Goal: Task Accomplishment & Management: Manage account settings

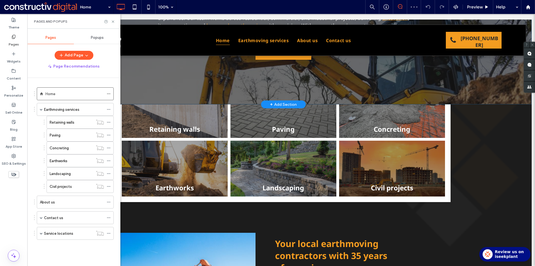
scroll to position [112, 0]
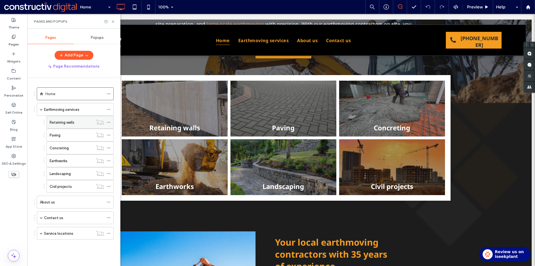
click at [108, 120] on span at bounding box center [109, 122] width 4 height 8
click at [74, 121] on label "Retaining walls" at bounding box center [62, 122] width 25 height 10
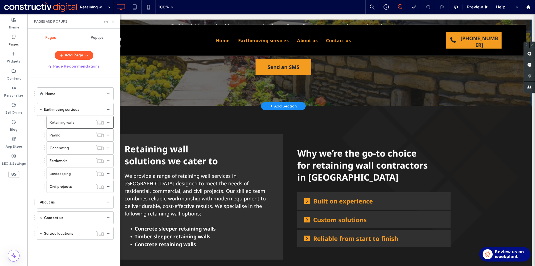
scroll to position [112, 0]
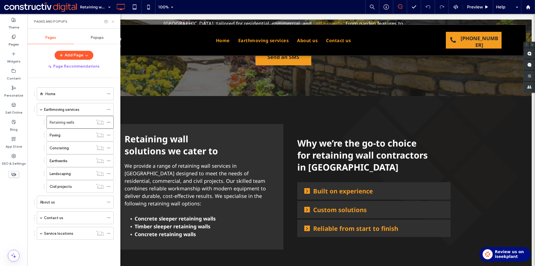
click at [113, 20] on icon at bounding box center [113, 22] width 4 height 4
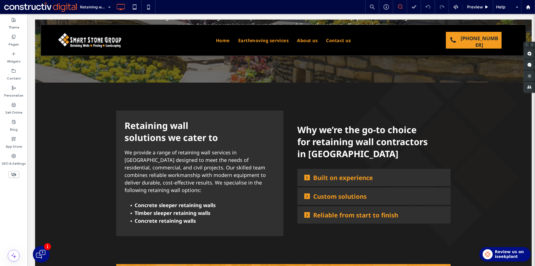
scroll to position [84, 0]
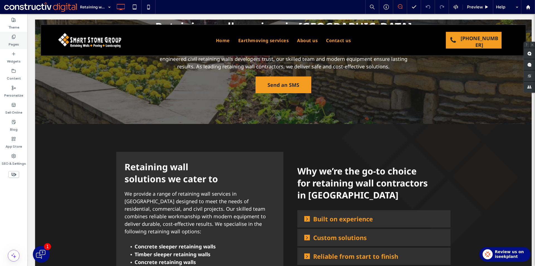
click at [16, 40] on label "Pages" at bounding box center [14, 43] width 10 height 8
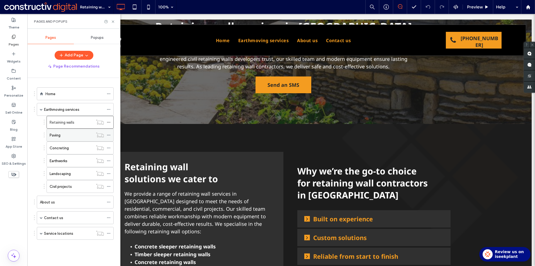
click at [71, 133] on div "Paving" at bounding box center [71, 135] width 43 height 6
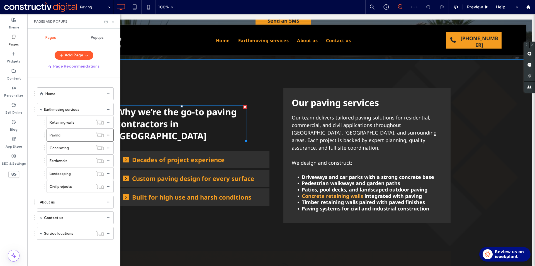
scroll to position [167, 0]
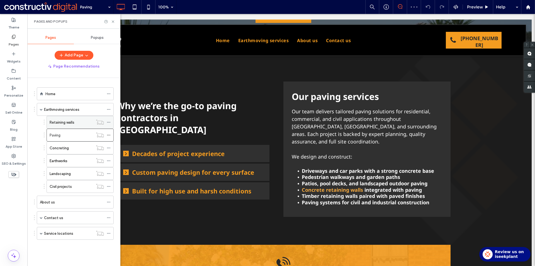
click at [78, 122] on div "Retaining walls" at bounding box center [71, 122] width 43 height 6
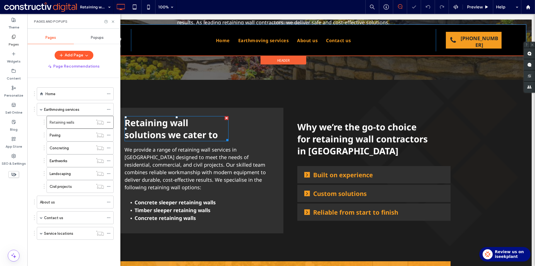
scroll to position [139, 0]
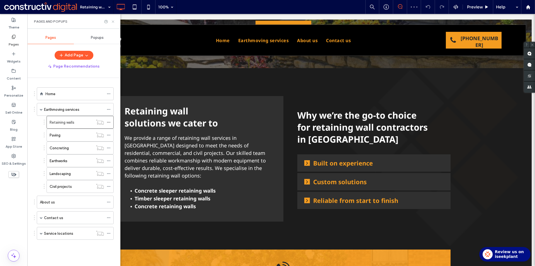
click at [115, 20] on icon at bounding box center [113, 22] width 4 height 4
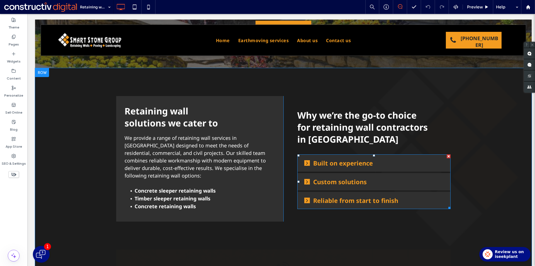
click at [380, 165] on div "Built on experience" at bounding box center [373, 162] width 153 height 17
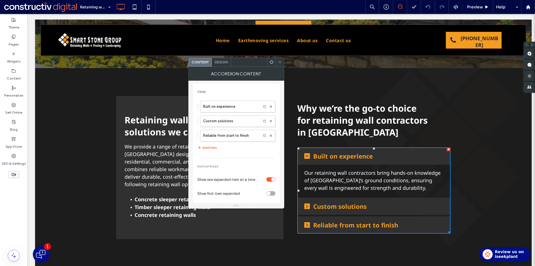
click at [279, 61] on use at bounding box center [280, 62] width 3 height 3
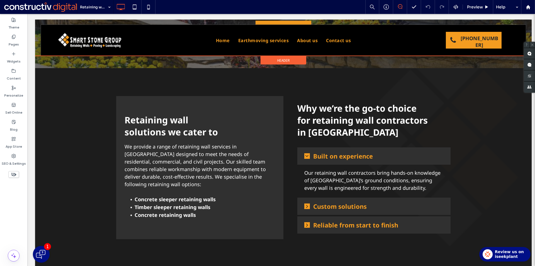
click at [0, 38] on div "Pages" at bounding box center [13, 40] width 27 height 17
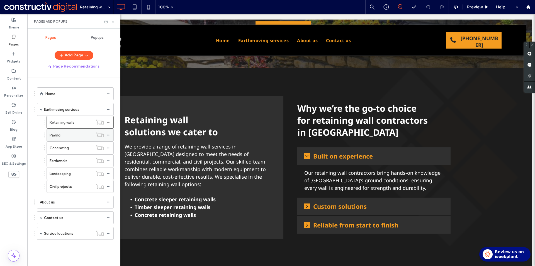
click at [59, 134] on label "Paving" at bounding box center [55, 135] width 11 height 10
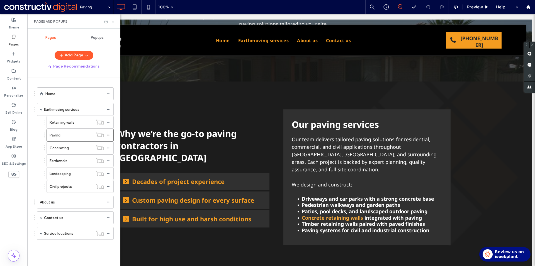
click at [111, 22] on icon at bounding box center [113, 22] width 4 height 4
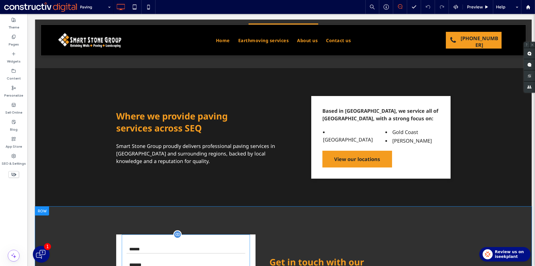
scroll to position [810, 0]
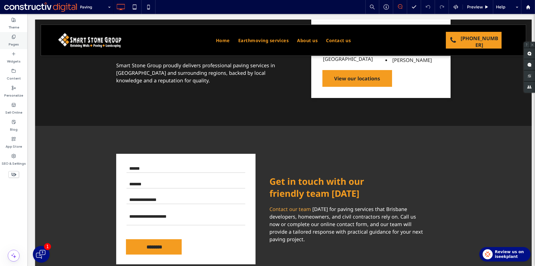
click at [8, 42] on div "Pages" at bounding box center [13, 40] width 27 height 17
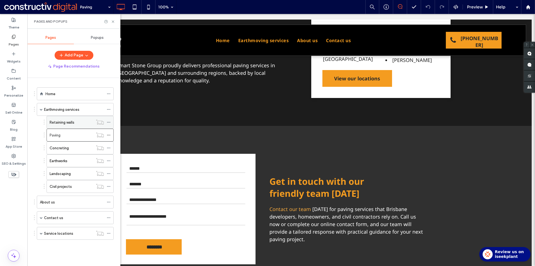
click at [77, 120] on div "Retaining walls" at bounding box center [71, 122] width 43 height 6
click at [113, 22] on div "Retaining walls 100% Preview Help Site Comments Team & Clients Automate new com…" at bounding box center [267, 133] width 535 height 266
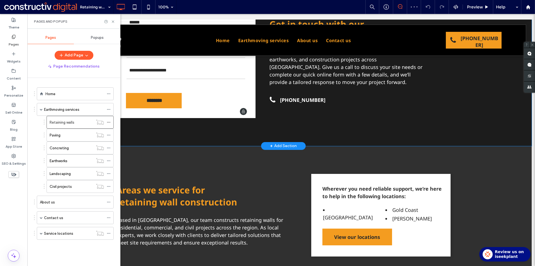
scroll to position [781, 0]
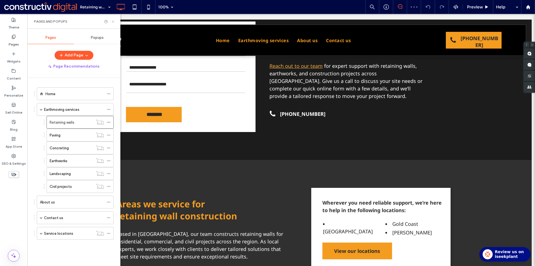
drag, startPoint x: 113, startPoint y: 21, endPoint x: 95, endPoint y: 21, distance: 17.8
click at [113, 21] on use at bounding box center [113, 21] width 2 height 2
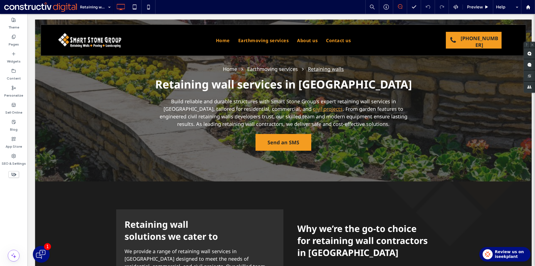
scroll to position [16, 0]
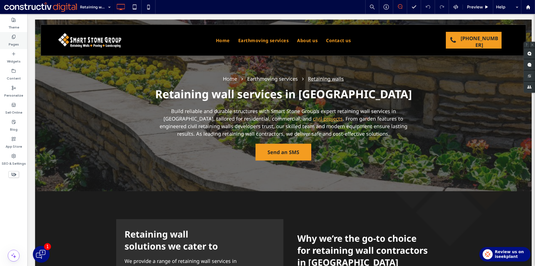
click at [19, 38] on div "Pages" at bounding box center [13, 40] width 27 height 17
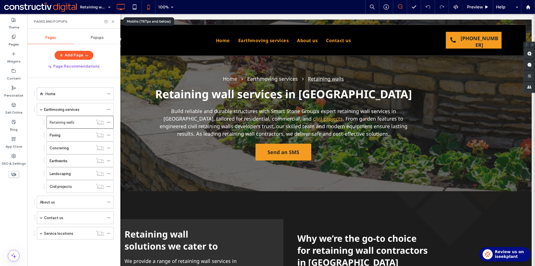
click at [149, 4] on icon at bounding box center [148, 6] width 11 height 11
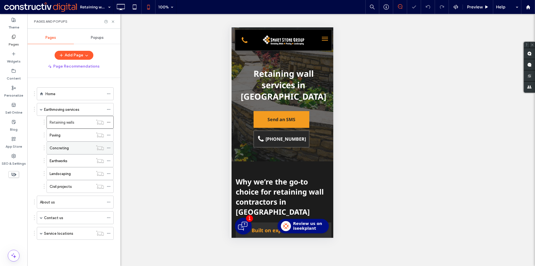
scroll to position [0, 0]
click at [71, 137] on div "Paving" at bounding box center [71, 135] width 43 height 6
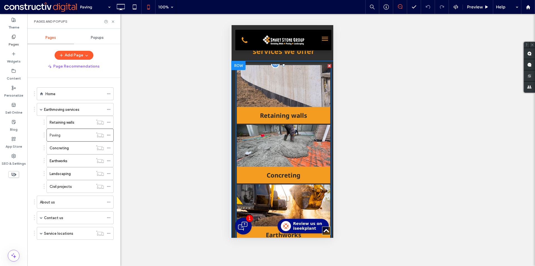
scroll to position [558, 0]
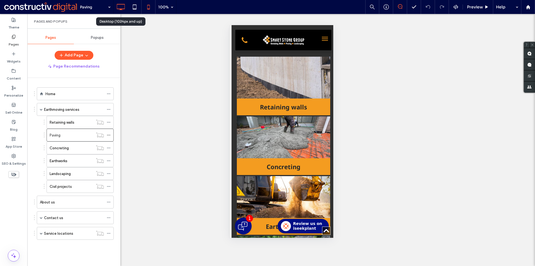
click at [119, 5] on icon at bounding box center [120, 6] width 11 height 11
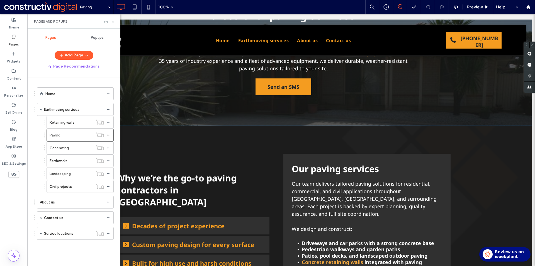
scroll to position [195, 0]
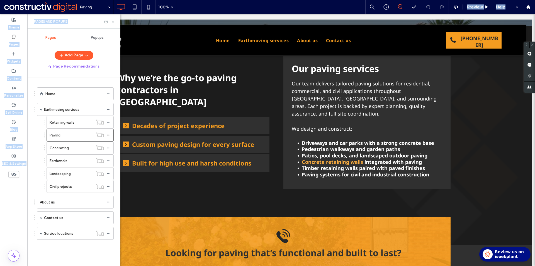
drag, startPoint x: 114, startPoint y: 21, endPoint x: 176, endPoint y: -24, distance: 77.2
click at [176, 0] on html ".wqwq-1{fill:#231f20;} .cls-1q, .cls-2q { fill-rule: evenodd; } .cls-2q { fill:…" at bounding box center [267, 133] width 535 height 266
drag, startPoint x: 114, startPoint y: 21, endPoint x: 374, endPoint y: 127, distance: 281.2
click at [114, 21] on icon at bounding box center [113, 22] width 4 height 4
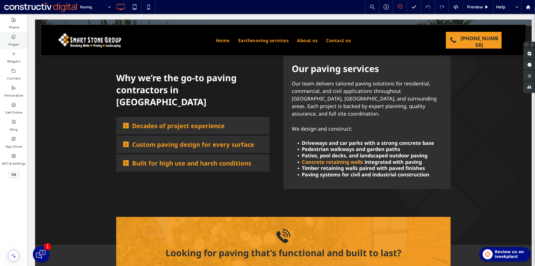
click at [5, 42] on div "Pages" at bounding box center [13, 40] width 27 height 17
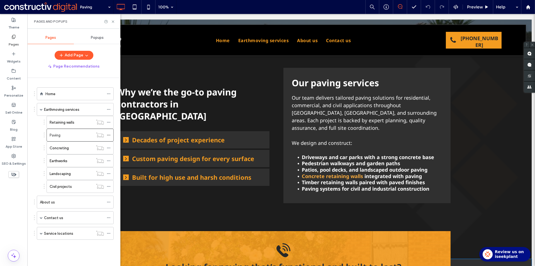
scroll to position [167, 0]
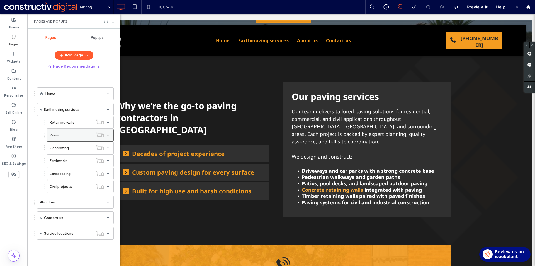
click at [108, 135] on icon at bounding box center [109, 135] width 4 height 4
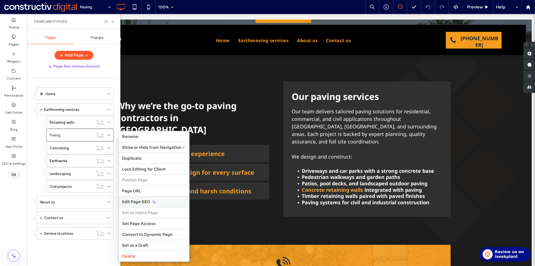
click at [141, 199] on span "Edit Page SEO" at bounding box center [136, 201] width 28 height 5
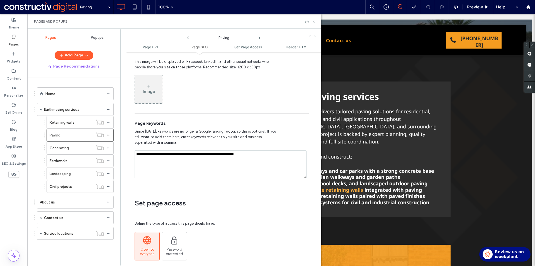
scroll to position [279, 0]
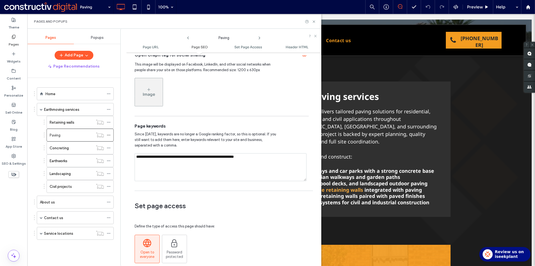
drag, startPoint x: 142, startPoint y: 157, endPoint x: 261, endPoint y: 157, distance: 118.2
click at [261, 157] on textarea "**********" at bounding box center [221, 167] width 172 height 28
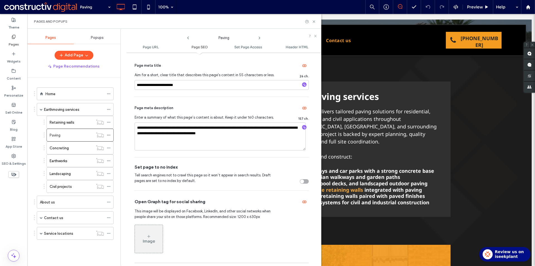
scroll to position [112, 0]
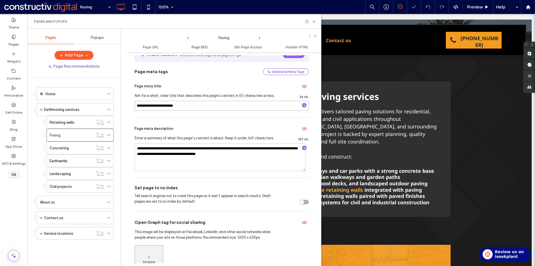
drag, startPoint x: 193, startPoint y: 106, endPoint x: 136, endPoint y: 107, distance: 56.9
click at [136, 107] on input "**********" at bounding box center [222, 106] width 174 height 10
click at [188, 38] on use at bounding box center [188, 38] width 2 height 3
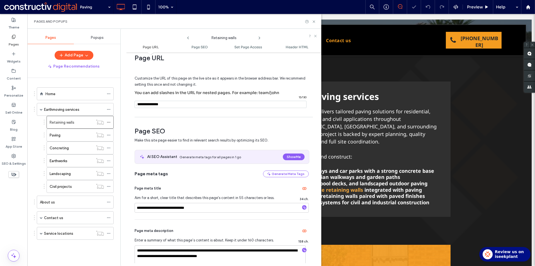
scroll to position [28, 0]
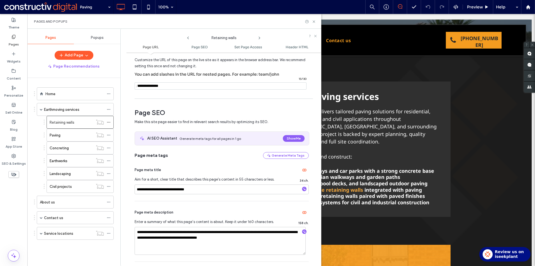
click at [258, 37] on icon at bounding box center [259, 38] width 4 height 4
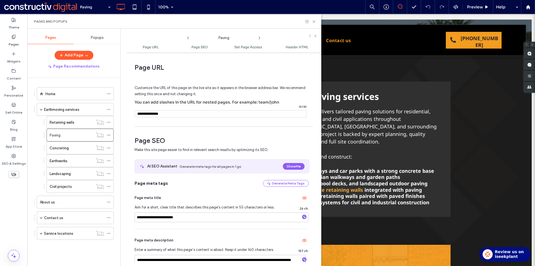
drag, startPoint x: 170, startPoint y: 115, endPoint x: 131, endPoint y: 115, distance: 39.3
click at [131, 115] on div "**********" at bounding box center [223, 159] width 195 height 208
click at [189, 36] on icon at bounding box center [188, 38] width 4 height 4
click at [140, 115] on input "notEmpty" at bounding box center [221, 113] width 172 height 7
drag, startPoint x: 140, startPoint y: 115, endPoint x: 136, endPoint y: 114, distance: 3.9
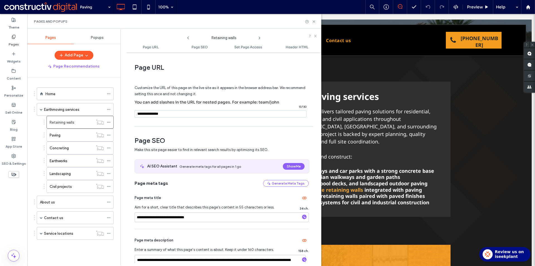
click at [136, 114] on div "/ 15 / 130" at bounding box center [221, 113] width 172 height 7
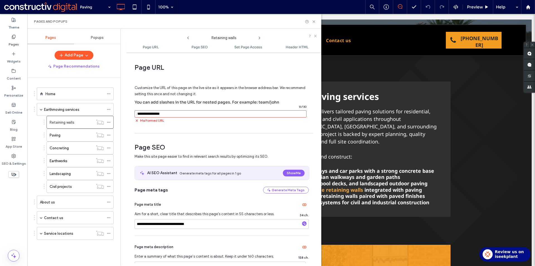
click at [147, 112] on input "notEmpty" at bounding box center [221, 113] width 172 height 7
click at [137, 114] on span "/" at bounding box center [137, 113] width 4 height 7
click at [139, 115] on span "/" at bounding box center [137, 113] width 4 height 7
click at [139, 113] on input "notEmpty" at bounding box center [221, 113] width 172 height 7
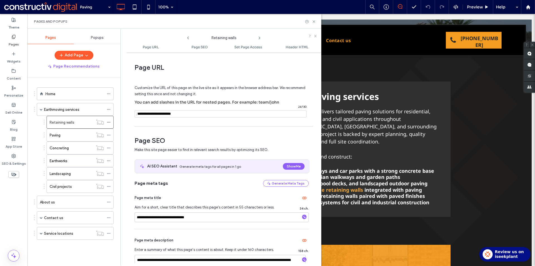
type input "**********"
click at [202, 103] on span "You can add slashes in the URL for nested pages. For example: team/john" at bounding box center [207, 102] width 145 height 5
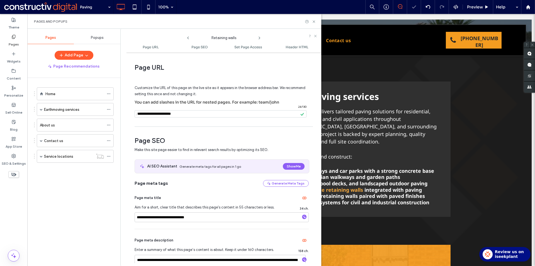
click at [214, 87] on span "Customize the URL of this page on the live site as it appears in the browser ad…" at bounding box center [220, 90] width 171 height 19
click at [41, 109] on span at bounding box center [41, 109] width 3 height 3
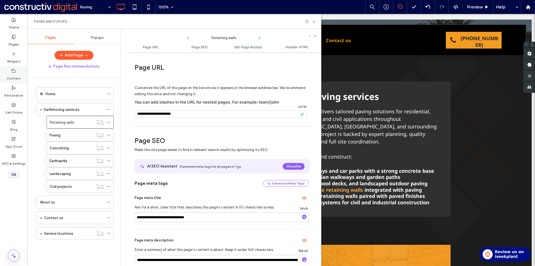
click at [12, 74] on label "Content" at bounding box center [14, 77] width 14 height 8
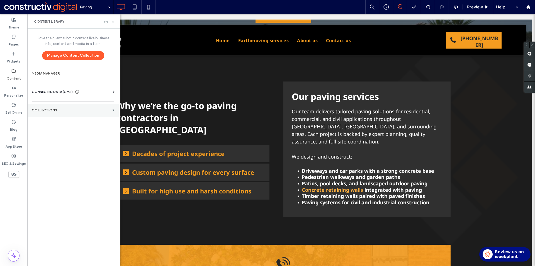
drag, startPoint x: 98, startPoint y: 115, endPoint x: 109, endPoint y: 112, distance: 11.2
click at [97, 115] on section "Collections" at bounding box center [72, 110] width 91 height 13
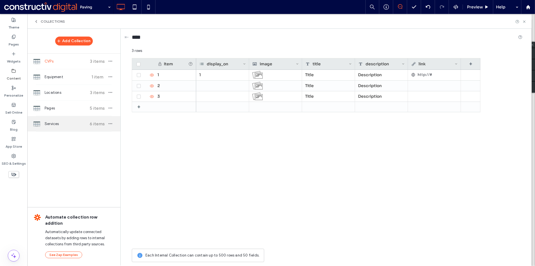
click at [66, 124] on span "Services" at bounding box center [66, 124] width 42 height 6
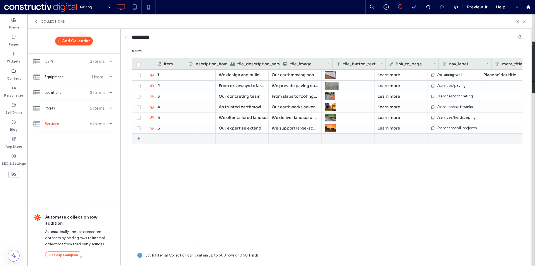
scroll to position [0, 279]
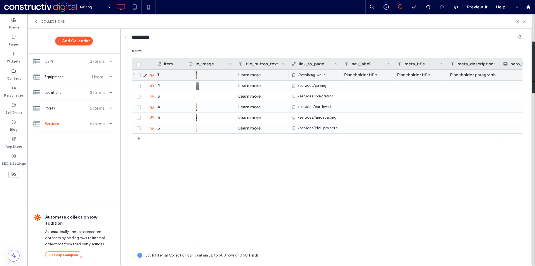
click at [309, 73] on span "/retaining-walls" at bounding box center [311, 75] width 27 height 6
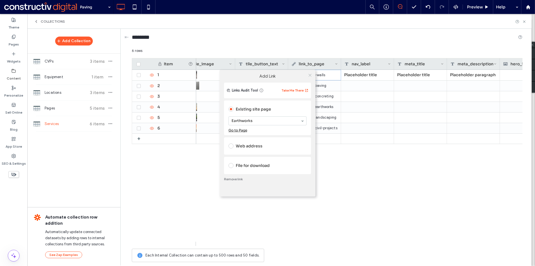
click at [311, 74] on icon at bounding box center [310, 75] width 4 height 4
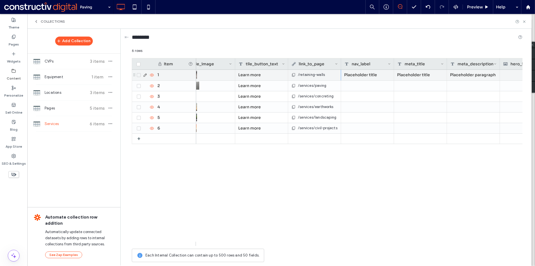
click at [307, 75] on span "/retaining-walls" at bounding box center [311, 75] width 27 height 6
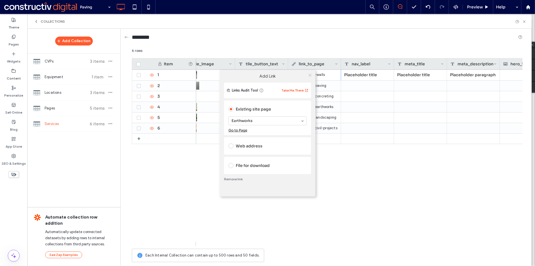
click at [311, 76] on use at bounding box center [310, 75] width 3 height 3
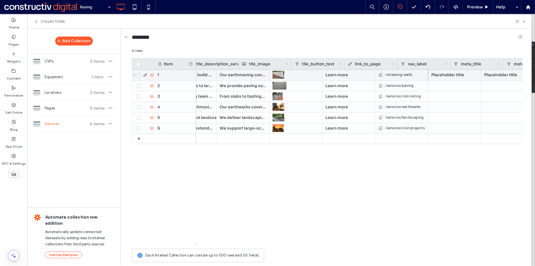
scroll to position [0, 223]
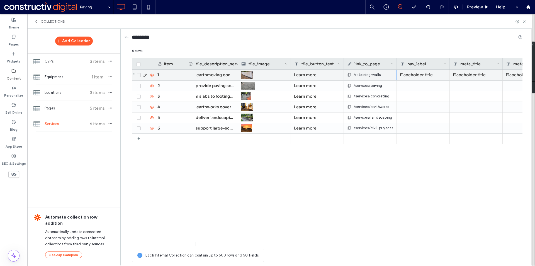
click at [370, 75] on span "/retaining-walls" at bounding box center [367, 75] width 27 height 6
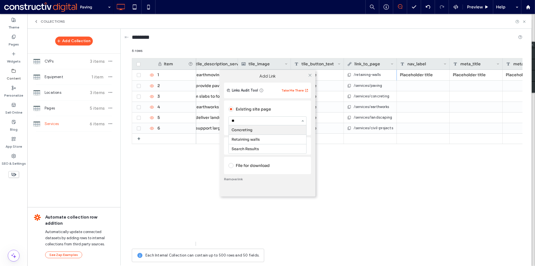
type input "***"
click at [311, 75] on icon at bounding box center [310, 75] width 4 height 4
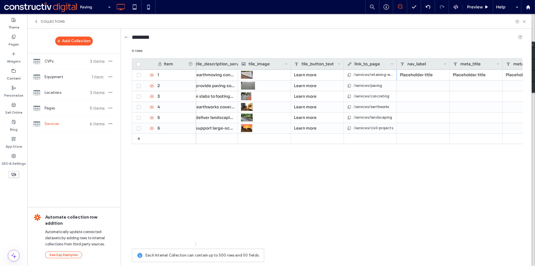
click at [37, 21] on icon at bounding box center [36, 21] width 4 height 4
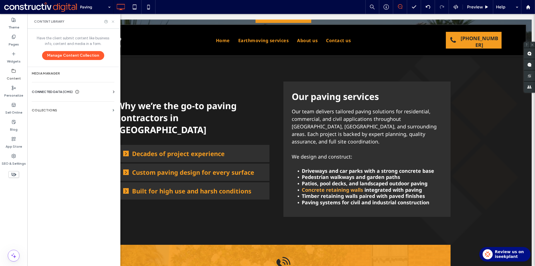
click at [113, 22] on icon at bounding box center [113, 22] width 4 height 4
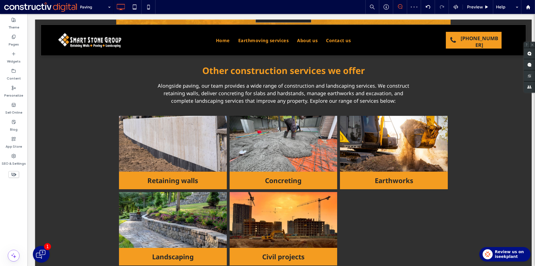
scroll to position [446, 0]
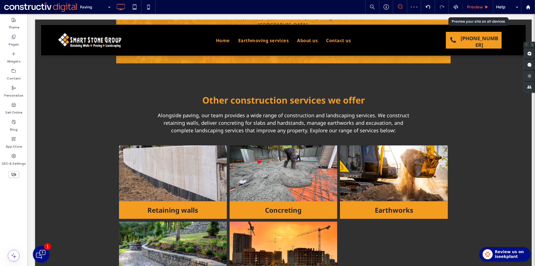
click at [478, 9] on span "Preview" at bounding box center [475, 6] width 16 height 5
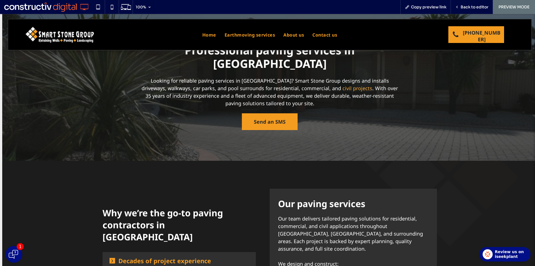
scroll to position [139, 0]
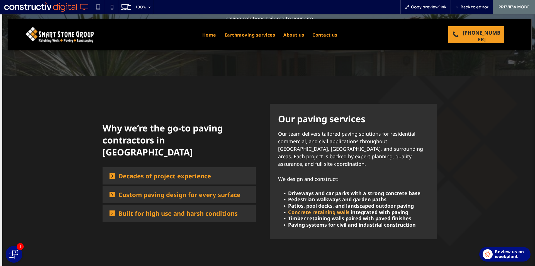
click at [176, 171] on span "Decades of project experience" at bounding box center [183, 175] width 130 height 8
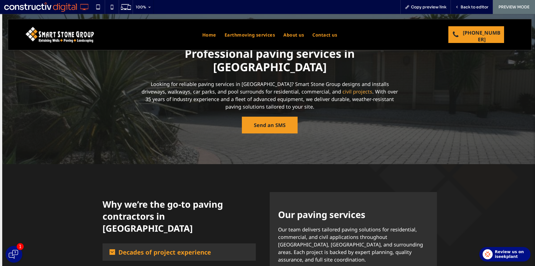
scroll to position [0, 0]
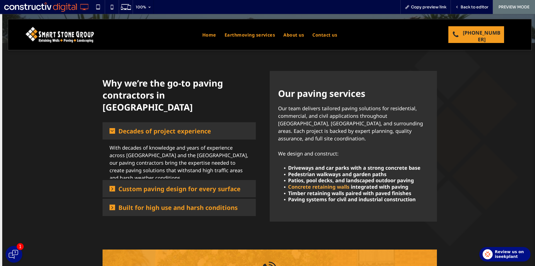
scroll to position [195, 0]
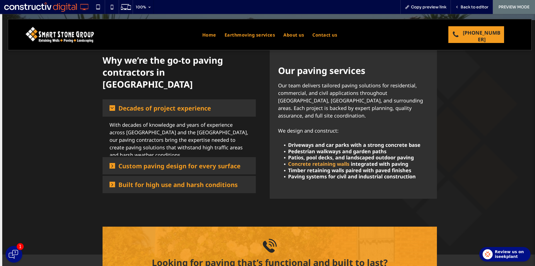
click at [145, 157] on div "Custom paving design for every surface" at bounding box center [179, 165] width 153 height 17
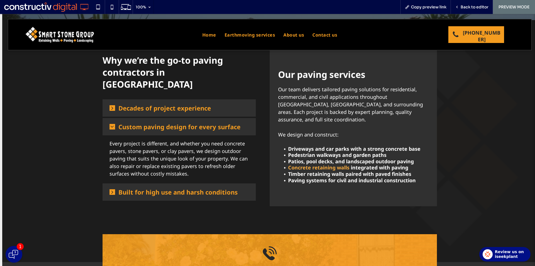
click at [147, 188] on span "Built for high use and harsh conditions" at bounding box center [183, 192] width 130 height 8
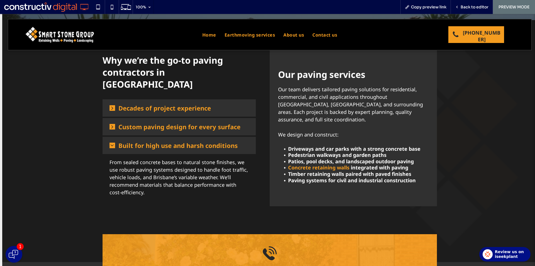
click at [317, 164] on strong "Concrete retaining walls" at bounding box center [318, 167] width 61 height 7
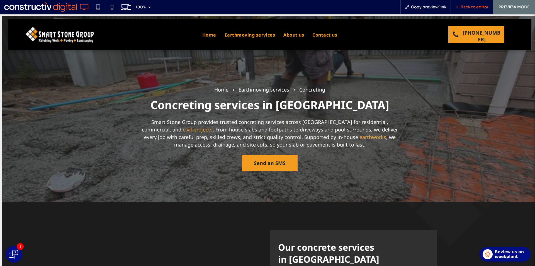
click at [457, 3] on div "Back to editor" at bounding box center [472, 7] width 42 height 14
click at [457, 6] on icon at bounding box center [457, 7] width 4 height 4
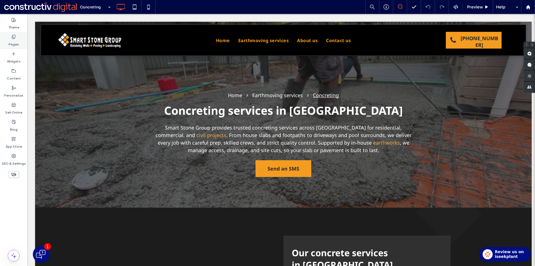
click at [11, 37] on div "Pages" at bounding box center [13, 40] width 27 height 17
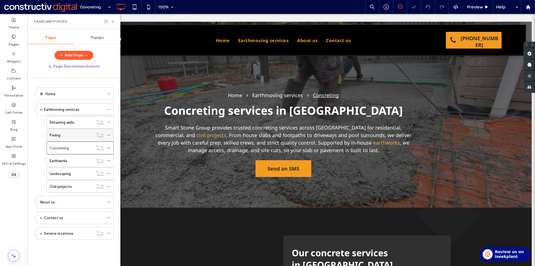
click at [70, 133] on div "Paving" at bounding box center [71, 135] width 43 height 6
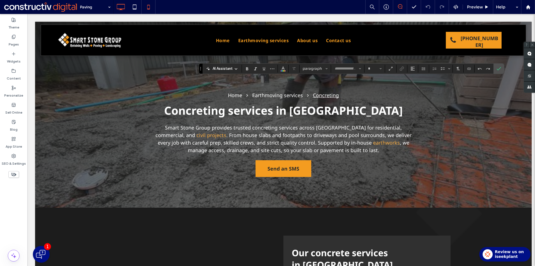
type input "*********"
type input "**"
click at [401, 65] on span "Link" at bounding box center [401, 69] width 3 height 8
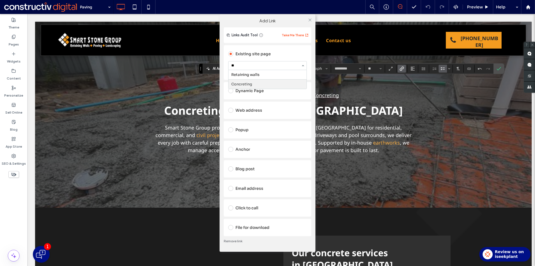
type input "***"
click at [310, 21] on icon at bounding box center [310, 20] width 4 height 4
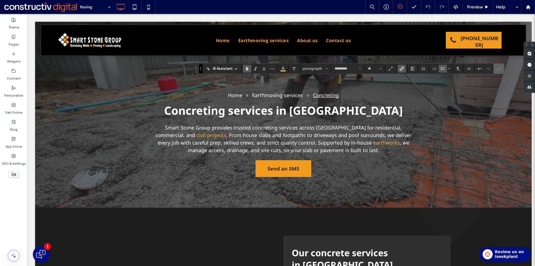
click at [497, 67] on icon "Confirm" at bounding box center [499, 68] width 4 height 4
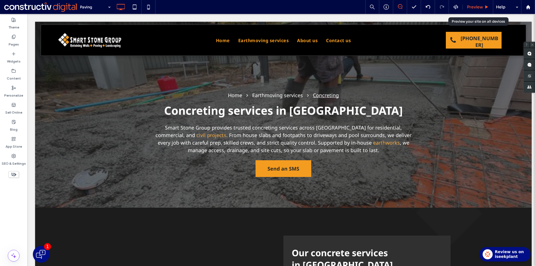
click at [476, 8] on span "Preview" at bounding box center [475, 6] width 16 height 5
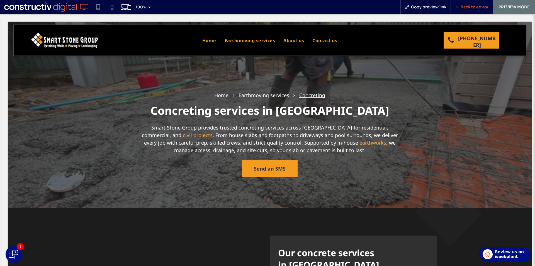
click at [459, 13] on div "Back to editor" at bounding box center [472, 7] width 42 height 14
click at [461, 10] on div "Back to editor" at bounding box center [472, 7] width 42 height 14
click at [464, 4] on span "Back to editor" at bounding box center [475, 6] width 28 height 5
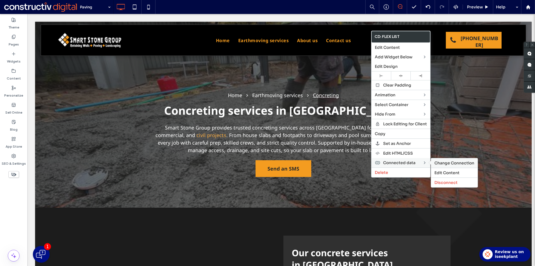
click at [452, 163] on span "Change Connection" at bounding box center [455, 162] width 40 height 5
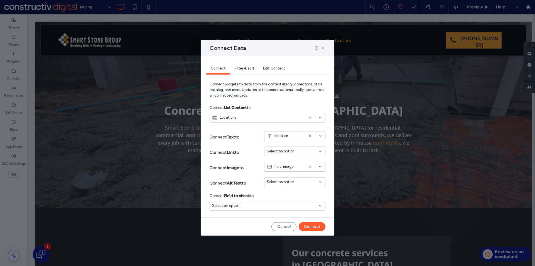
click at [247, 70] on span "Filter & sort" at bounding box center [245, 68] width 20 height 4
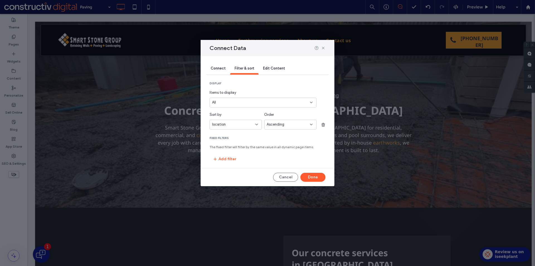
click at [217, 68] on span "Connect" at bounding box center [218, 68] width 15 height 4
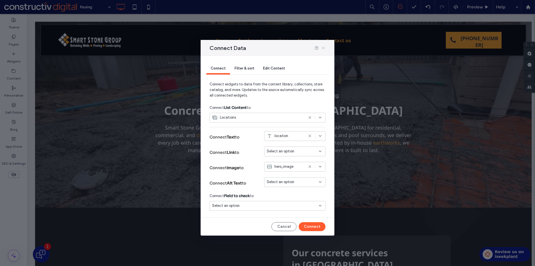
click at [324, 49] on use at bounding box center [323, 48] width 3 height 3
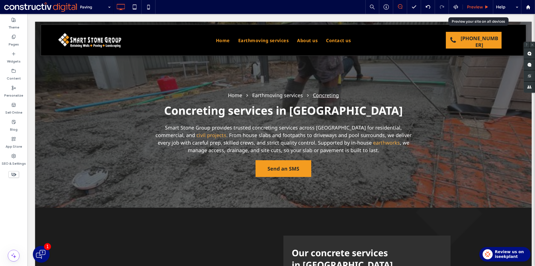
click at [482, 4] on span "Preview" at bounding box center [475, 6] width 16 height 5
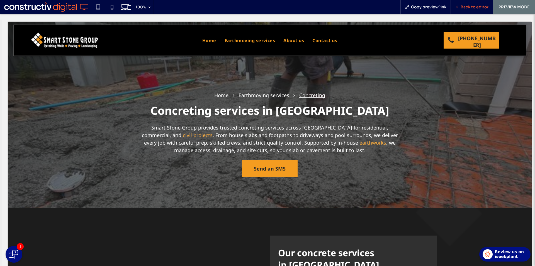
click at [462, 5] on span "Back to editor" at bounding box center [475, 6] width 28 height 5
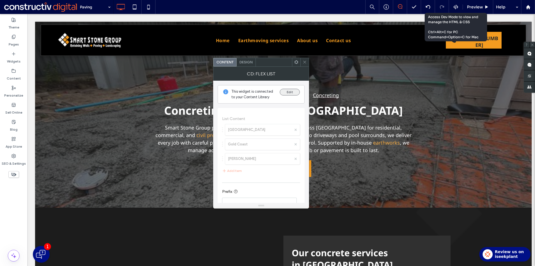
click at [288, 92] on button "Edit" at bounding box center [290, 92] width 20 height 7
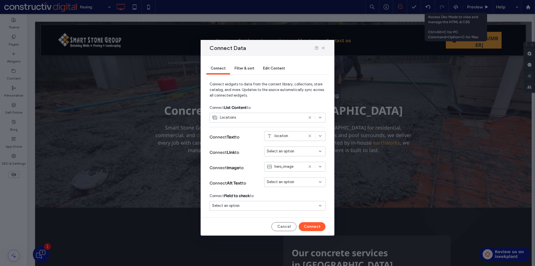
click at [299, 138] on div "location" at bounding box center [285, 136] width 37 height 6
click at [323, 48] on icon at bounding box center [323, 48] width 4 height 4
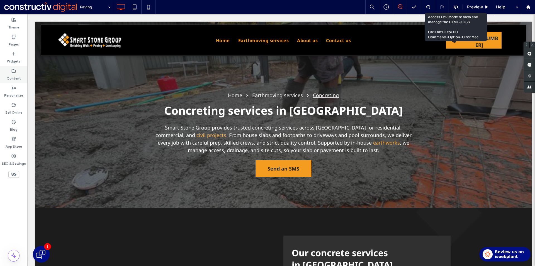
click at [6, 75] on div "Content" at bounding box center [13, 74] width 27 height 17
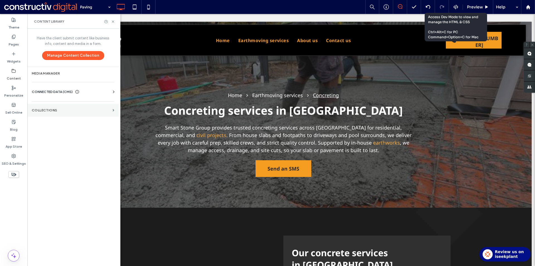
click at [78, 116] on section "Collections" at bounding box center [72, 110] width 91 height 13
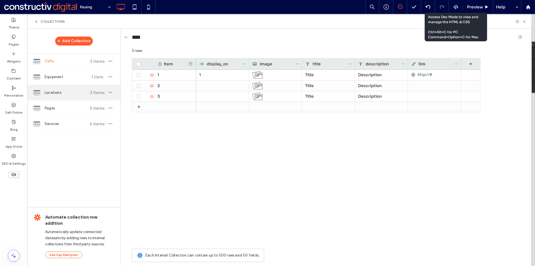
click at [74, 95] on div "Locations 3 items" at bounding box center [73, 92] width 93 height 15
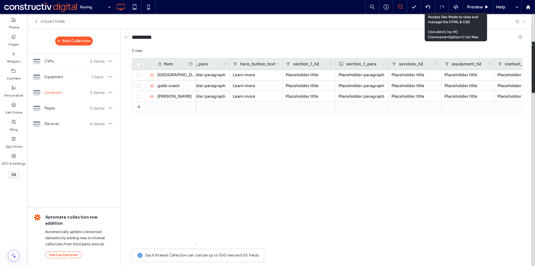
click at [525, 23] on icon at bounding box center [524, 22] width 4 height 4
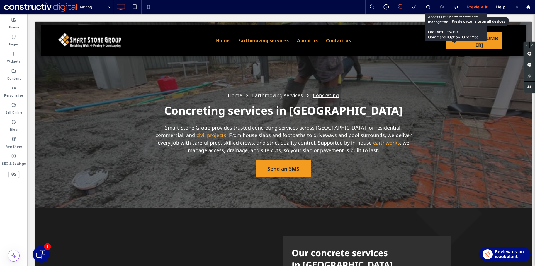
click at [476, 4] on span "Preview" at bounding box center [475, 6] width 16 height 5
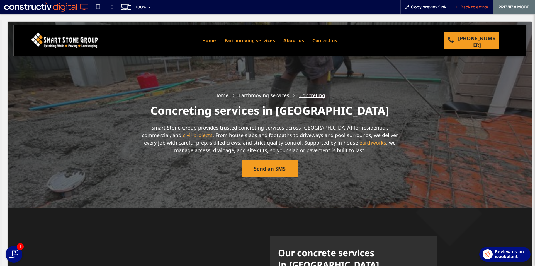
click at [467, 7] on span "Back to editor" at bounding box center [475, 6] width 28 height 5
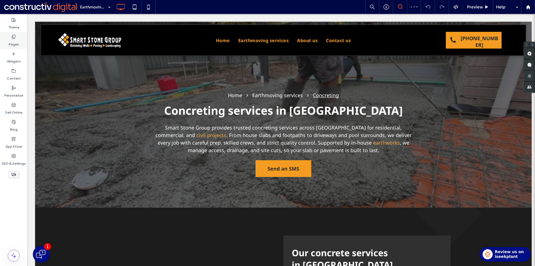
click at [18, 40] on label "Pages" at bounding box center [14, 43] width 10 height 8
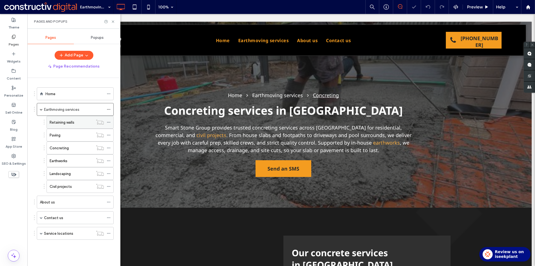
click at [66, 121] on label "Retaining walls" at bounding box center [62, 122] width 25 height 10
click at [481, 6] on span "Preview" at bounding box center [475, 6] width 16 height 5
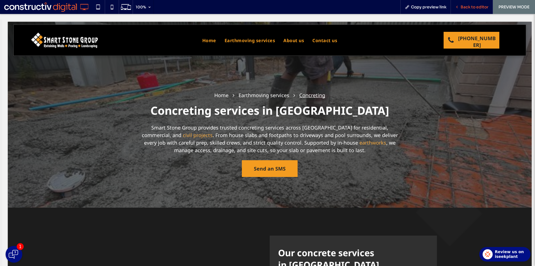
click at [477, 7] on span "Back to editor" at bounding box center [475, 6] width 28 height 5
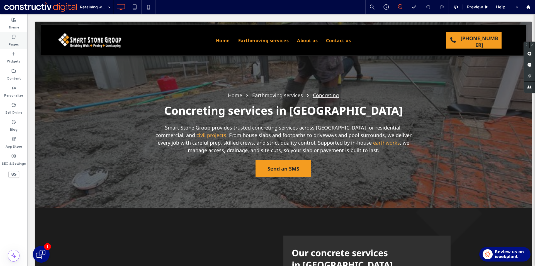
click at [3, 32] on div "Pages" at bounding box center [13, 40] width 27 height 17
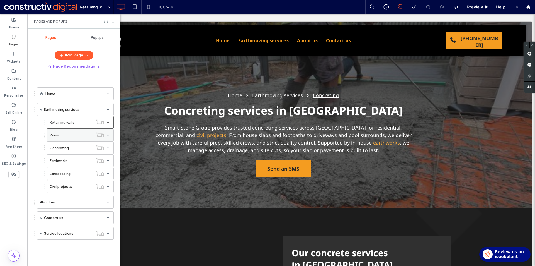
click at [70, 136] on div "Paving" at bounding box center [71, 135] width 43 height 6
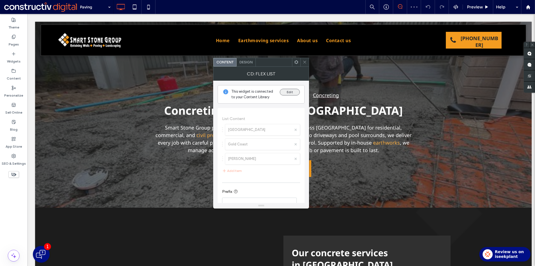
click at [290, 90] on button "Edit" at bounding box center [290, 92] width 20 height 7
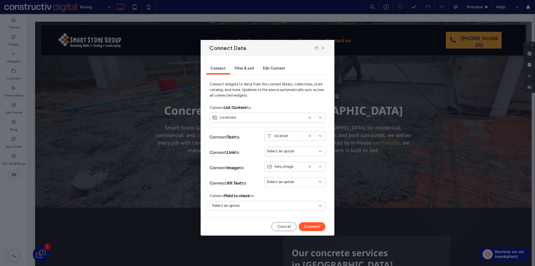
click at [301, 151] on div "Select an option" at bounding box center [292, 151] width 50 height 6
click at [297, 159] on span "Dynamic Page: Locations (Dynamic)" at bounding box center [299, 161] width 44 height 6
click at [319, 224] on button "Connect" at bounding box center [312, 226] width 27 height 9
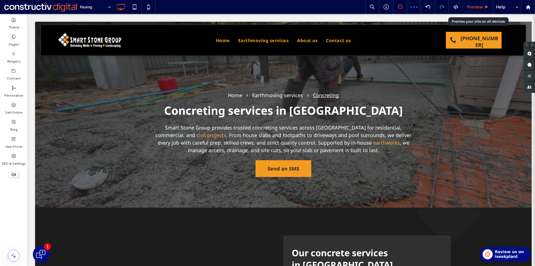
click at [483, 6] on span "Preview" at bounding box center [475, 6] width 16 height 5
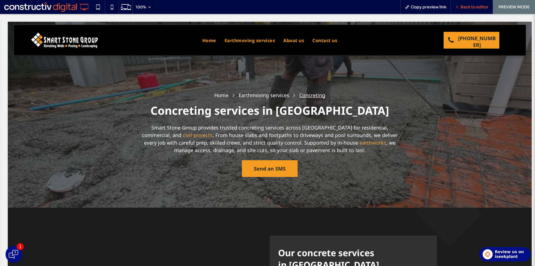
click at [461, 9] on span "Back to editor" at bounding box center [475, 6] width 28 height 5
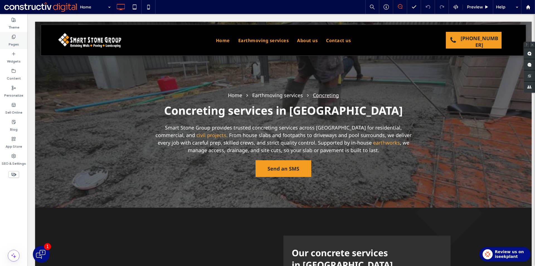
click at [12, 40] on label "Pages" at bounding box center [14, 43] width 10 height 8
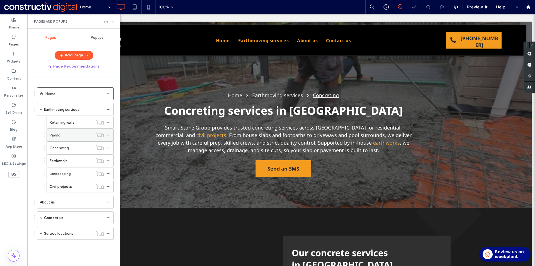
click at [67, 134] on div "Paving" at bounding box center [71, 135] width 43 height 6
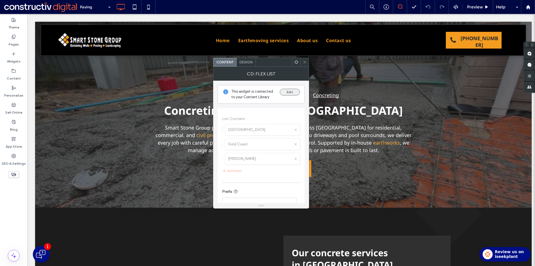
click at [296, 91] on button "Edit" at bounding box center [290, 92] width 20 height 7
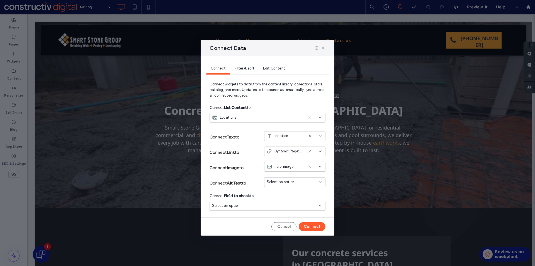
click at [311, 150] on use at bounding box center [310, 151] width 3 height 3
click at [320, 118] on icon at bounding box center [320, 117] width 4 height 4
click at [325, 47] on icon at bounding box center [323, 48] width 4 height 4
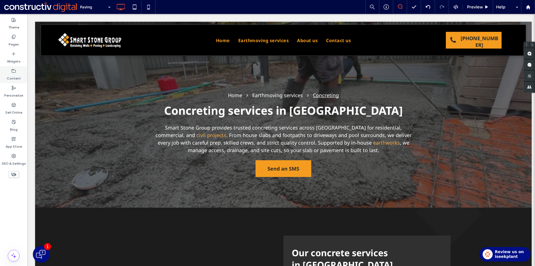
click at [10, 77] on label "Content" at bounding box center [14, 77] width 14 height 8
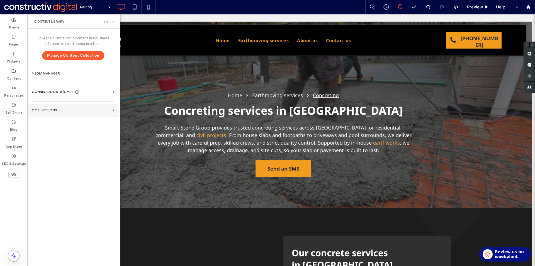
click at [69, 109] on label "Collections" at bounding box center [71, 110] width 79 height 4
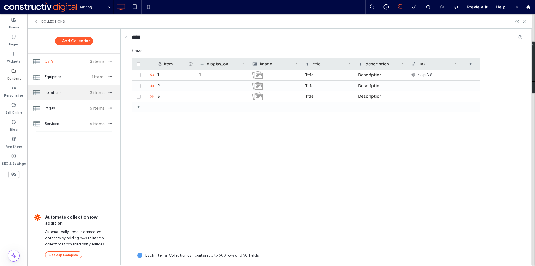
click at [61, 98] on div "Locations 3 items" at bounding box center [73, 92] width 93 height 15
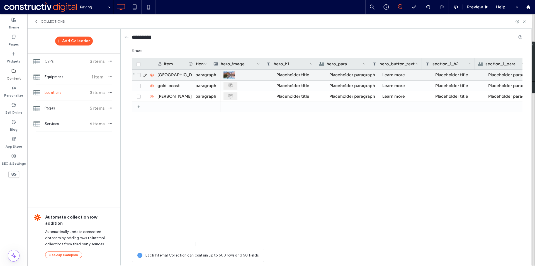
scroll to position [0, 251]
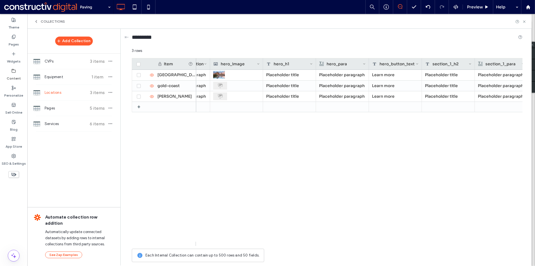
click at [40, 21] on div "Collections" at bounding box center [49, 21] width 31 height 4
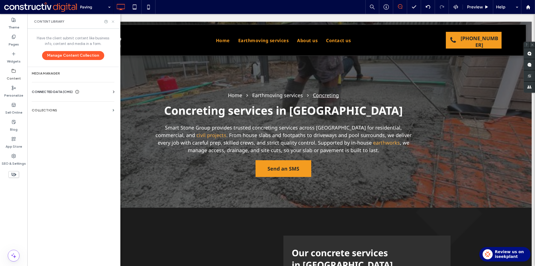
click at [113, 21] on use at bounding box center [113, 21] width 2 height 2
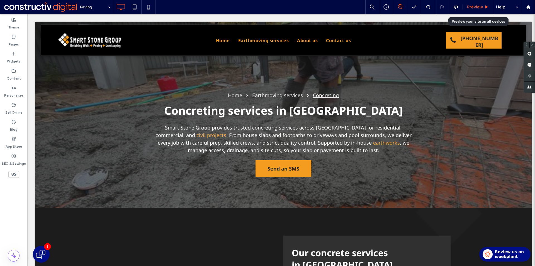
click at [477, 4] on div "Preview" at bounding box center [478, 7] width 30 height 14
click at [475, 8] on span "Preview" at bounding box center [475, 6] width 16 height 5
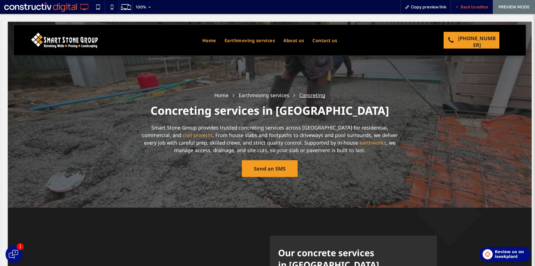
click at [475, 6] on span "Back to editor" at bounding box center [475, 6] width 28 height 5
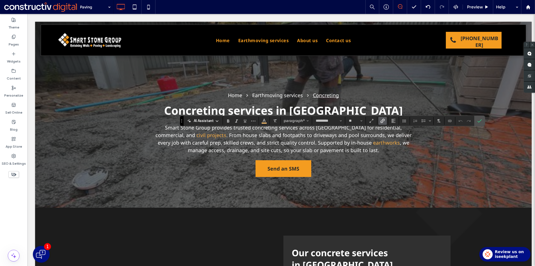
click at [384, 121] on icon "Link" at bounding box center [383, 120] width 4 height 4
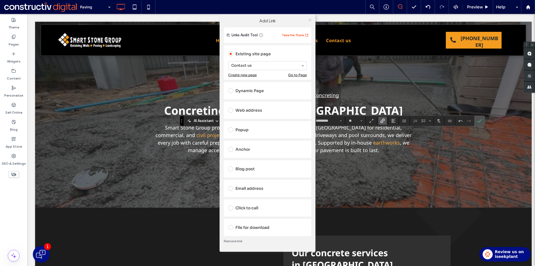
drag, startPoint x: 309, startPoint y: 18, endPoint x: 306, endPoint y: 24, distance: 6.3
click at [309, 18] on icon at bounding box center [310, 20] width 4 height 4
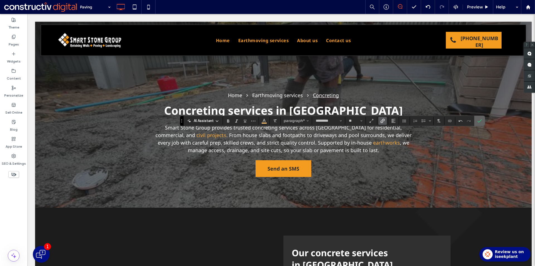
click at [478, 122] on icon "Confirm" at bounding box center [480, 120] width 4 height 4
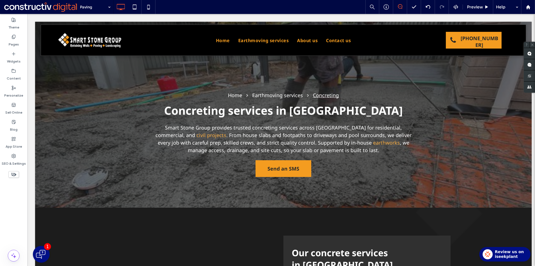
type input "*********"
type input "**"
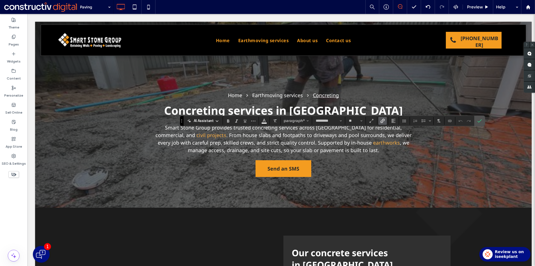
click at [383, 120] on use "Link" at bounding box center [383, 120] width 4 height 4
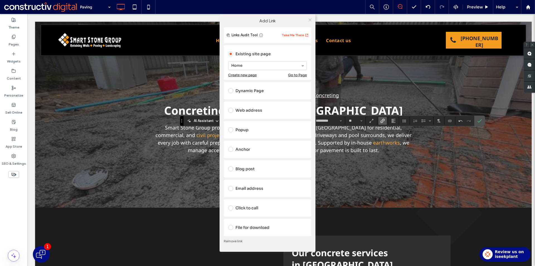
click at [312, 21] on icon at bounding box center [310, 20] width 4 height 4
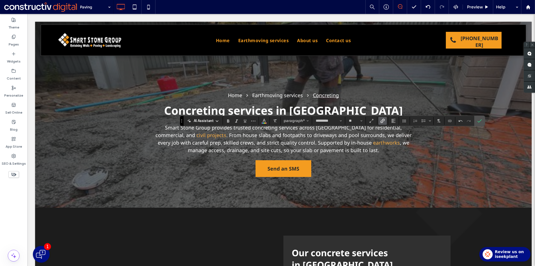
click at [381, 122] on use "Link" at bounding box center [383, 120] width 4 height 4
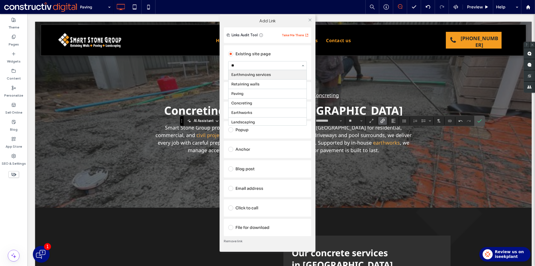
type input "***"
type input "*****"
click at [310, 19] on icon at bounding box center [310, 20] width 4 height 4
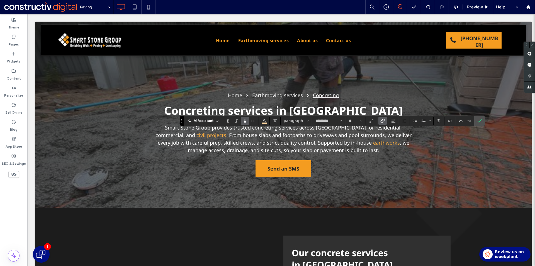
click at [245, 120] on icon "Underline" at bounding box center [245, 120] width 4 height 4
click at [482, 119] on use "Confirm" at bounding box center [480, 120] width 4 height 3
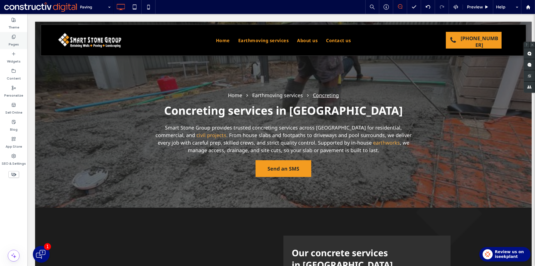
click at [7, 37] on div "Pages" at bounding box center [13, 40] width 27 height 17
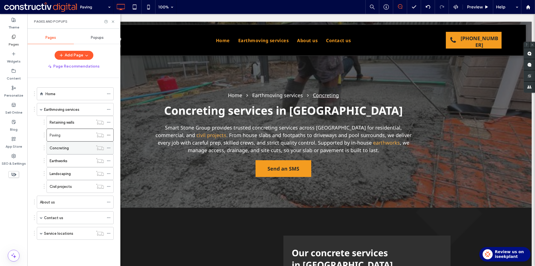
click at [80, 149] on div "Concreting" at bounding box center [71, 148] width 43 height 6
click at [114, 22] on icon at bounding box center [113, 22] width 4 height 4
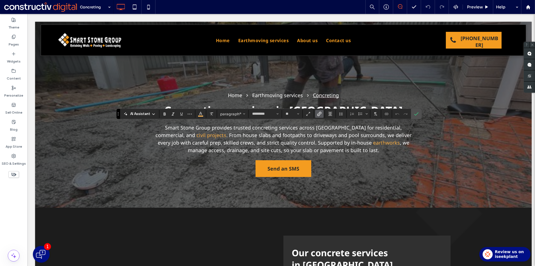
click at [321, 114] on icon "Link" at bounding box center [319, 114] width 4 height 4
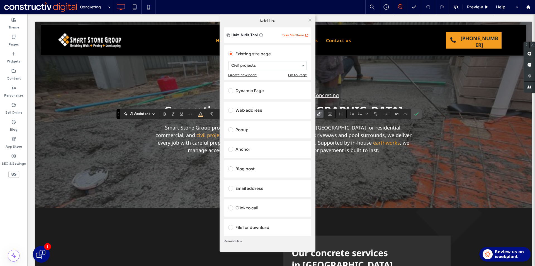
click at [311, 21] on icon at bounding box center [310, 20] width 4 height 4
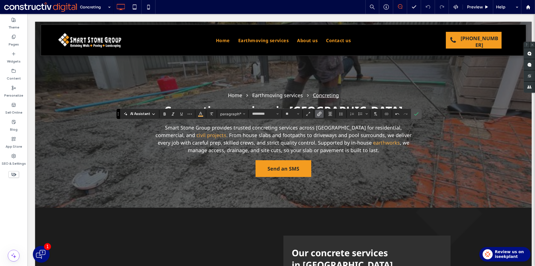
click at [318, 115] on use "Link" at bounding box center [319, 114] width 4 height 4
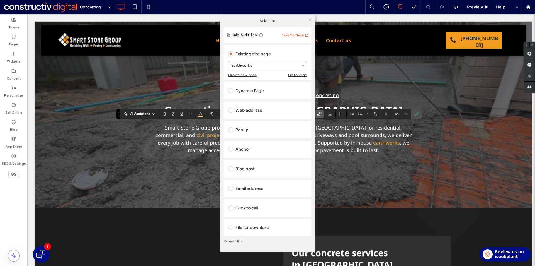
click at [309, 20] on icon at bounding box center [310, 20] width 4 height 4
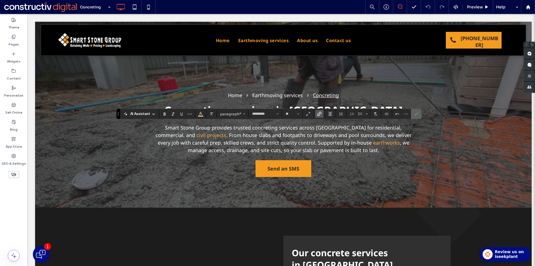
click at [418, 114] on icon "Confirm" at bounding box center [416, 114] width 4 height 4
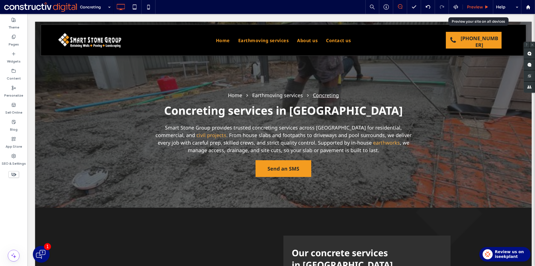
click at [476, 9] on span "Preview" at bounding box center [475, 6] width 16 height 5
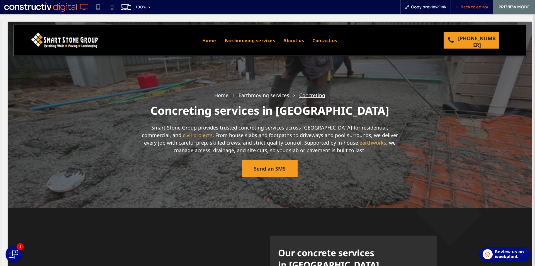
click at [474, 11] on div "Back to editor" at bounding box center [472, 7] width 42 height 14
click at [459, 5] on div "Back to editor" at bounding box center [472, 6] width 42 height 5
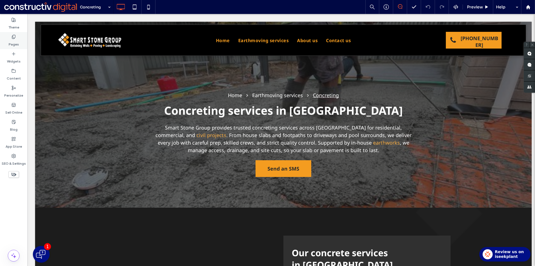
click at [21, 38] on div "Pages" at bounding box center [13, 40] width 27 height 17
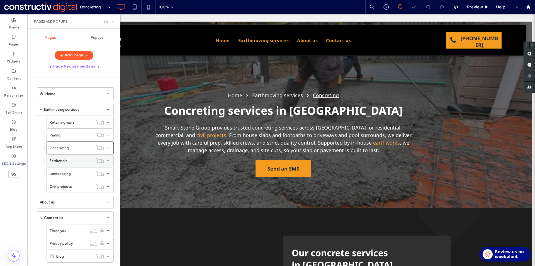
click at [91, 164] on div "Earthworks" at bounding box center [71, 160] width 43 height 12
click at [471, 5] on span "Preview" at bounding box center [475, 6] width 16 height 5
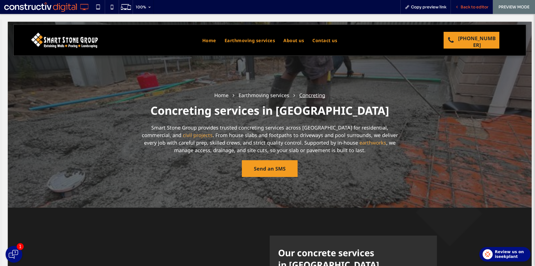
click at [457, 5] on div "Back to editor" at bounding box center [472, 6] width 42 height 5
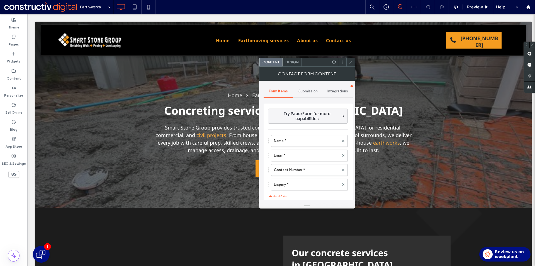
click at [308, 95] on div "Submission" at bounding box center [308, 91] width 30 height 12
click at [318, 119] on label "New submission notification" at bounding box center [308, 117] width 74 height 11
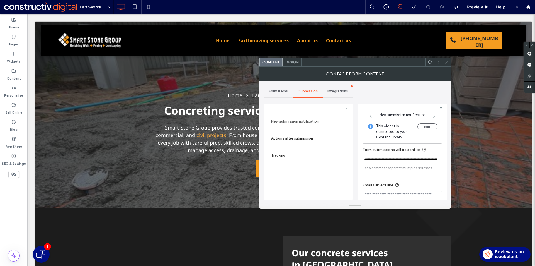
click at [447, 60] on icon at bounding box center [447, 62] width 4 height 4
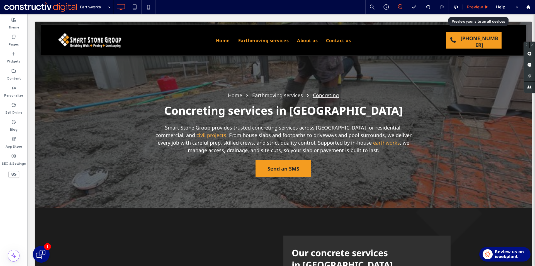
click at [473, 10] on div "Preview" at bounding box center [478, 7] width 30 height 14
click at [478, 5] on span "Preview" at bounding box center [475, 6] width 16 height 5
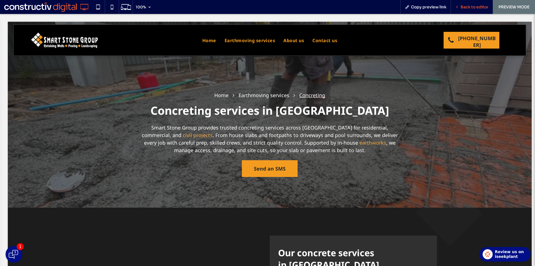
click at [462, 6] on span "Back to editor" at bounding box center [475, 6] width 28 height 5
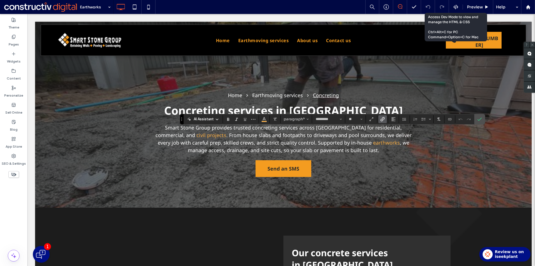
click at [384, 117] on icon "Link" at bounding box center [383, 119] width 4 height 4
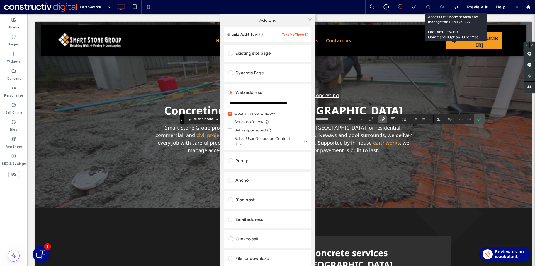
click at [254, 54] on div "Existing site page" at bounding box center [267, 53] width 79 height 9
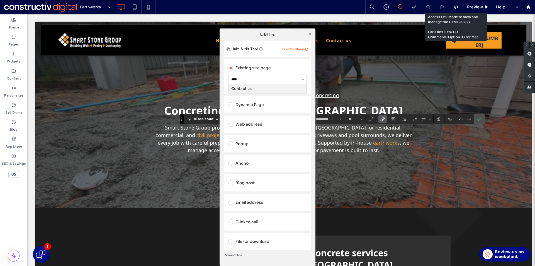
type input "*****"
click at [309, 35] on icon at bounding box center [310, 34] width 4 height 4
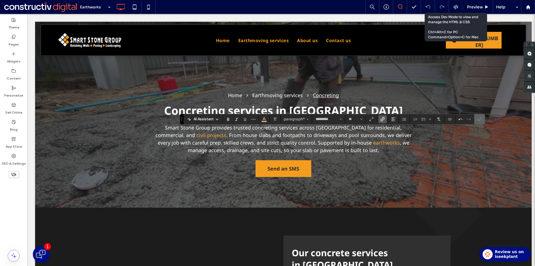
click at [483, 122] on label "Confirm" at bounding box center [480, 119] width 8 height 10
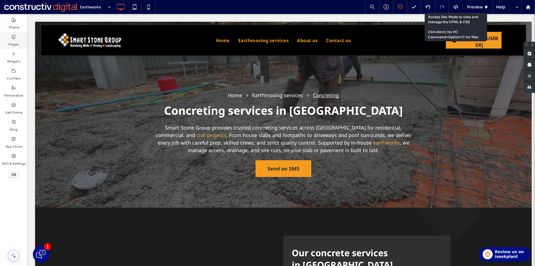
click at [12, 40] on label "Pages" at bounding box center [14, 43] width 10 height 8
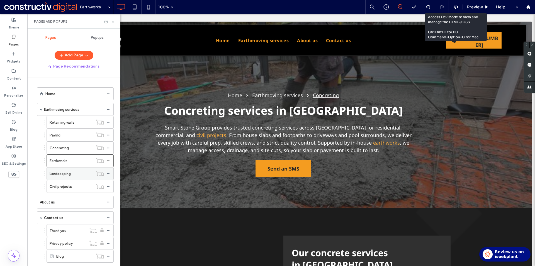
click at [65, 175] on label "Landscaping" at bounding box center [60, 174] width 21 height 10
click at [111, 23] on icon at bounding box center [113, 22] width 4 height 4
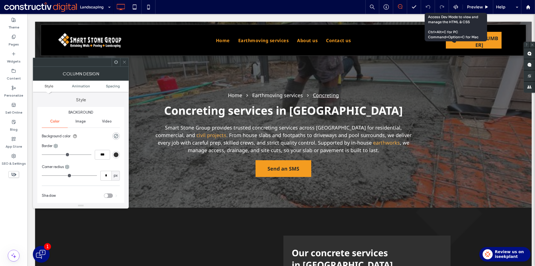
click at [123, 64] on span at bounding box center [124, 62] width 4 height 8
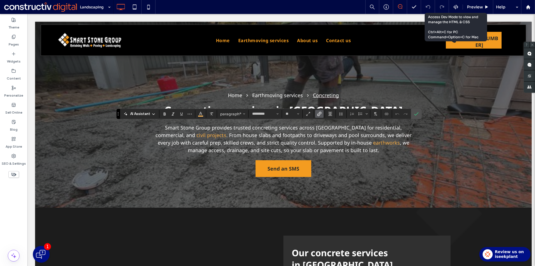
click at [317, 112] on icon "Link" at bounding box center [319, 114] width 4 height 4
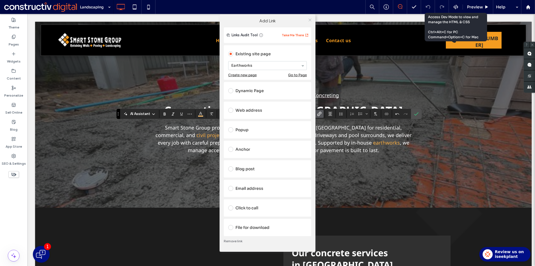
click at [309, 22] on icon at bounding box center [310, 20] width 4 height 4
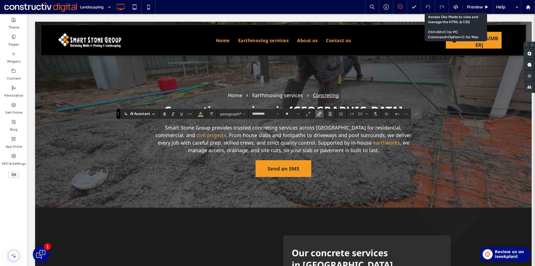
click at [318, 114] on use "Link" at bounding box center [319, 114] width 4 height 4
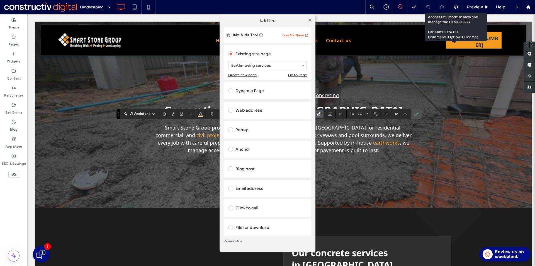
click at [309, 20] on icon at bounding box center [310, 20] width 4 height 4
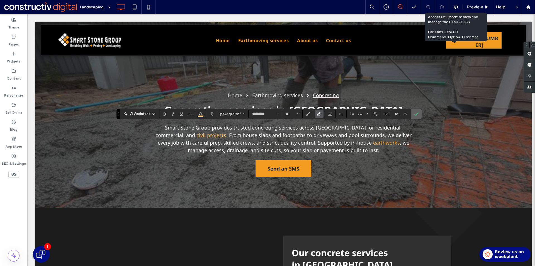
click at [415, 111] on span "Confirm" at bounding box center [415, 114] width 3 height 10
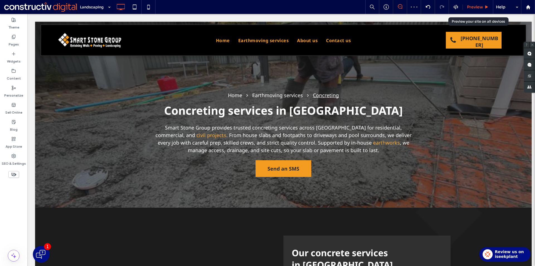
click at [472, 6] on span "Preview" at bounding box center [475, 6] width 16 height 5
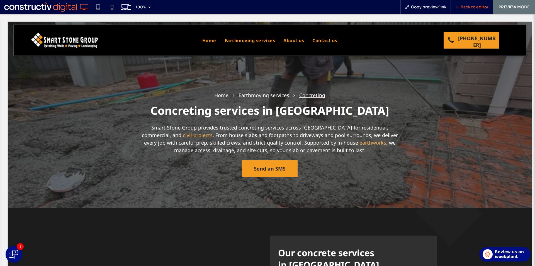
click at [462, 5] on span "Back to editor" at bounding box center [475, 6] width 28 height 5
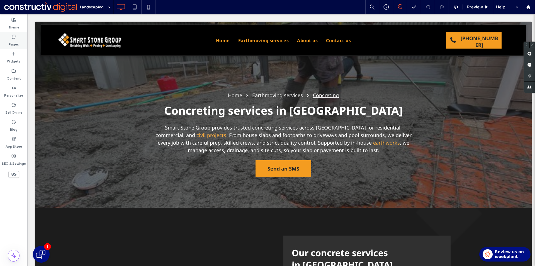
click at [6, 38] on div "Pages" at bounding box center [13, 40] width 27 height 17
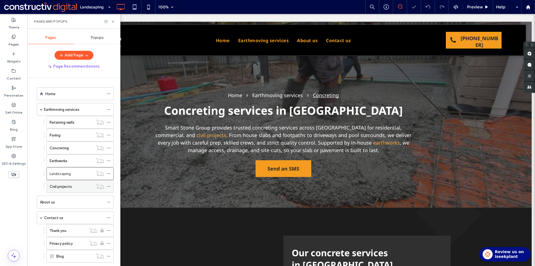
click at [74, 185] on div "Civil projects" at bounding box center [71, 186] width 43 height 6
click at [113, 20] on icon at bounding box center [113, 22] width 4 height 4
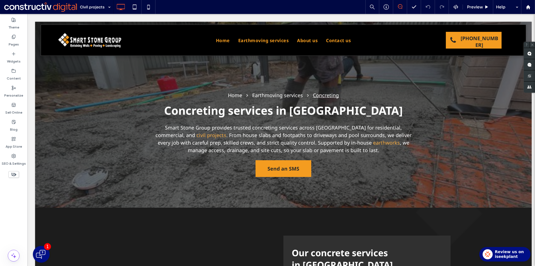
type input "*********"
type input "**"
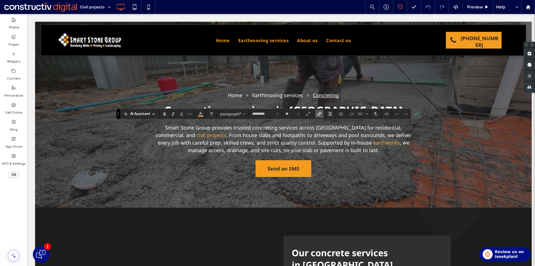
click at [322, 111] on label "Link" at bounding box center [319, 114] width 8 height 8
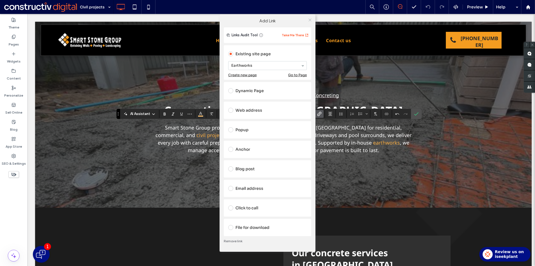
click at [310, 22] on span at bounding box center [310, 20] width 4 height 8
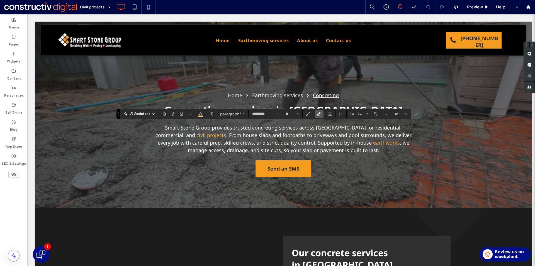
click at [318, 113] on icon "Link" at bounding box center [319, 114] width 4 height 4
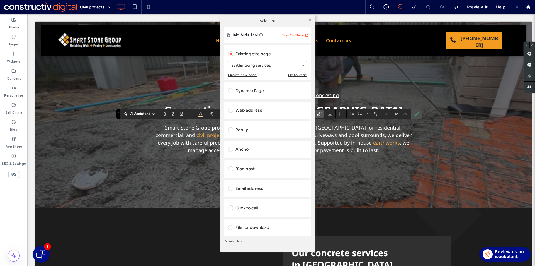
click at [310, 20] on icon at bounding box center [310, 20] width 4 height 4
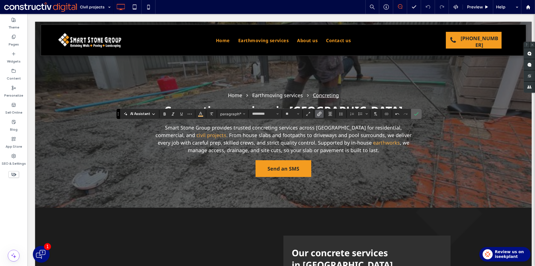
click at [413, 115] on label "Confirm" at bounding box center [416, 114] width 8 height 10
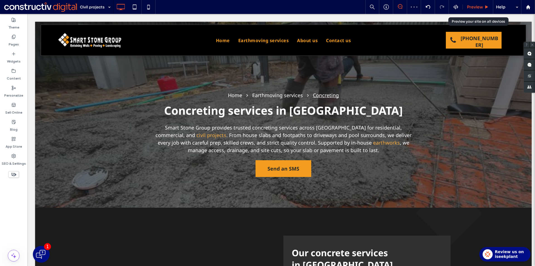
click at [474, 8] on span "Preview" at bounding box center [475, 6] width 16 height 5
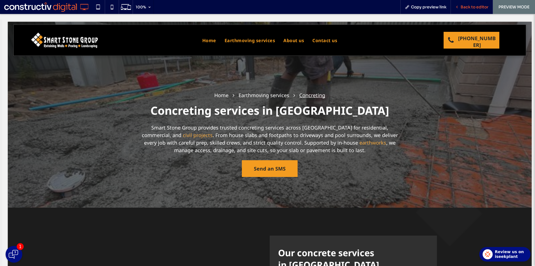
click at [463, 5] on span "Back to editor" at bounding box center [475, 6] width 28 height 5
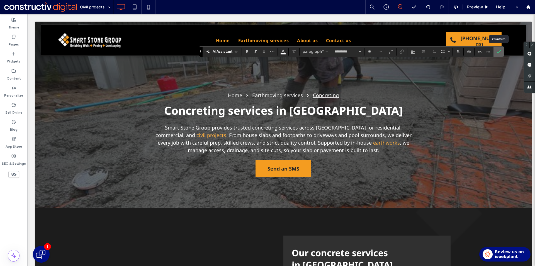
click at [502, 51] on label "Confirm" at bounding box center [499, 52] width 8 height 10
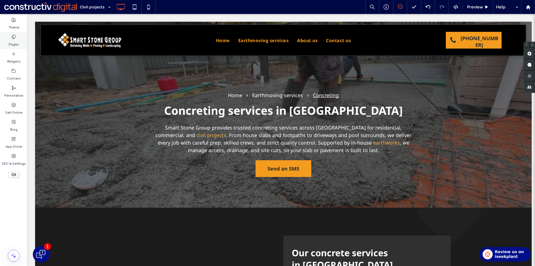
click at [22, 37] on div "Pages" at bounding box center [13, 40] width 27 height 17
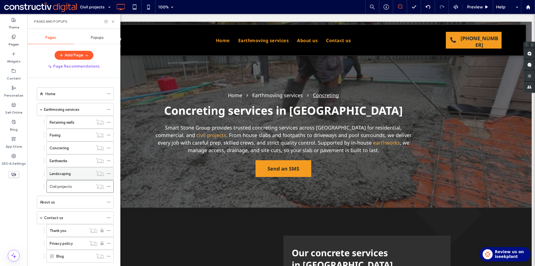
click at [79, 172] on div "Landscaping" at bounding box center [71, 173] width 43 height 6
click at [78, 167] on div "Landscaping" at bounding box center [80, 173] width 67 height 13
click at [79, 163] on div "Earthworks" at bounding box center [71, 161] width 43 height 6
click at [80, 147] on div "Concreting" at bounding box center [71, 148] width 43 height 6
click at [78, 135] on div "Paving" at bounding box center [71, 135] width 43 height 6
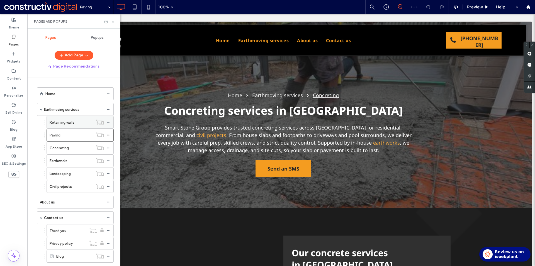
click at [79, 122] on div "Retaining walls" at bounding box center [71, 122] width 43 height 6
click at [76, 184] on div "Civil projects" at bounding box center [71, 186] width 43 height 6
click at [114, 21] on use at bounding box center [113, 21] width 2 height 2
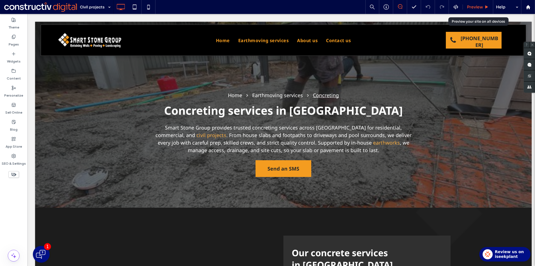
click at [474, 5] on span "Preview" at bounding box center [475, 6] width 16 height 5
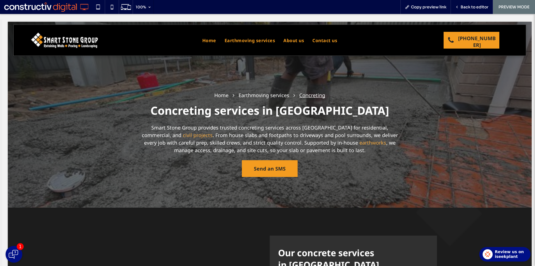
click at [258, 112] on div at bounding box center [267, 133] width 535 height 266
click at [465, 6] on span "Back to editor" at bounding box center [475, 6] width 28 height 5
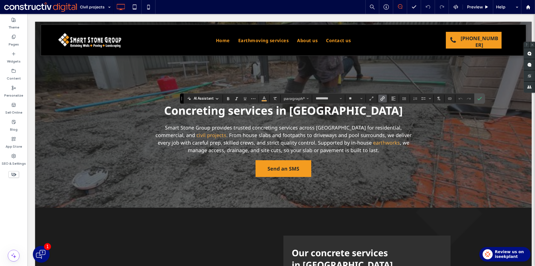
click at [385, 99] on label "Link" at bounding box center [383, 99] width 8 height 8
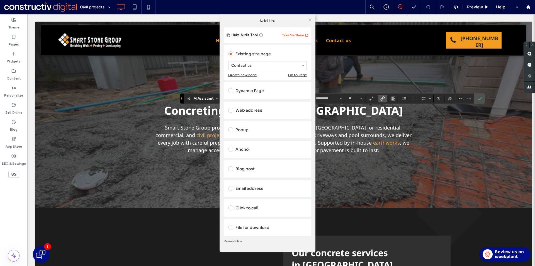
click at [311, 20] on icon at bounding box center [310, 20] width 4 height 4
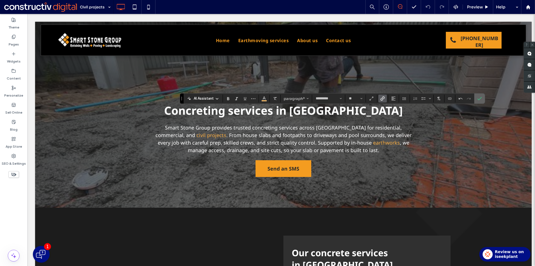
click at [483, 100] on label "Confirm" at bounding box center [480, 98] width 8 height 10
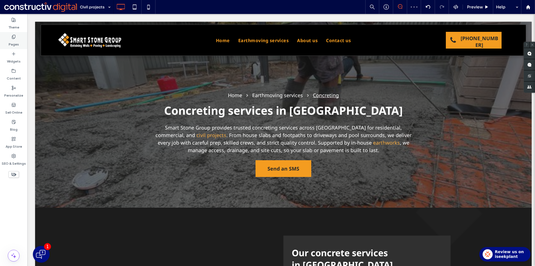
click at [14, 44] on label "Pages" at bounding box center [14, 43] width 10 height 8
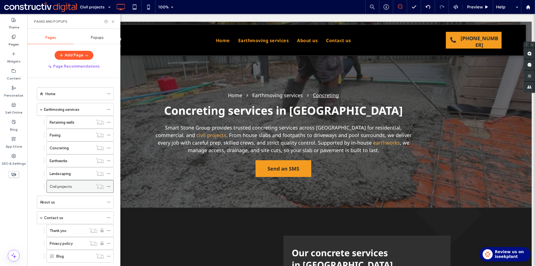
click at [109, 188] on icon at bounding box center [109, 186] width 4 height 4
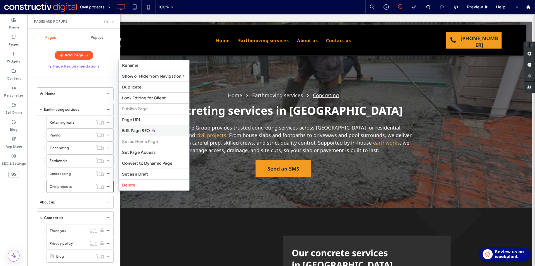
click at [130, 134] on div "Edit Page SEO" at bounding box center [154, 130] width 71 height 11
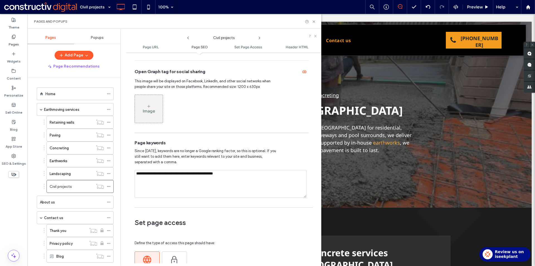
scroll to position [279, 0]
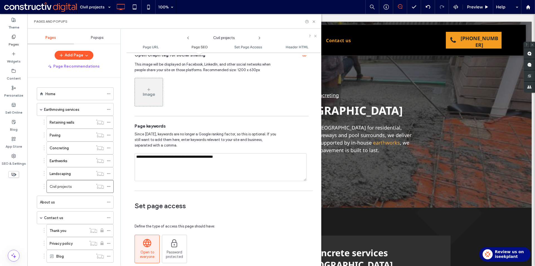
click at [188, 37] on icon at bounding box center [188, 38] width 4 height 4
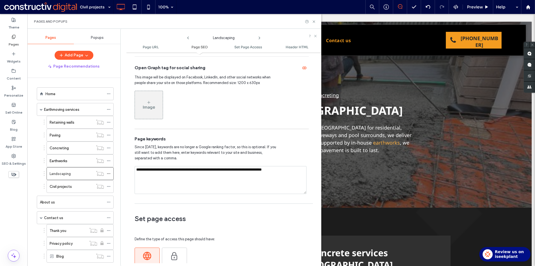
scroll to position [362, 0]
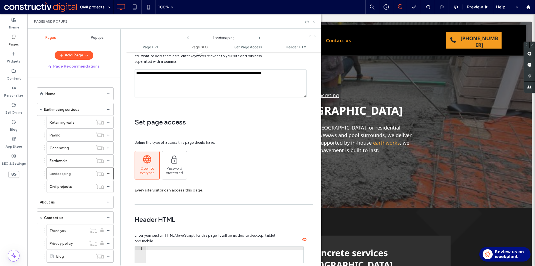
click at [188, 37] on icon at bounding box center [188, 38] width 4 height 4
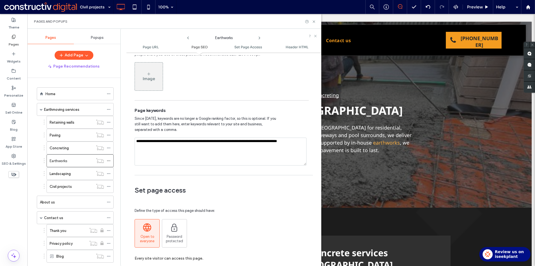
scroll to position [361, 0]
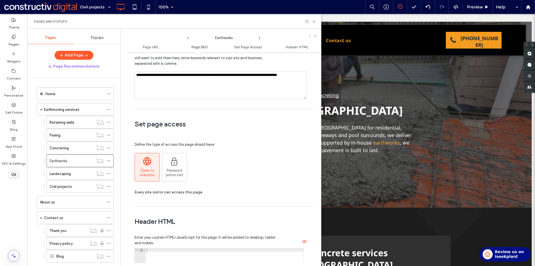
click at [188, 37] on use at bounding box center [188, 38] width 2 height 3
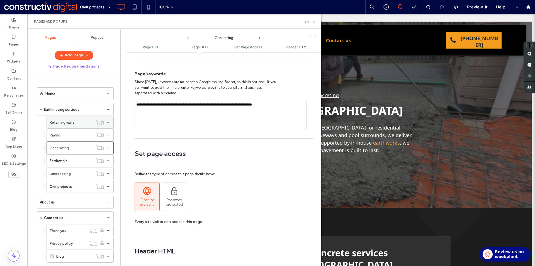
scroll to position [333, 0]
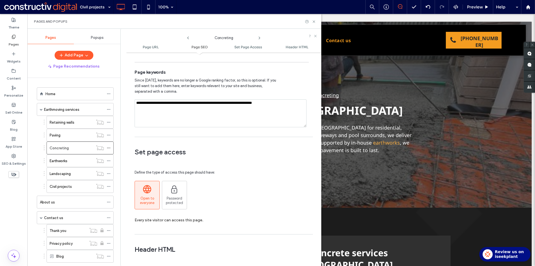
click at [187, 37] on icon at bounding box center [188, 38] width 4 height 4
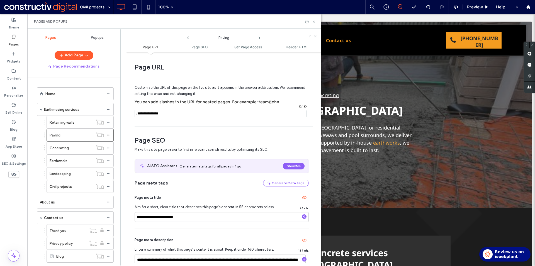
scroll to position [0, 0]
click at [313, 21] on use at bounding box center [314, 21] width 2 height 2
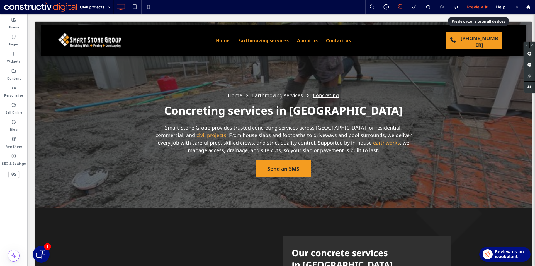
click at [477, 11] on div "Preview" at bounding box center [478, 7] width 30 height 14
click at [476, 6] on span "Preview" at bounding box center [475, 6] width 16 height 5
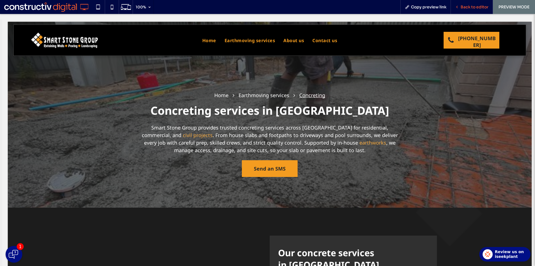
click at [461, 8] on span "Back to editor" at bounding box center [475, 6] width 28 height 5
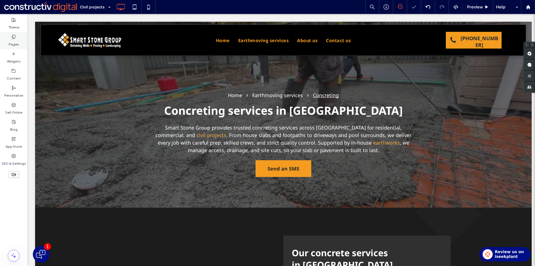
click at [9, 41] on label "Pages" at bounding box center [14, 43] width 10 height 8
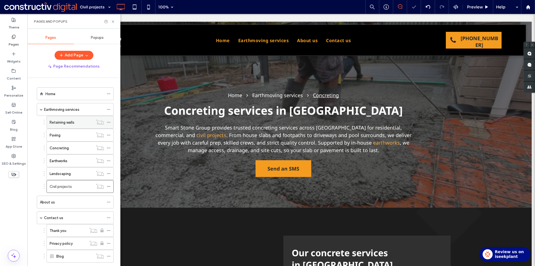
click at [107, 123] on icon at bounding box center [109, 122] width 4 height 4
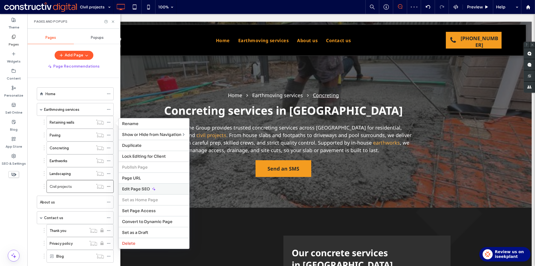
click at [146, 190] on span "Edit Page SEO" at bounding box center [136, 188] width 28 height 5
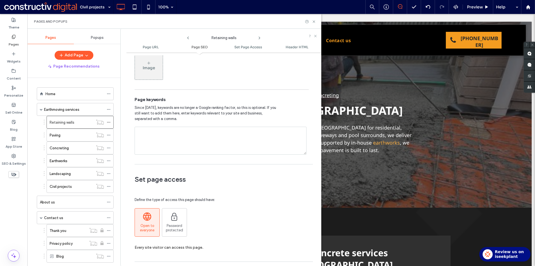
scroll to position [307, 0]
click at [185, 131] on textarea at bounding box center [221, 139] width 172 height 28
click at [314, 21] on use at bounding box center [314, 21] width 2 height 2
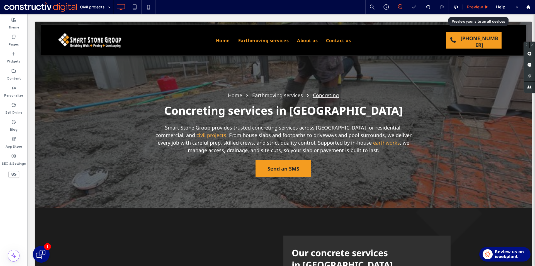
click at [474, 6] on span "Preview" at bounding box center [475, 6] width 16 height 5
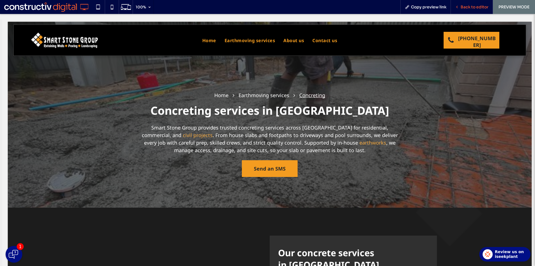
click at [466, 9] on span "Back to editor" at bounding box center [475, 6] width 28 height 5
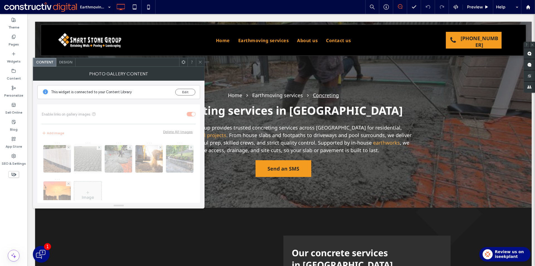
click at [200, 64] on span at bounding box center [200, 62] width 4 height 8
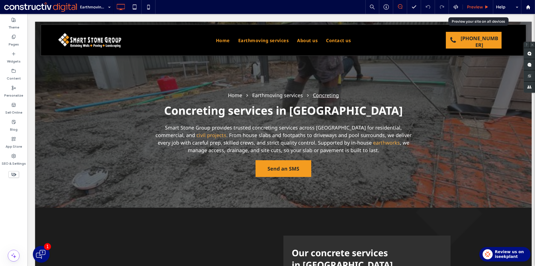
click at [466, 5] on div "Preview" at bounding box center [478, 6] width 30 height 5
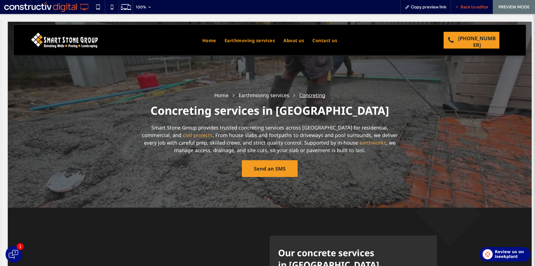
click at [463, 8] on span "Back to editor" at bounding box center [475, 6] width 28 height 5
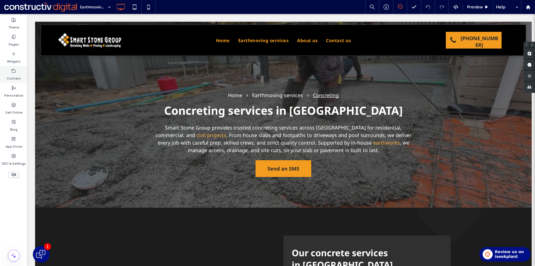
click at [6, 78] on div "Content" at bounding box center [13, 74] width 27 height 17
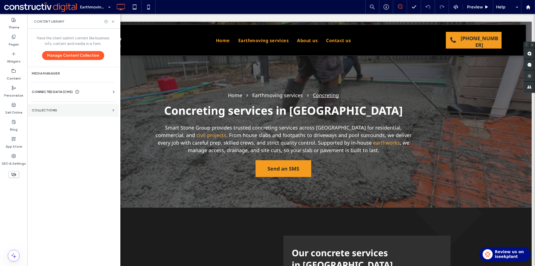
click at [64, 110] on label "Collections" at bounding box center [71, 110] width 79 height 4
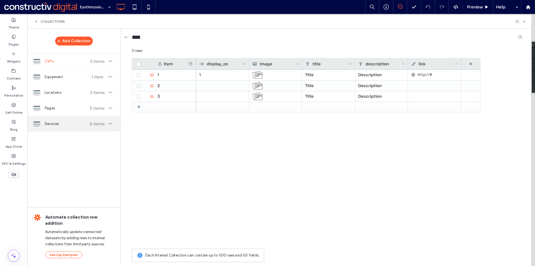
click at [68, 125] on span "Services" at bounding box center [66, 124] width 42 height 6
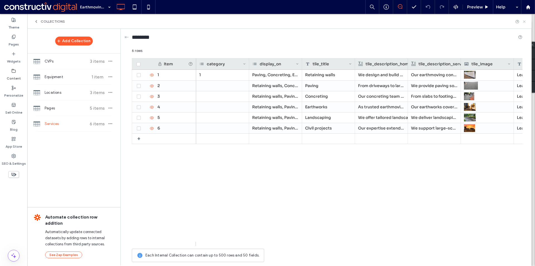
click at [526, 23] on icon at bounding box center [524, 22] width 4 height 4
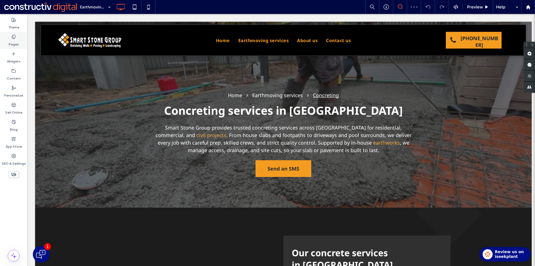
click at [5, 41] on div "Pages" at bounding box center [13, 40] width 27 height 17
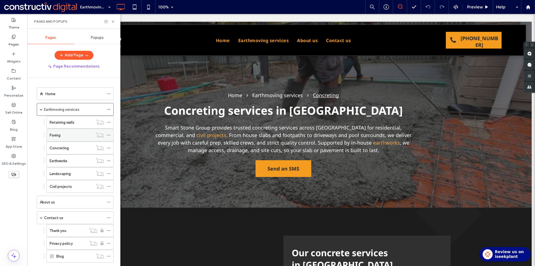
click at [75, 130] on div "Paving" at bounding box center [71, 135] width 43 height 12
click at [134, 7] on icon at bounding box center [134, 6] width 11 height 11
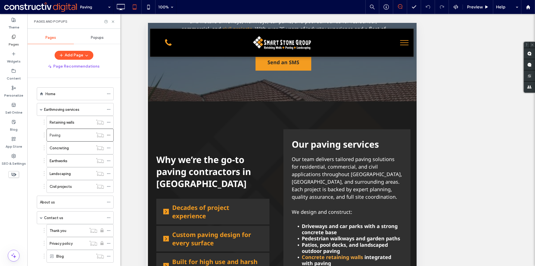
scroll to position [139, 0]
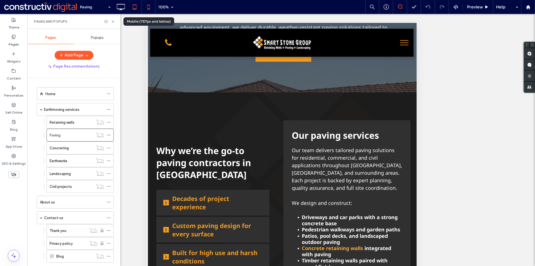
click at [149, 6] on icon at bounding box center [148, 6] width 11 height 11
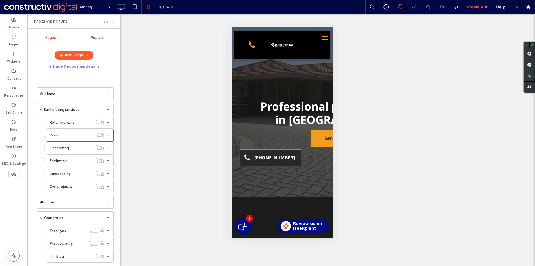
click at [478, 9] on div "Preview" at bounding box center [478, 7] width 30 height 14
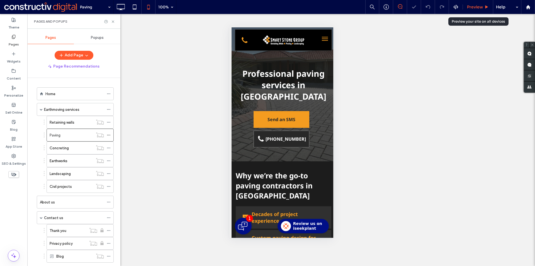
click at [470, 4] on div "Preview" at bounding box center [478, 7] width 30 height 14
click at [474, 5] on span "Preview" at bounding box center [475, 6] width 16 height 5
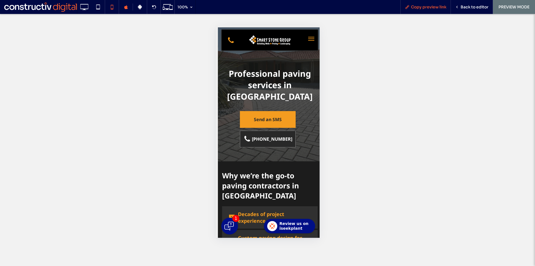
click at [432, 6] on span "Copy preview link" at bounding box center [428, 6] width 35 height 5
click at [485, 6] on span "Back to editor" at bounding box center [475, 6] width 28 height 5
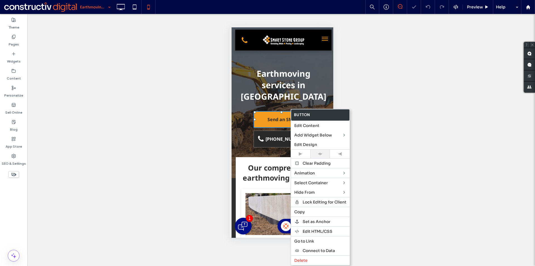
click at [321, 153] on icon at bounding box center [320, 154] width 4 height 4
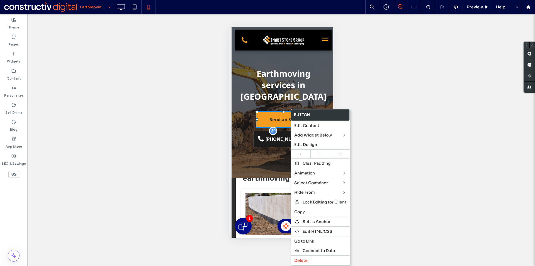
click at [273, 133] on span "[PHONE_NUMBER]" at bounding box center [285, 139] width 44 height 12
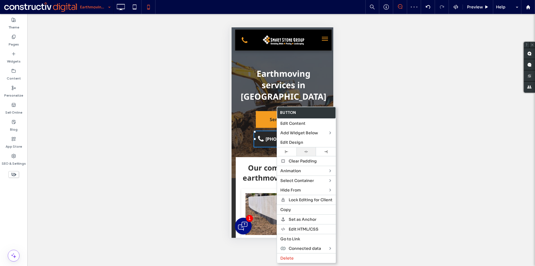
click at [306, 152] on icon at bounding box center [306, 152] width 4 height 4
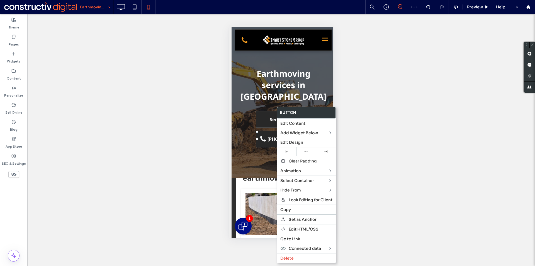
click at [272, 112] on span "Send an SMS" at bounding box center [284, 119] width 28 height 15
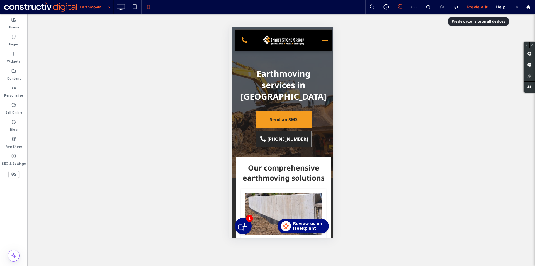
click at [485, 7] on icon at bounding box center [487, 7] width 4 height 4
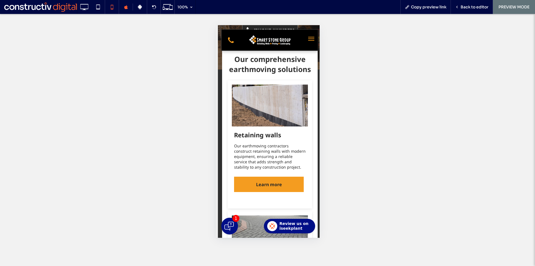
scroll to position [112, 0]
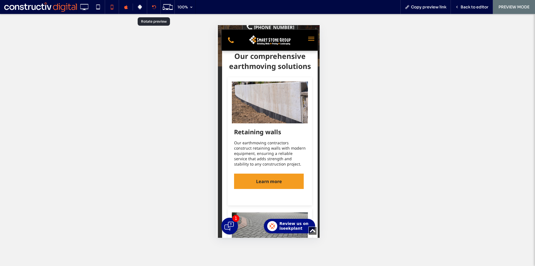
click at [158, 6] on div at bounding box center [153, 7] width 13 height 4
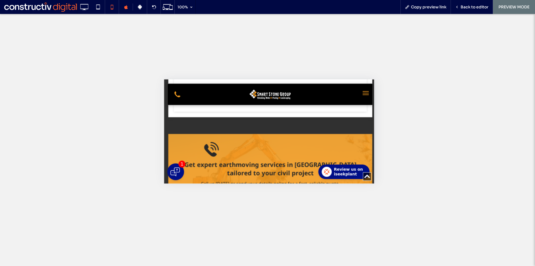
scroll to position [759, 0]
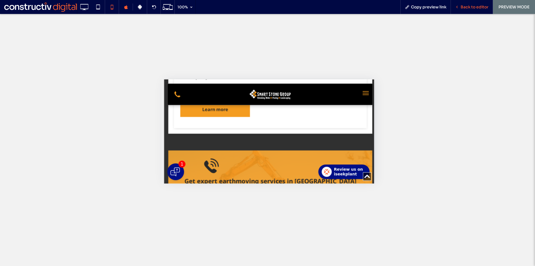
click at [468, 5] on span "Back to editor" at bounding box center [475, 6] width 28 height 5
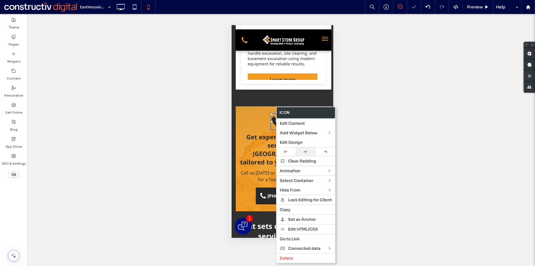
click at [302, 153] on div at bounding box center [306, 152] width 14 height 4
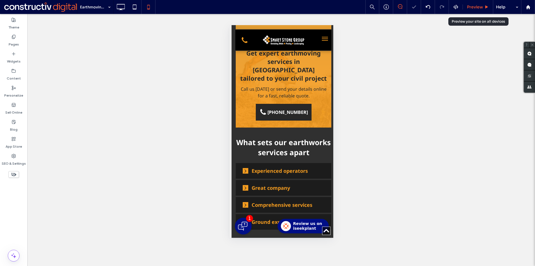
click at [485, 8] on div "Preview" at bounding box center [478, 6] width 30 height 5
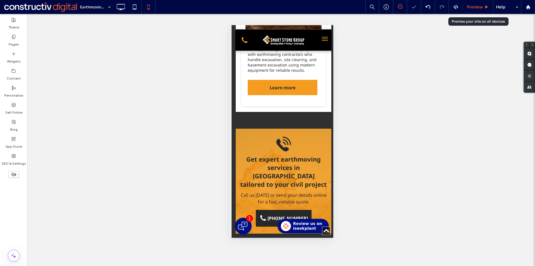
scroll to position [949, 0]
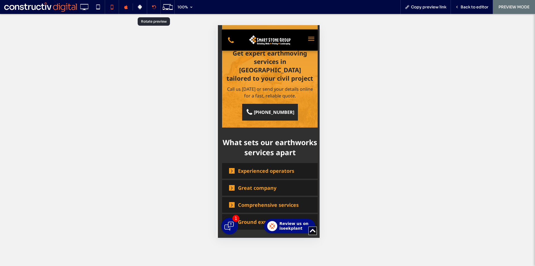
click at [149, 4] on div at bounding box center [154, 7] width 14 height 14
click at [159, 14] on div at bounding box center [154, 7] width 14 height 14
click at [160, 8] on div at bounding box center [153, 7] width 13 height 4
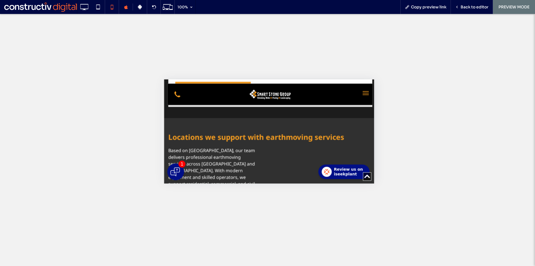
scroll to position [1170, 0]
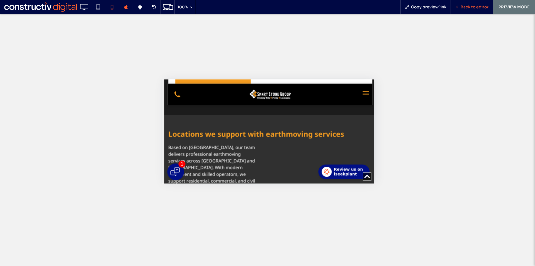
click at [470, 3] on div "Back to editor" at bounding box center [472, 7] width 42 height 14
click at [477, 7] on span "Back to editor" at bounding box center [475, 6] width 28 height 5
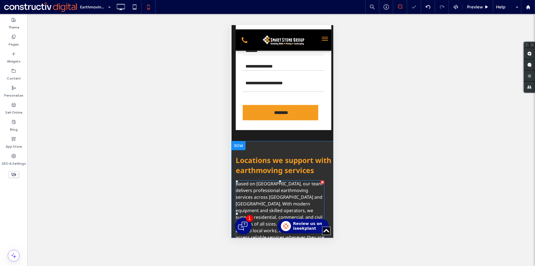
scroll to position [1254, 0]
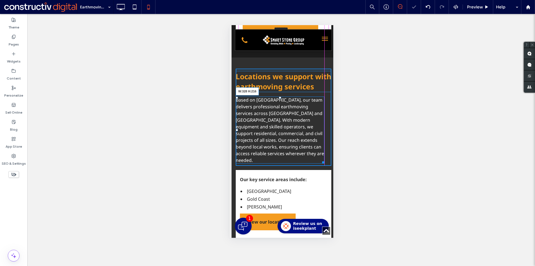
drag, startPoint x: 323, startPoint y: 162, endPoint x: 461, endPoint y: 152, distance: 138.4
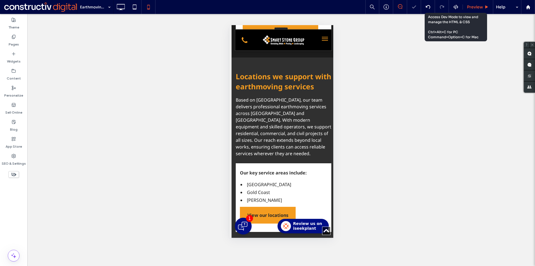
click at [470, 4] on span "Preview" at bounding box center [475, 6] width 16 height 5
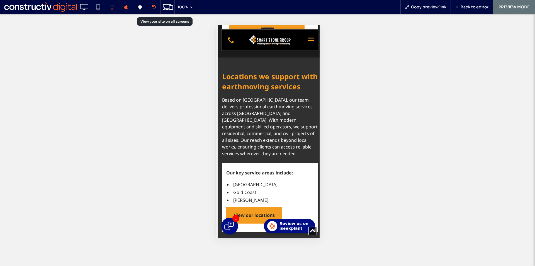
click at [155, 5] on icon at bounding box center [154, 7] width 4 height 4
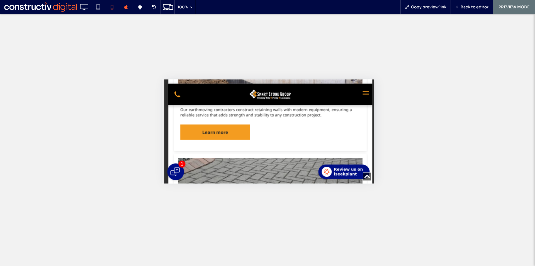
scroll to position [161, 0]
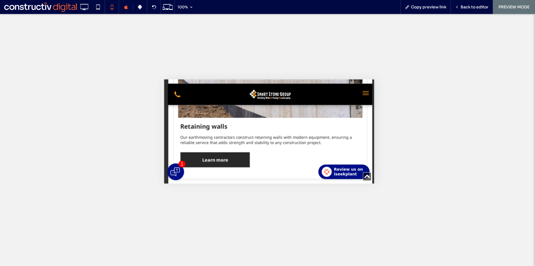
click at [211, 154] on span "Learn more" at bounding box center [214, 160] width 37 height 12
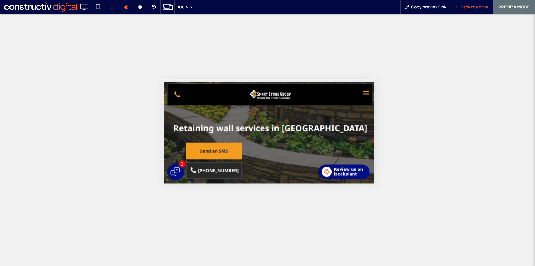
click at [466, 14] on div "Back to editor" at bounding box center [472, 7] width 42 height 14
click at [466, 9] on span "Back to editor" at bounding box center [475, 6] width 28 height 5
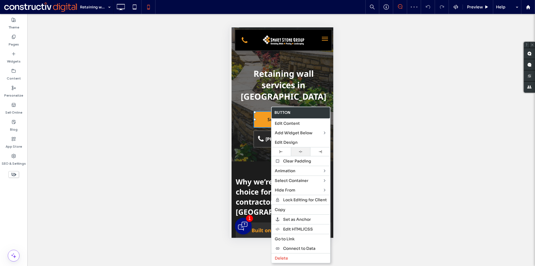
click at [299, 152] on div at bounding box center [301, 152] width 14 height 4
click at [259, 130] on link "[PHONE_NUMBER]" at bounding box center [281, 138] width 56 height 17
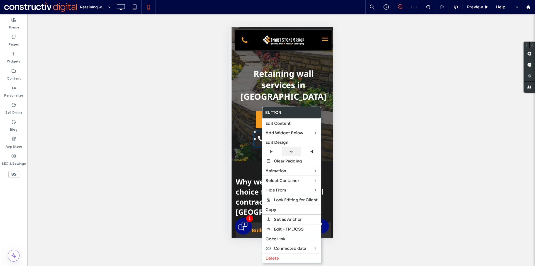
click at [295, 153] on div at bounding box center [292, 152] width 14 height 4
click at [481, 9] on span "Preview" at bounding box center [475, 6] width 16 height 5
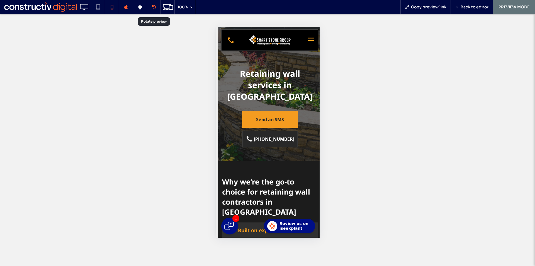
click at [152, 9] on icon at bounding box center [154, 7] width 4 height 4
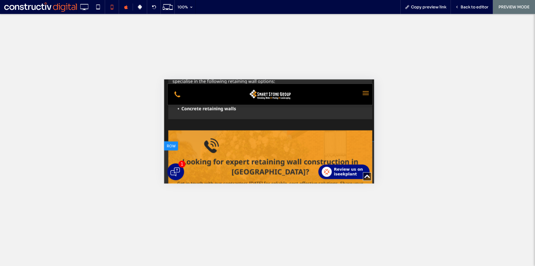
scroll to position [251, 0]
click at [470, 12] on div "Back to editor" at bounding box center [472, 7] width 42 height 14
click at [470, 8] on span "Back to editor" at bounding box center [475, 6] width 28 height 5
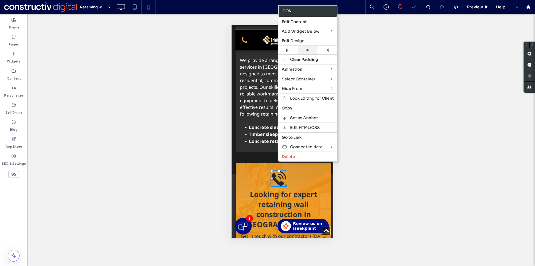
click at [311, 50] on div at bounding box center [308, 50] width 14 height 4
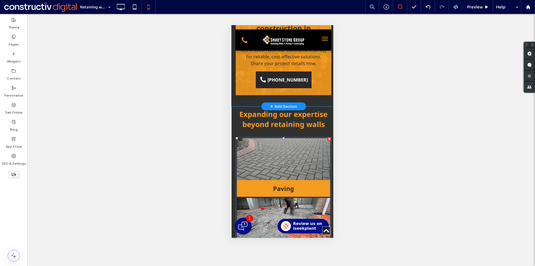
scroll to position [418, 0]
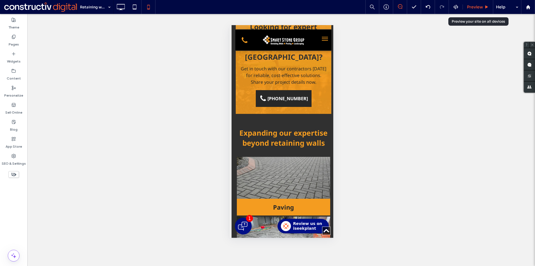
click at [480, 8] on span "Preview" at bounding box center [475, 6] width 16 height 5
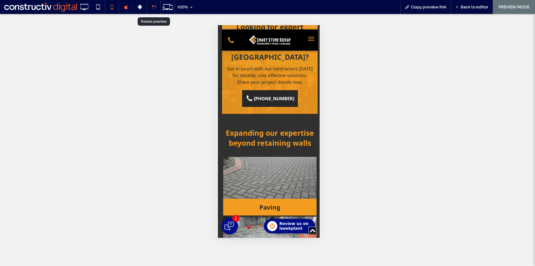
click at [156, 8] on icon at bounding box center [154, 7] width 4 height 4
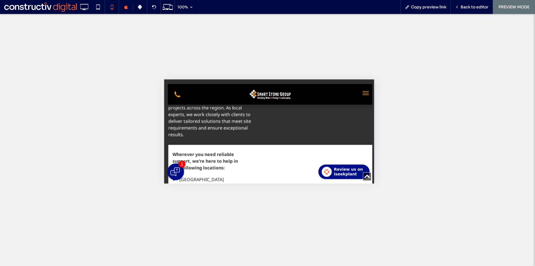
scroll to position [948, 0]
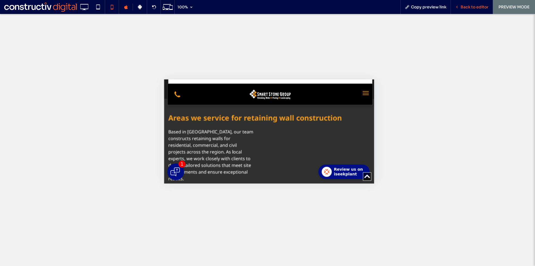
click at [470, 8] on span "Back to editor" at bounding box center [475, 6] width 28 height 5
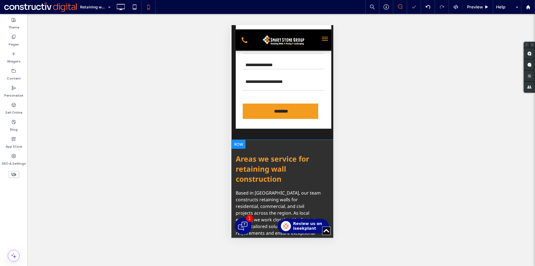
scroll to position [1004, 0]
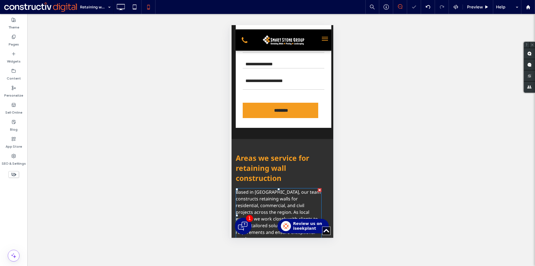
drag, startPoint x: 320, startPoint y: 204, endPoint x: 445, endPoint y: 204, distance: 124.9
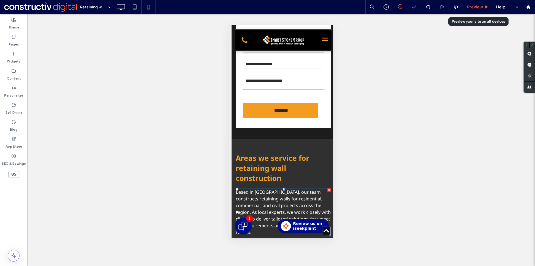
click at [469, 7] on span "Preview" at bounding box center [475, 6] width 16 height 5
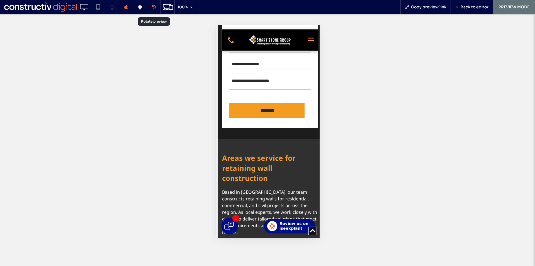
click at [154, 6] on icon at bounding box center [154, 7] width 4 height 4
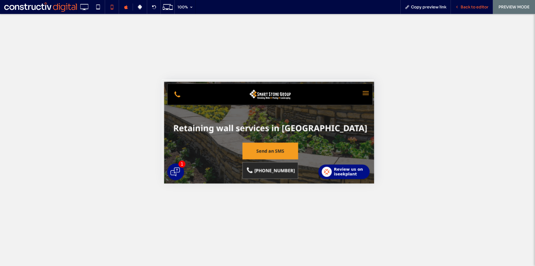
click at [460, 11] on div "Back to editor" at bounding box center [472, 7] width 42 height 14
click at [463, 5] on span "Back to editor" at bounding box center [475, 6] width 28 height 5
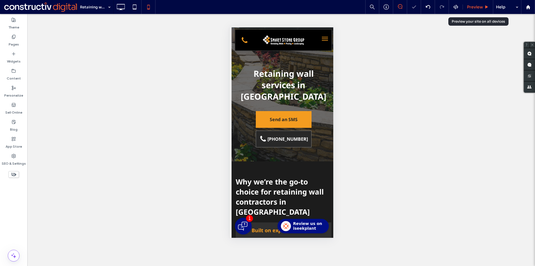
drag, startPoint x: 489, startPoint y: 4, endPoint x: 481, endPoint y: 6, distance: 8.2
click at [483, 5] on div "Preview" at bounding box center [478, 7] width 30 height 14
click at [479, 6] on span "Preview" at bounding box center [475, 6] width 16 height 5
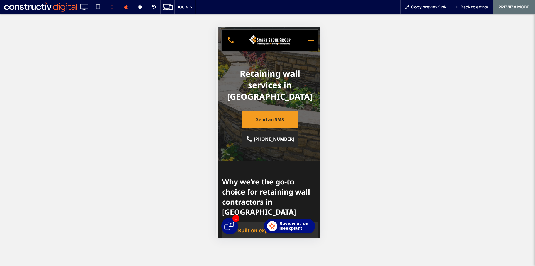
click at [306, 36] on button "menu" at bounding box center [311, 38] width 11 height 11
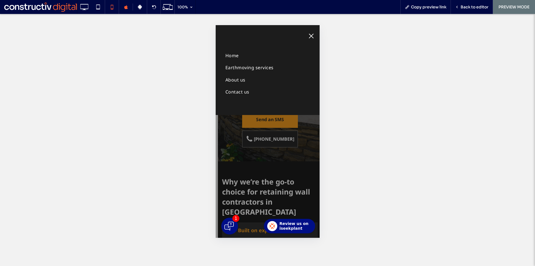
click at [311, 36] on span "menu" at bounding box center [311, 36] width 6 height 1
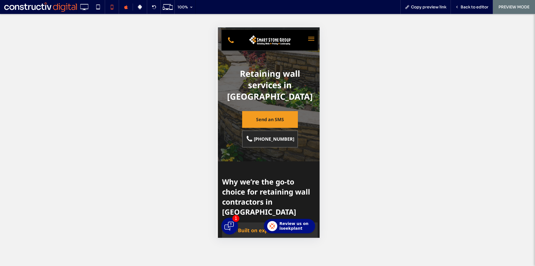
click at [310, 39] on button "menu" at bounding box center [311, 38] width 11 height 11
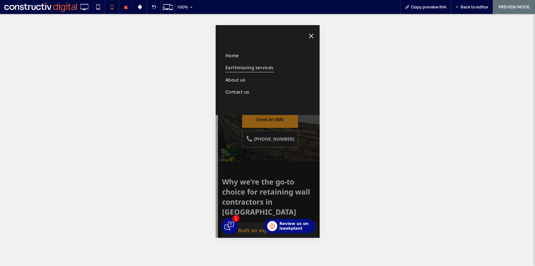
click at [247, 66] on span "Earthmoving services" at bounding box center [249, 67] width 48 height 9
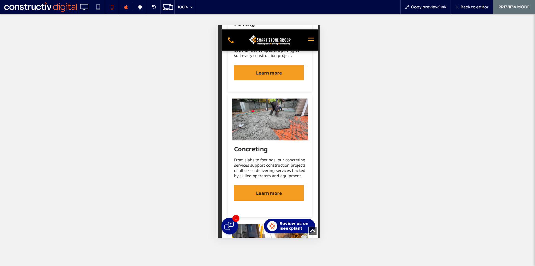
scroll to position [362, 0]
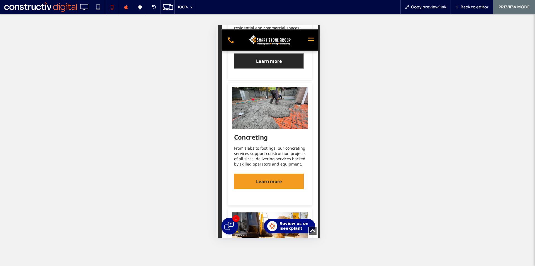
click at [263, 56] on link "Learn more" at bounding box center [269, 60] width 70 height 15
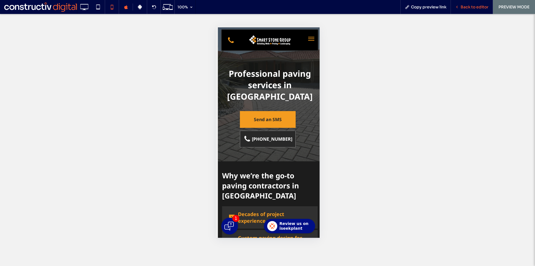
click at [468, 6] on span "Back to editor" at bounding box center [475, 6] width 28 height 5
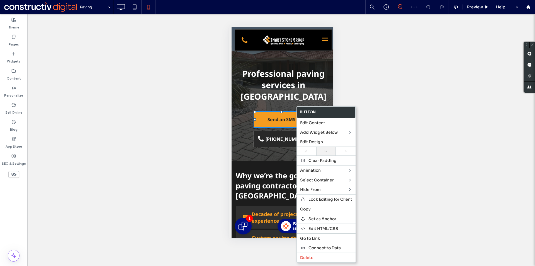
click at [326, 150] on icon at bounding box center [326, 151] width 4 height 4
click at [275, 133] on span "[PHONE_NUMBER]" at bounding box center [285, 139] width 44 height 12
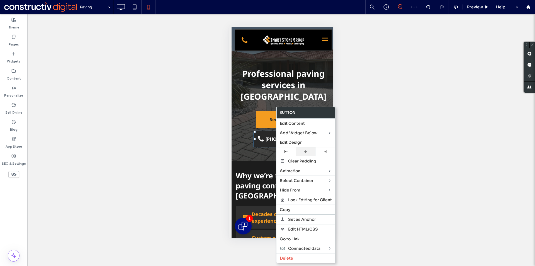
click at [306, 151] on use at bounding box center [306, 151] width 4 height 3
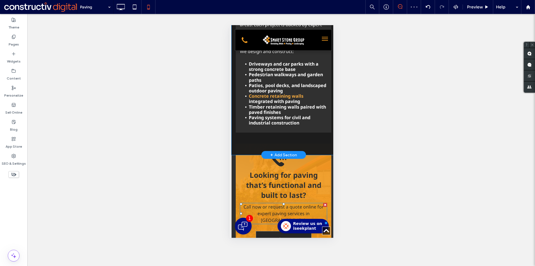
scroll to position [307, 0]
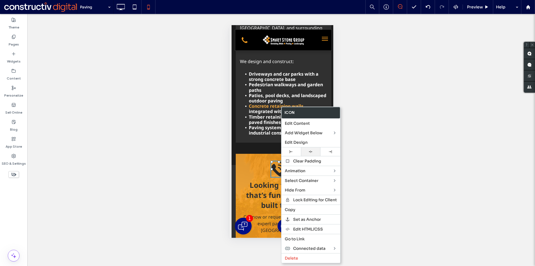
click at [312, 149] on div at bounding box center [311, 151] width 20 height 9
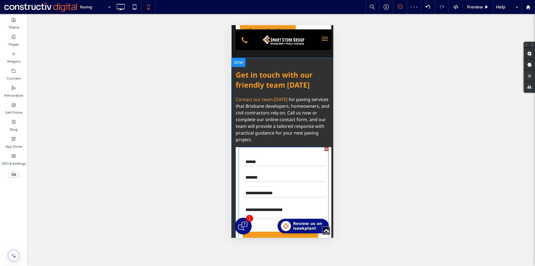
scroll to position [1059, 0]
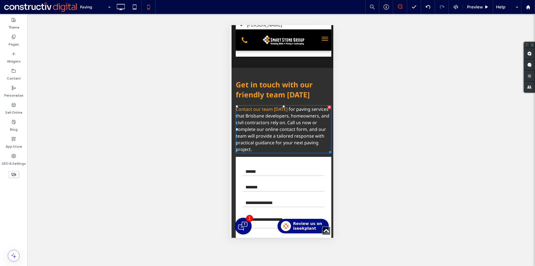
drag, startPoint x: 324, startPoint y: 135, endPoint x: 402, endPoint y: 142, distance: 78.7
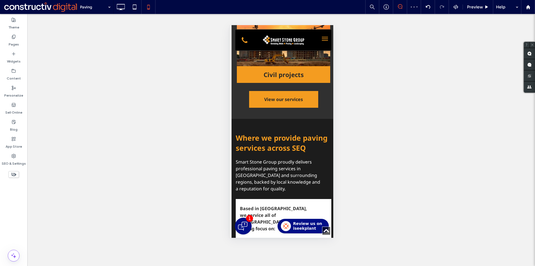
scroll to position [828, 0]
drag, startPoint x: 319, startPoint y: 175, endPoint x: 485, endPoint y: 190, distance: 166.6
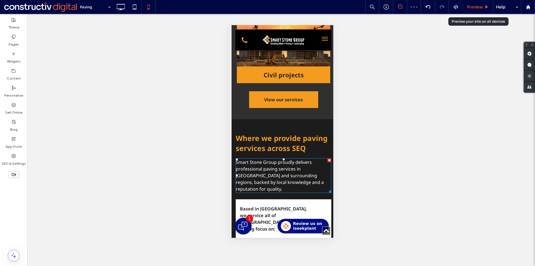
click at [481, 8] on span "Preview" at bounding box center [475, 6] width 16 height 5
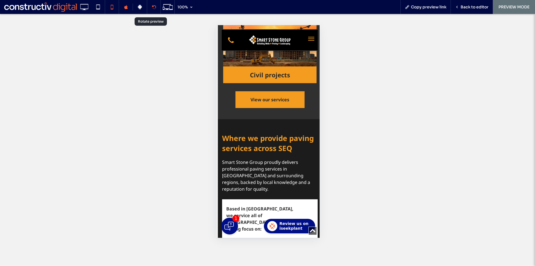
click at [149, 9] on div at bounding box center [153, 7] width 13 height 4
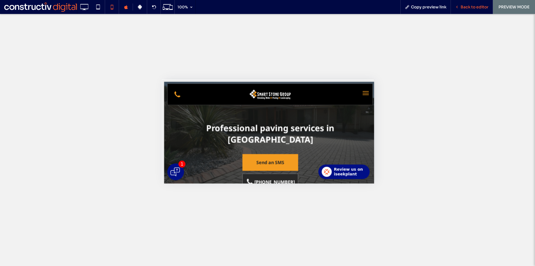
click at [468, 11] on div "Back to editor" at bounding box center [472, 7] width 42 height 14
click at [468, 8] on span "Back to editor" at bounding box center [475, 6] width 28 height 5
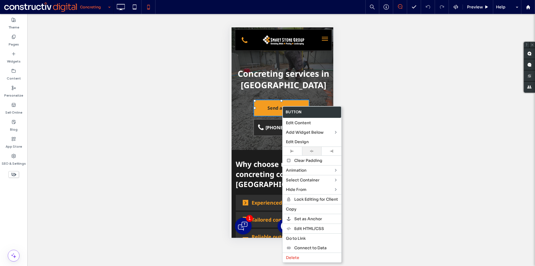
click at [317, 150] on div at bounding box center [312, 151] width 14 height 4
click at [267, 127] on span at bounding box center [261, 128] width 14 height 8
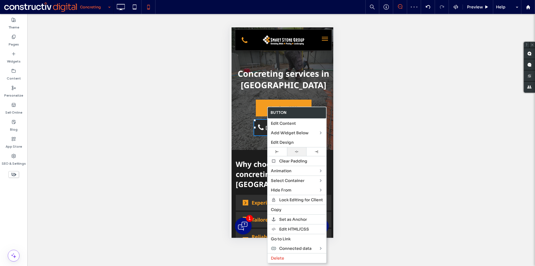
click at [301, 151] on div at bounding box center [297, 152] width 14 height 4
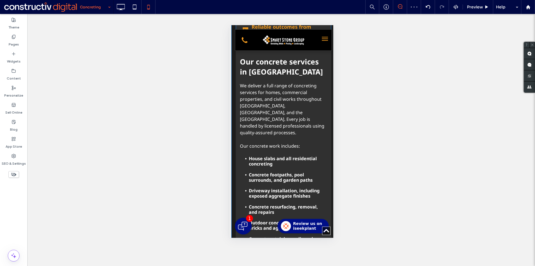
scroll to position [251, 0]
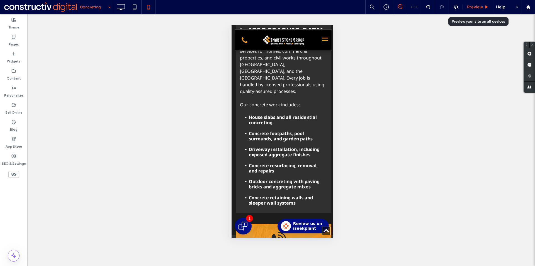
click at [480, 5] on span "Preview" at bounding box center [475, 6] width 16 height 5
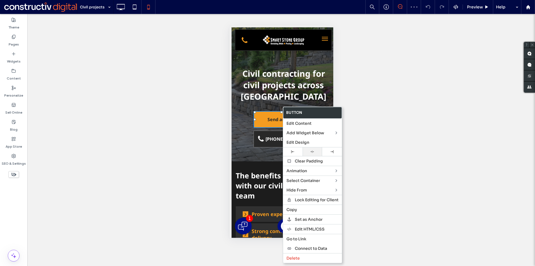
click at [311, 150] on div at bounding box center [313, 152] width 14 height 4
click at [264, 140] on span at bounding box center [261, 139] width 14 height 8
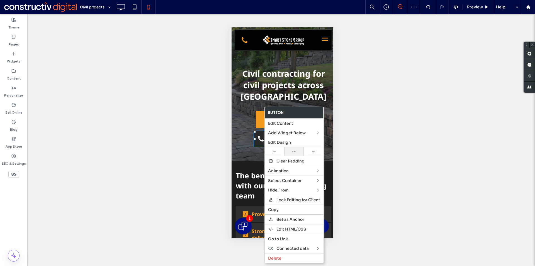
click at [292, 154] on div at bounding box center [294, 151] width 20 height 9
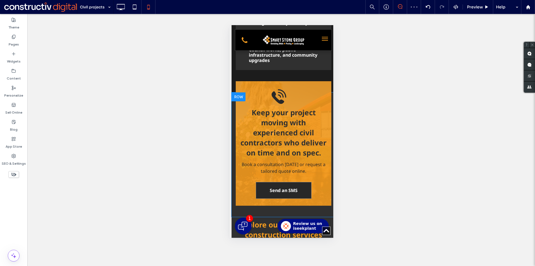
scroll to position [418, 0]
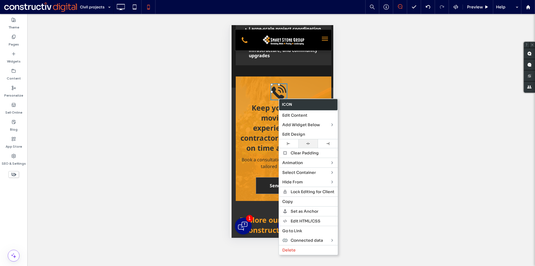
click at [305, 145] on div at bounding box center [308, 144] width 14 height 4
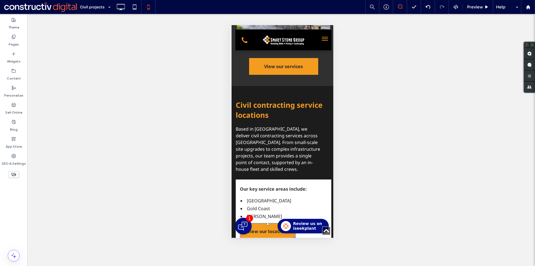
scroll to position [892, 0]
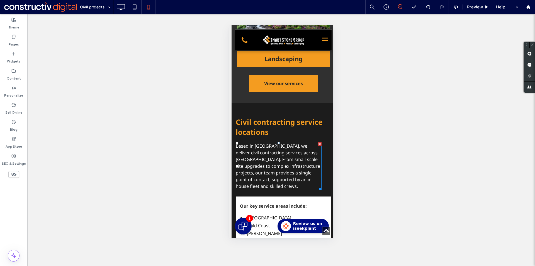
drag, startPoint x: 320, startPoint y: 197, endPoint x: 511, endPoint y: 194, distance: 190.7
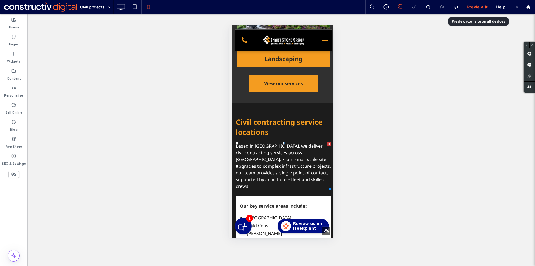
click at [478, 9] on span "Preview" at bounding box center [475, 6] width 16 height 5
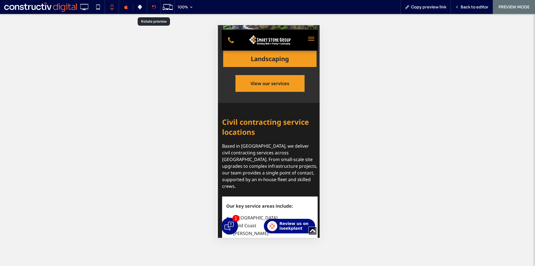
click at [153, 7] on icon at bounding box center [154, 7] width 4 height 4
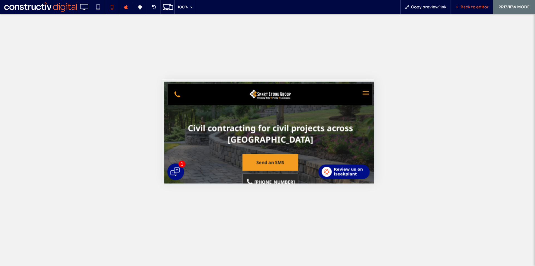
click at [461, 9] on div "Back to editor" at bounding box center [472, 7] width 42 height 14
click at [461, 7] on span "Back to editor" at bounding box center [475, 6] width 28 height 5
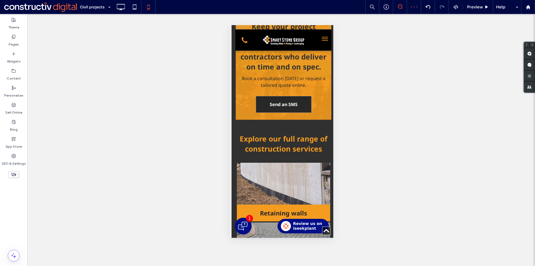
scroll to position [502, 0]
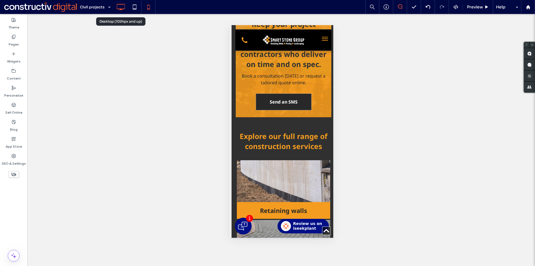
click at [119, 6] on icon at bounding box center [120, 6] width 11 height 11
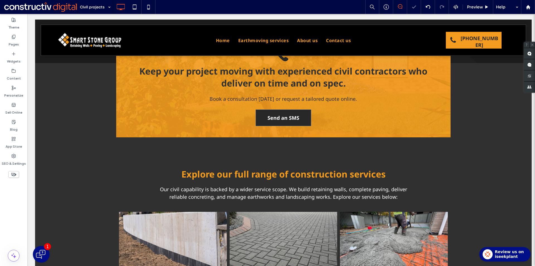
scroll to position [446, 0]
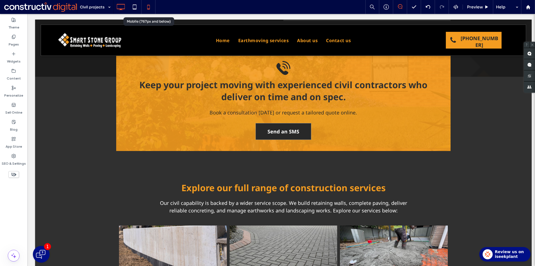
click at [152, 8] on icon at bounding box center [148, 6] width 11 height 11
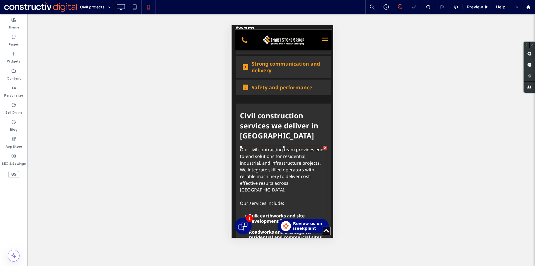
scroll to position [0, 0]
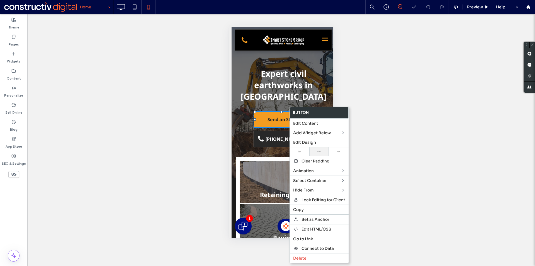
click at [316, 149] on div at bounding box center [319, 151] width 20 height 9
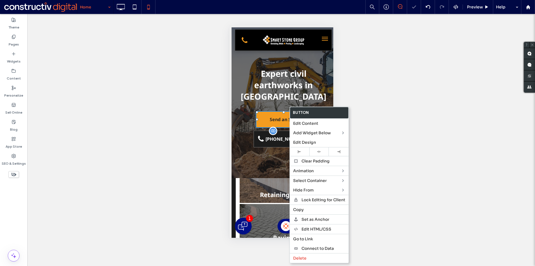
click at [272, 142] on span "[PHONE_NUMBER]" at bounding box center [285, 139] width 44 height 12
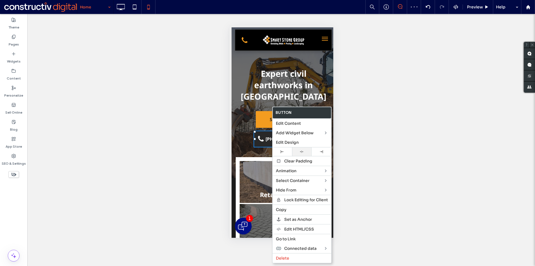
click at [301, 154] on div at bounding box center [302, 151] width 20 height 9
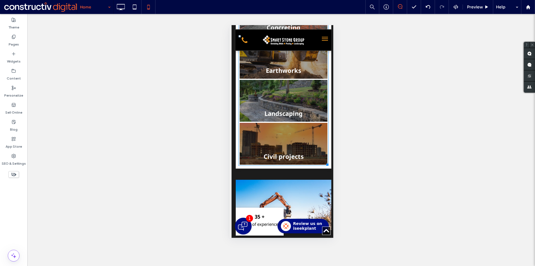
scroll to position [362, 0]
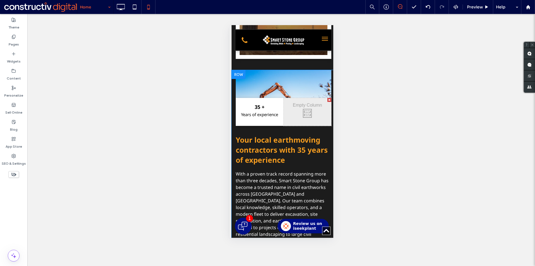
click at [308, 85] on div "35 + Years of experience Click To Paste Click To Paste Click To Paste" at bounding box center [284, 95] width 96 height 50
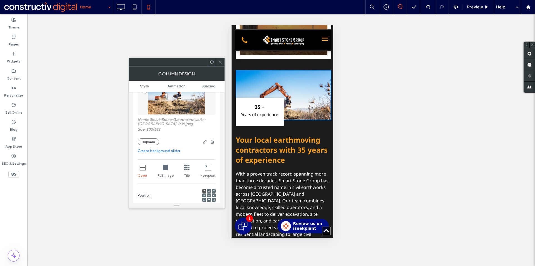
scroll to position [84, 0]
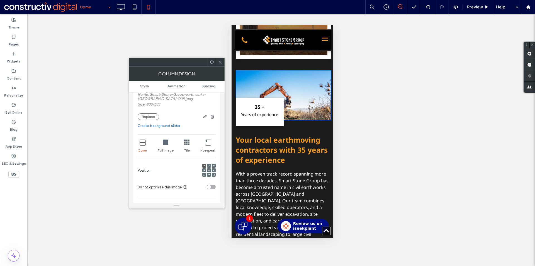
click at [210, 170] on div at bounding box center [209, 170] width 4 height 4
click at [208, 170] on icon at bounding box center [209, 170] width 2 height 2
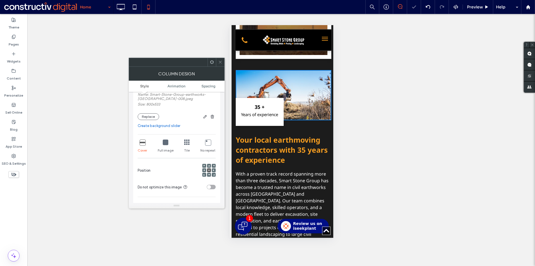
click at [221, 65] on span at bounding box center [220, 62] width 4 height 8
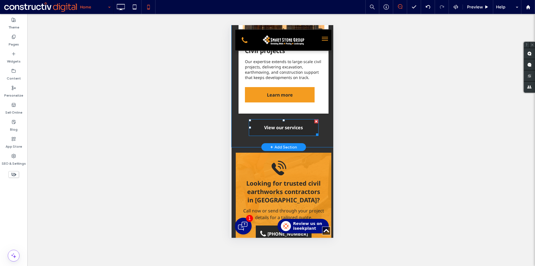
scroll to position [1310, 0]
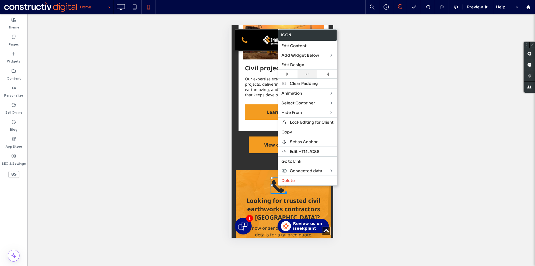
click at [307, 71] on div at bounding box center [308, 74] width 20 height 9
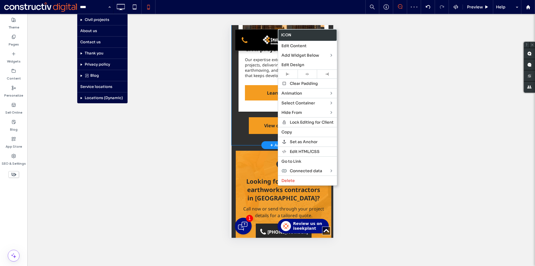
scroll to position [1394, 0]
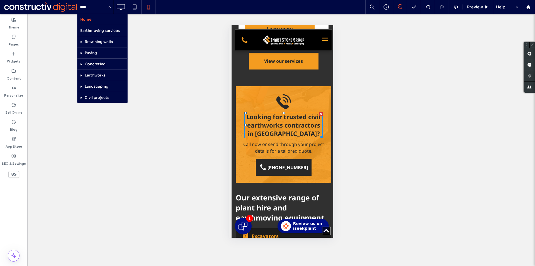
drag, startPoint x: 320, startPoint y: 136, endPoint x: 485, endPoint y: 136, distance: 165.1
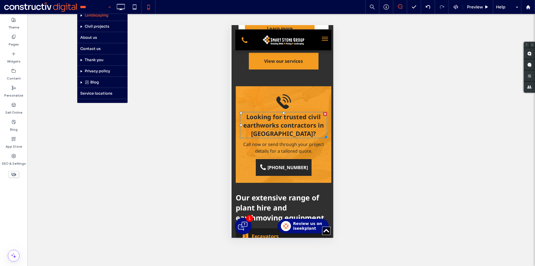
scroll to position [78, 0]
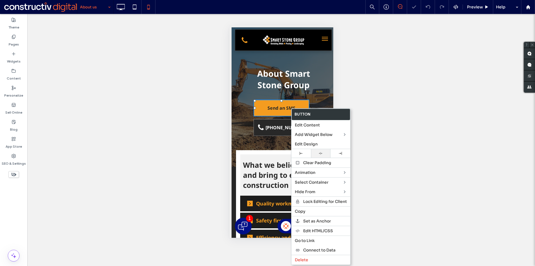
click at [323, 150] on div at bounding box center [321, 153] width 20 height 9
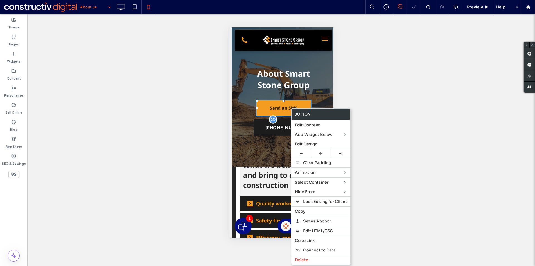
click at [269, 122] on span "[PHONE_NUMBER]" at bounding box center [285, 128] width 44 height 12
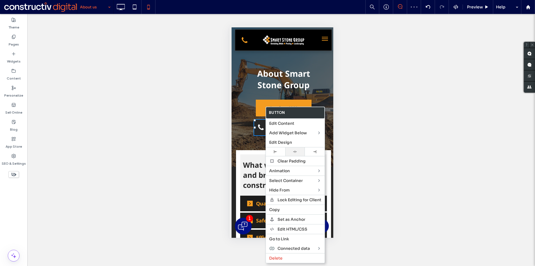
click at [297, 150] on icon at bounding box center [295, 152] width 4 height 4
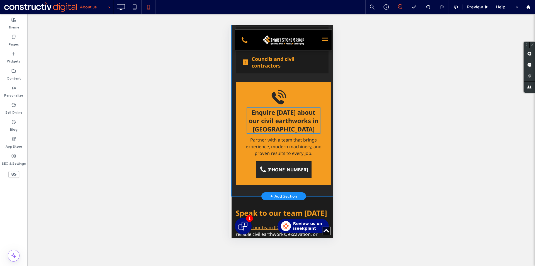
scroll to position [335, 0]
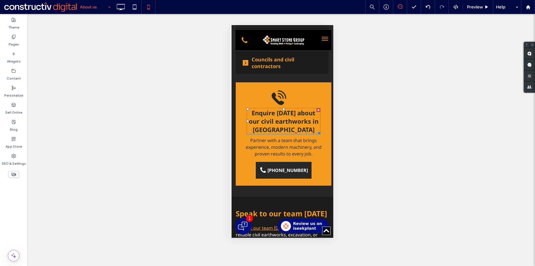
drag, startPoint x: 317, startPoint y: 137, endPoint x: 465, endPoint y: 133, distance: 147.8
click at [333, 133] on html "Click To Paste Home Earthmoving services About us Contact us Click To Paste Cli…" at bounding box center [281, 229] width 104 height 1076
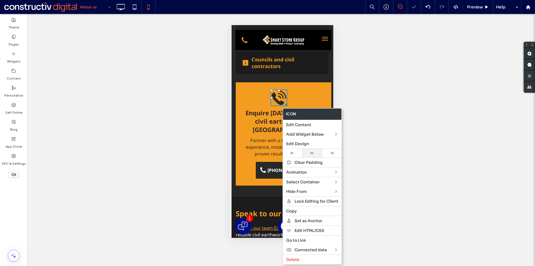
click at [314, 152] on div at bounding box center [312, 153] width 14 height 4
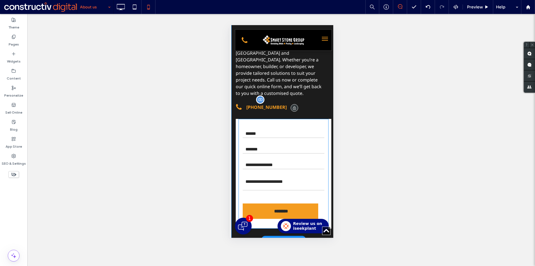
scroll to position [530, 0]
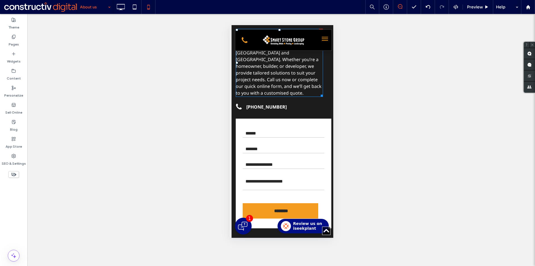
drag, startPoint x: 321, startPoint y: 94, endPoint x: 490, endPoint y: 78, distance: 169.7
click at [333, 78] on html "Click To Paste Home Earthmoving services About us Contact us Click To Paste Cli…" at bounding box center [281, 33] width 104 height 1076
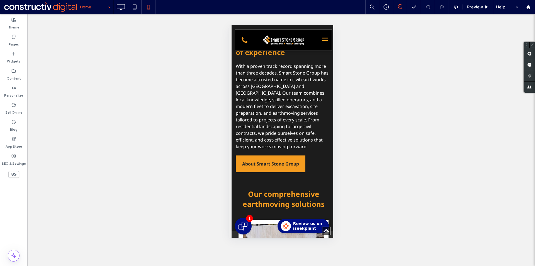
scroll to position [418, 0]
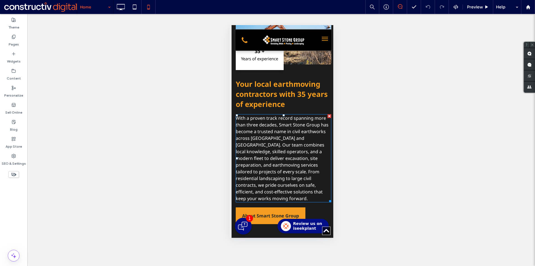
drag, startPoint x: 325, startPoint y: 200, endPoint x: 476, endPoint y: 205, distance: 150.9
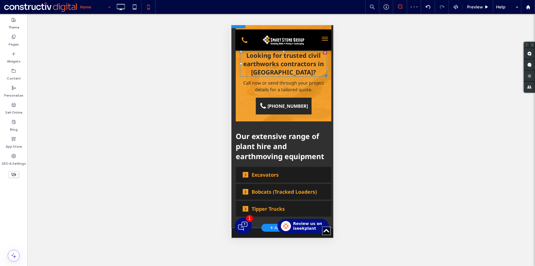
scroll to position [1478, 0]
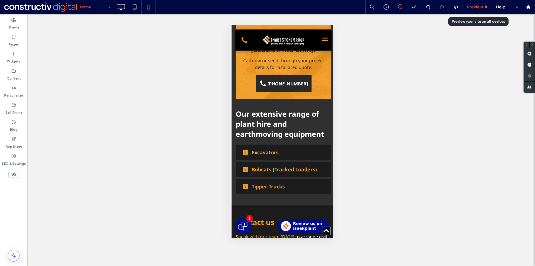
click at [470, 6] on span "Preview" at bounding box center [475, 6] width 16 height 5
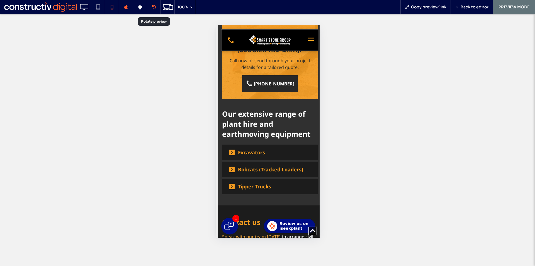
click at [157, 7] on div at bounding box center [153, 7] width 13 height 4
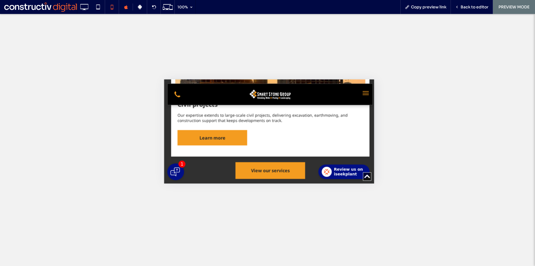
scroll to position [1143, 0]
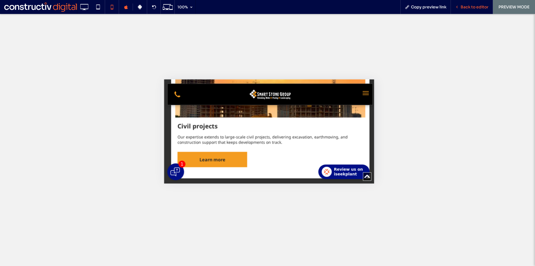
click at [474, 8] on span "Back to editor" at bounding box center [475, 6] width 28 height 5
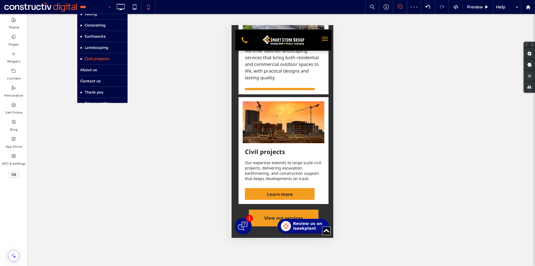
scroll to position [78, 0]
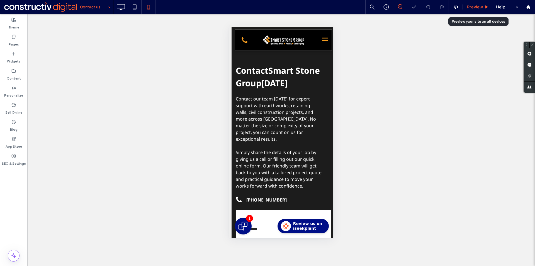
click at [476, 6] on span "Preview" at bounding box center [475, 6] width 16 height 5
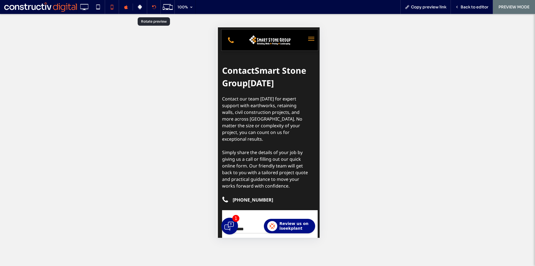
click at [155, 9] on div at bounding box center [154, 7] width 14 height 14
click at [156, 6] on icon at bounding box center [154, 7] width 4 height 4
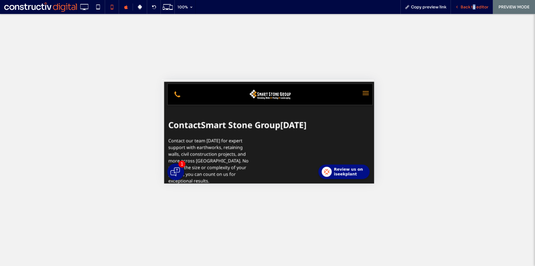
click at [473, 6] on span "Back to editor" at bounding box center [475, 6] width 28 height 5
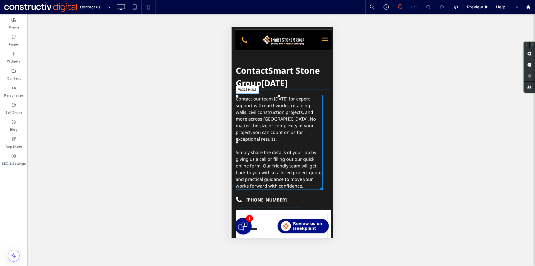
drag, startPoint x: 322, startPoint y: 179, endPoint x: 524, endPoint y: 187, distance: 201.7
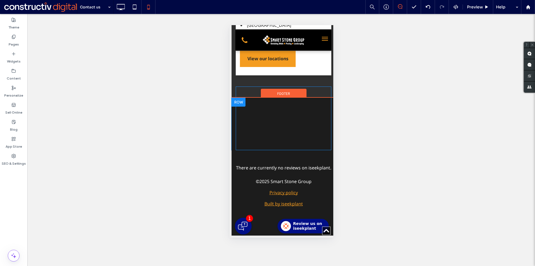
scroll to position [357, 0]
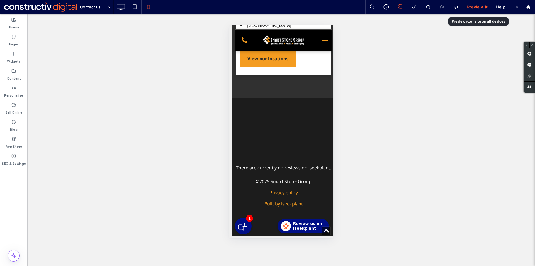
click at [474, 7] on span "Preview" at bounding box center [475, 6] width 16 height 5
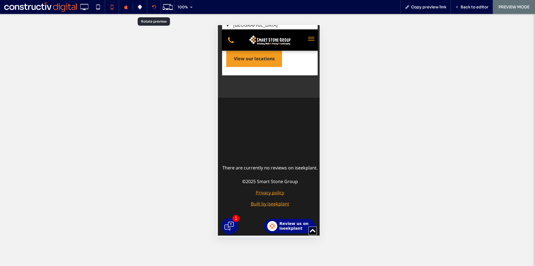
click at [151, 8] on div at bounding box center [153, 7] width 13 height 4
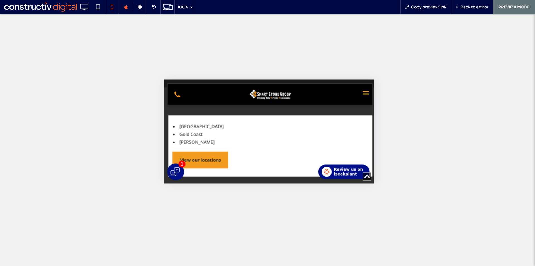
scroll to position [251, 0]
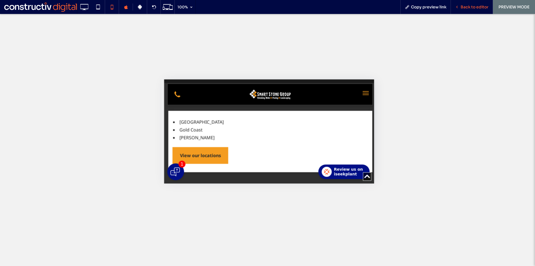
click at [466, 9] on span "Back to editor" at bounding box center [475, 6] width 28 height 5
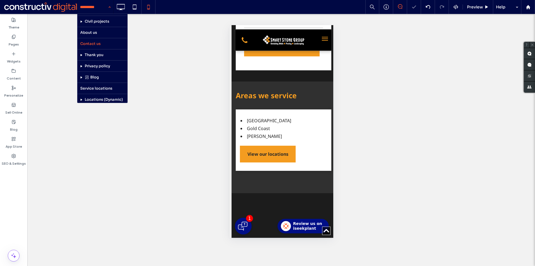
scroll to position [78, 0]
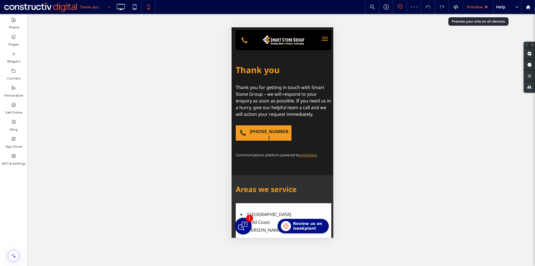
click at [475, 8] on span "Preview" at bounding box center [475, 6] width 16 height 5
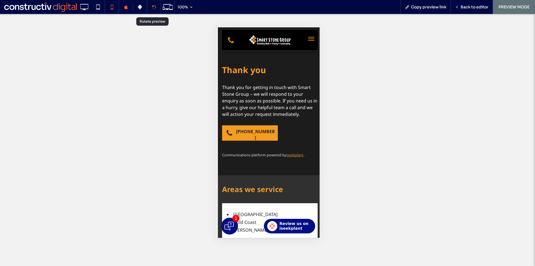
click at [153, 5] on icon at bounding box center [154, 7] width 4 height 4
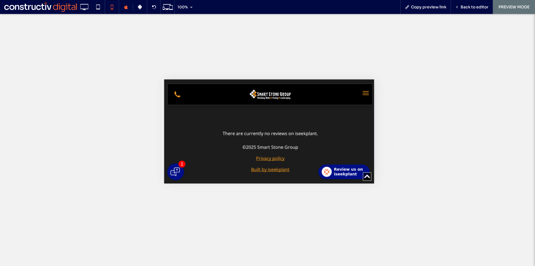
scroll to position [294, 0]
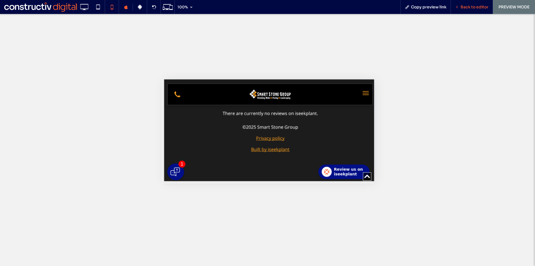
click at [461, 9] on span "Back to editor" at bounding box center [475, 6] width 28 height 5
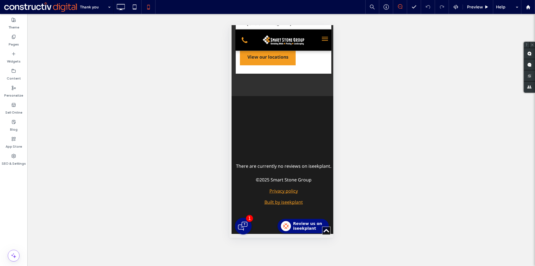
scroll to position [201, 0]
drag, startPoint x: 84, startPoint y: 4, endPoint x: 84, endPoint y: 12, distance: 7.2
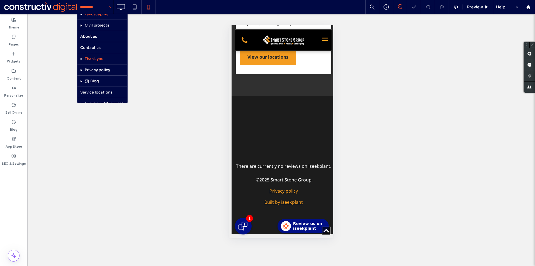
scroll to position [78, 0]
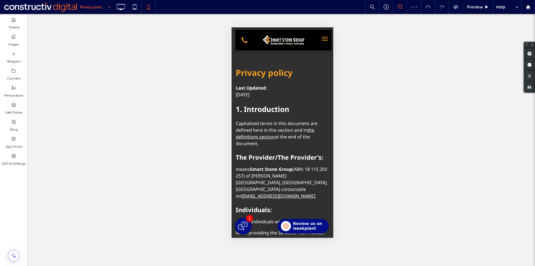
click at [89, 10] on input at bounding box center [94, 7] width 28 height 14
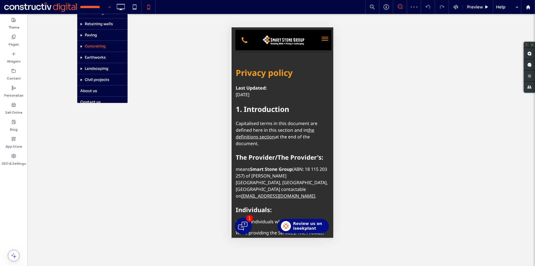
scroll to position [78, 0]
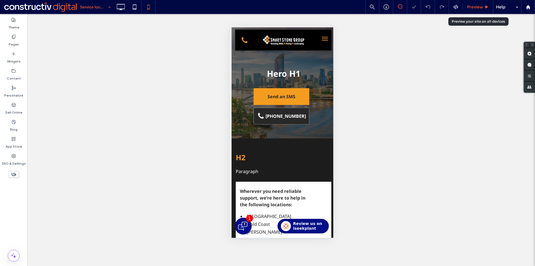
click at [477, 8] on span "Preview" at bounding box center [475, 6] width 16 height 5
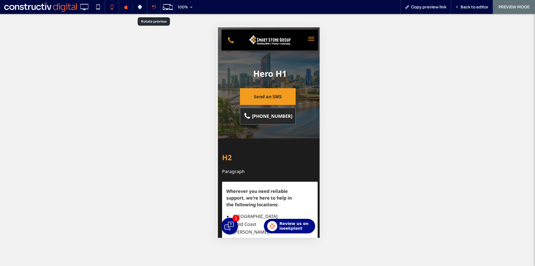
click at [151, 7] on div at bounding box center [153, 7] width 13 height 4
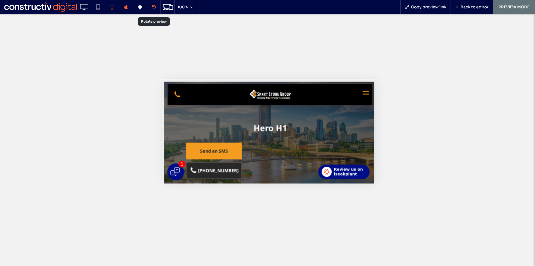
click at [151, 7] on div at bounding box center [153, 7] width 13 height 4
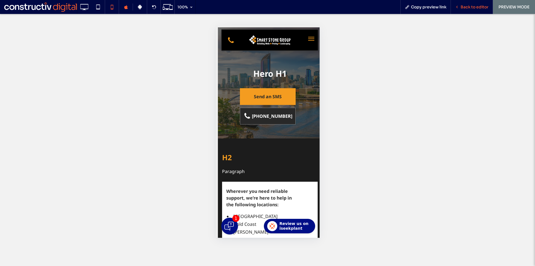
click at [465, 9] on span "Back to editor" at bounding box center [475, 6] width 28 height 5
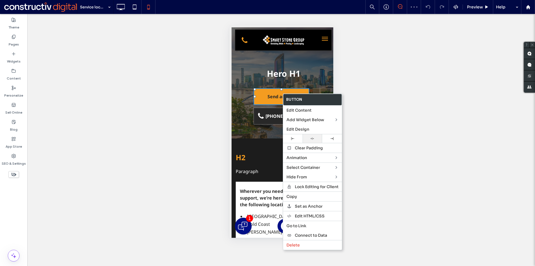
click at [310, 138] on div at bounding box center [313, 139] width 14 height 4
click at [267, 117] on span at bounding box center [261, 116] width 14 height 8
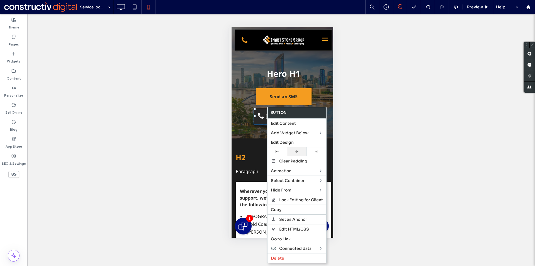
click at [297, 151] on icon at bounding box center [297, 152] width 4 height 4
click at [477, 4] on span "Preview" at bounding box center [475, 6] width 16 height 5
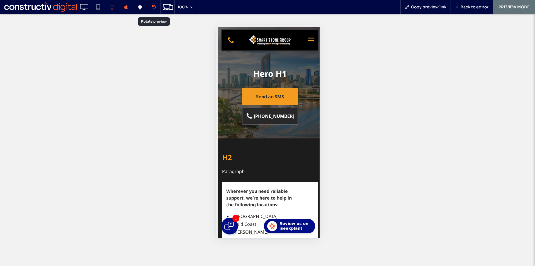
click at [147, 7] on div at bounding box center [154, 7] width 14 height 14
drag, startPoint x: 152, startPoint y: 8, endPoint x: 59, endPoint y: 89, distance: 123.0
click at [152, 8] on icon at bounding box center [154, 7] width 4 height 4
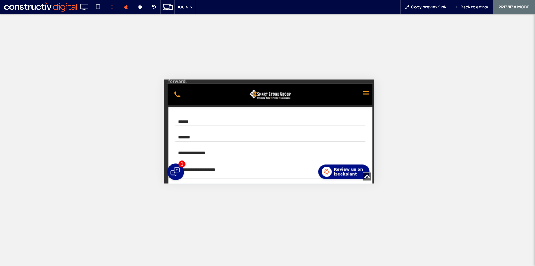
scroll to position [604, 0]
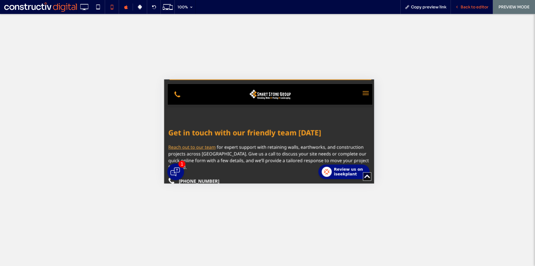
click at [463, 8] on span "Back to editor" at bounding box center [475, 6] width 28 height 5
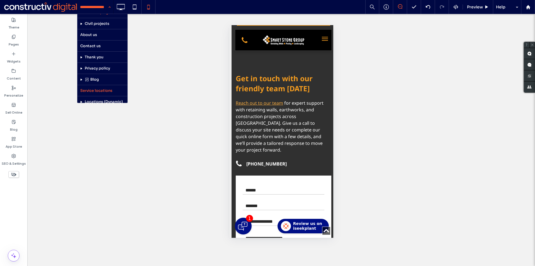
scroll to position [78, 0]
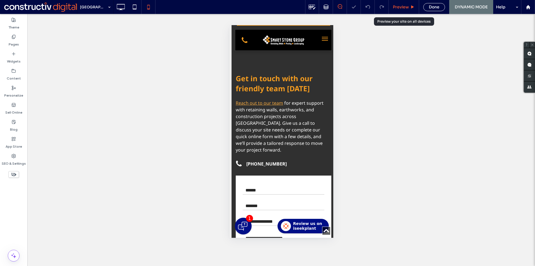
click at [407, 8] on span "Preview" at bounding box center [401, 6] width 16 height 5
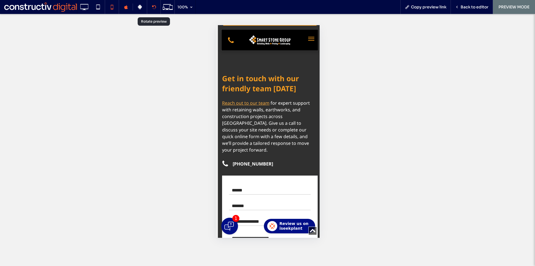
click at [156, 7] on icon at bounding box center [154, 7] width 4 height 4
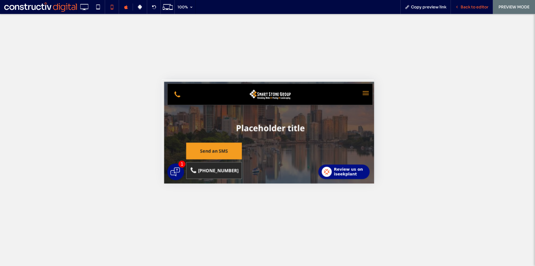
click at [464, 6] on span "Back to editor" at bounding box center [475, 6] width 28 height 5
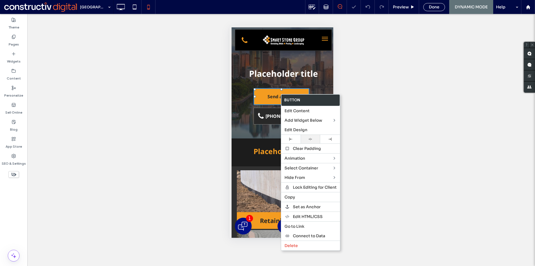
click at [311, 140] on use at bounding box center [311, 139] width 4 height 3
click at [264, 119] on span at bounding box center [261, 116] width 14 height 8
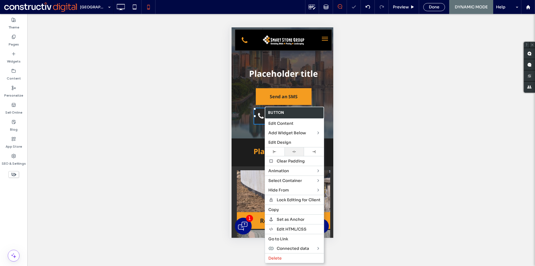
click at [296, 151] on icon at bounding box center [294, 152] width 4 height 4
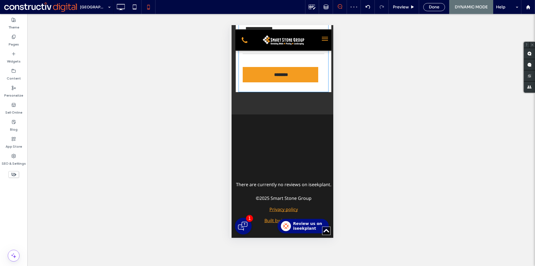
scroll to position [641, 0]
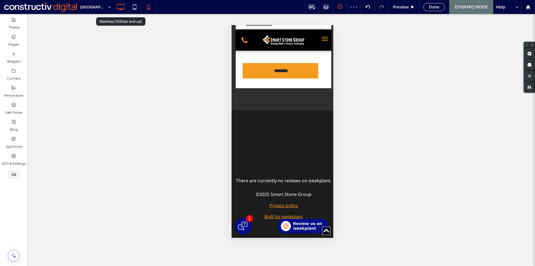
click at [124, 9] on icon at bounding box center [120, 6] width 11 height 11
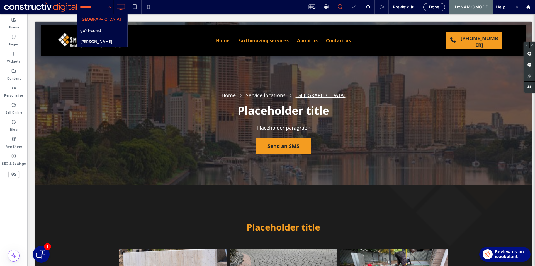
scroll to position [0, 0]
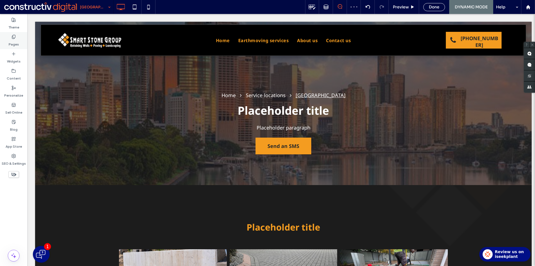
click at [9, 42] on label "Pages" at bounding box center [14, 43] width 10 height 8
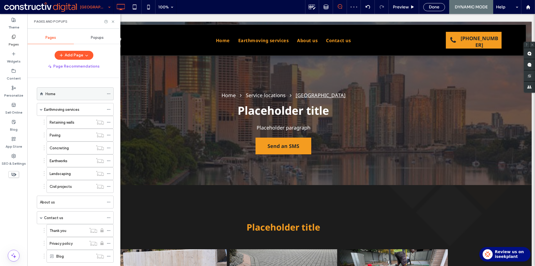
click at [59, 96] on div "Home" at bounding box center [74, 94] width 59 height 6
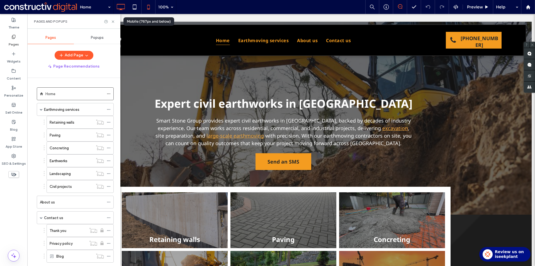
click at [149, 6] on icon at bounding box center [148, 6] width 11 height 11
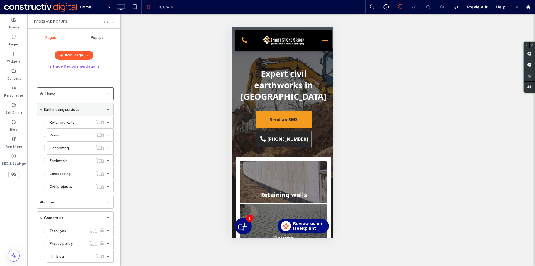
click at [77, 108] on label "Earthmoving services" at bounding box center [61, 110] width 35 height 10
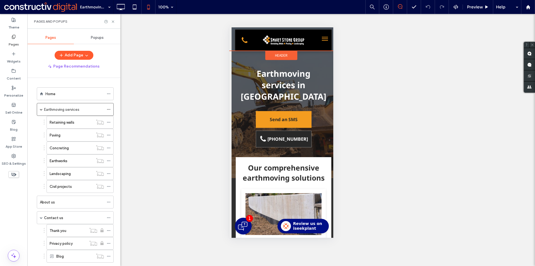
click at [280, 53] on span "Header" at bounding box center [281, 55] width 13 height 5
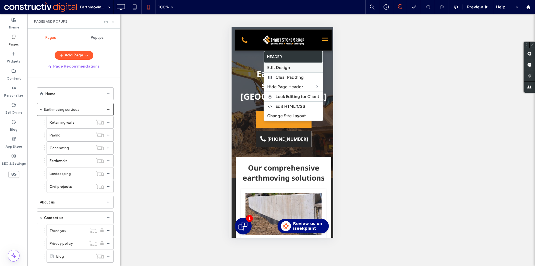
click at [283, 69] on span "Edit Design" at bounding box center [278, 67] width 23 height 5
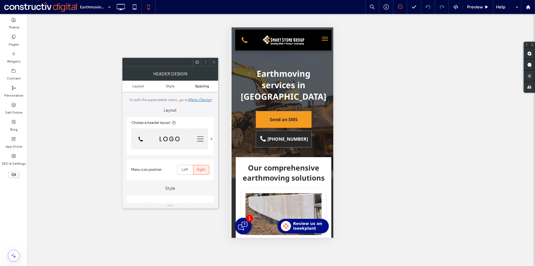
click at [203, 86] on span "Spacing" at bounding box center [202, 86] width 14 height 4
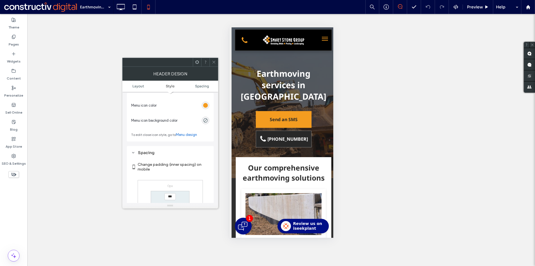
scroll to position [294, 0]
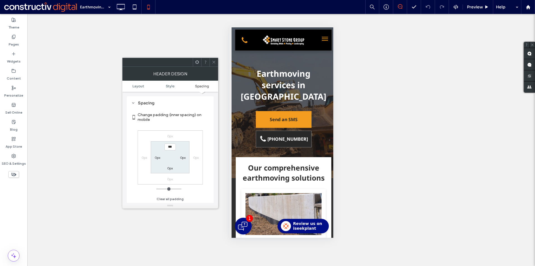
click at [212, 61] on icon at bounding box center [214, 62] width 4 height 4
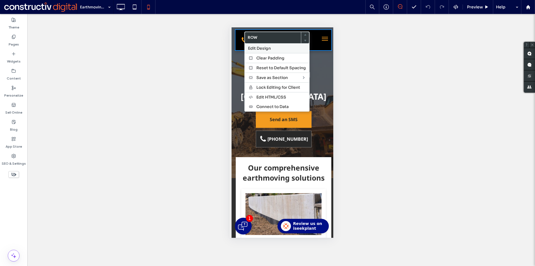
click at [258, 49] on span "Edit Design" at bounding box center [259, 48] width 23 height 5
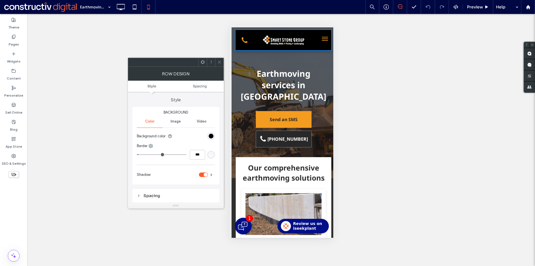
click at [207, 83] on ul "Style Spacing" at bounding box center [176, 86] width 96 height 11
click at [207, 84] on link "Spacing" at bounding box center [200, 86] width 48 height 4
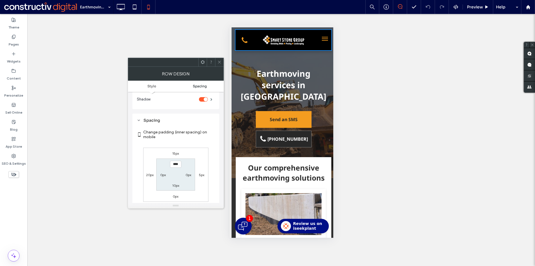
scroll to position [93, 0]
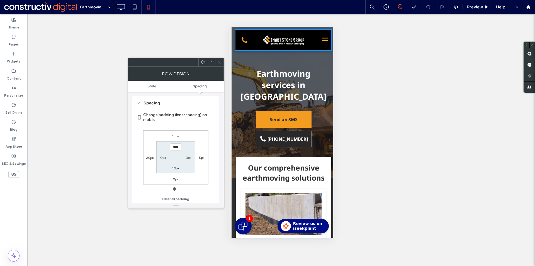
click at [202, 158] on label "5px" at bounding box center [201, 157] width 5 height 4
type input "*"
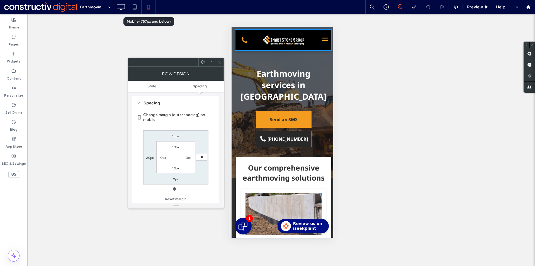
type input "**"
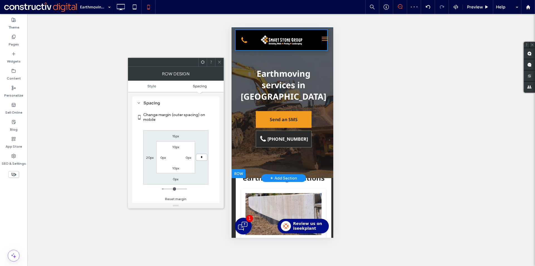
type input "*"
type input "***"
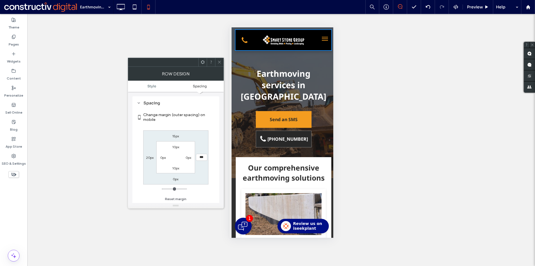
click at [150, 157] on label "20px" at bounding box center [150, 157] width 8 height 4
type input "**"
type input "*"
type input "***"
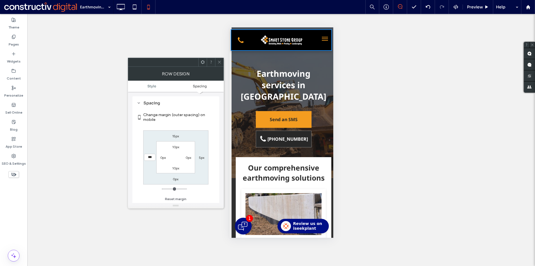
click at [201, 60] on icon at bounding box center [203, 62] width 4 height 4
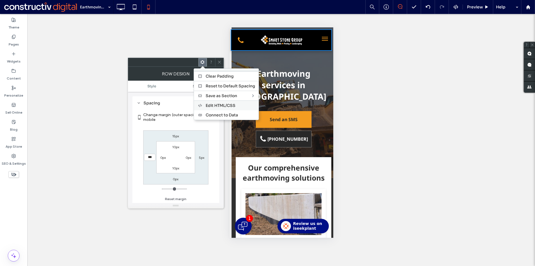
click at [233, 103] on span "Edit HTML/CSS" at bounding box center [221, 105] width 30 height 5
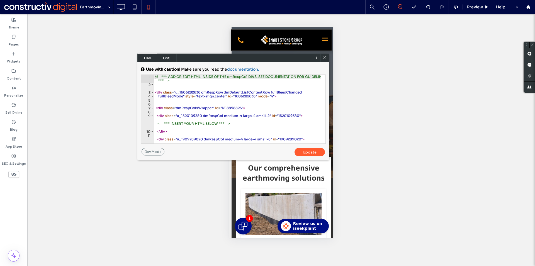
click at [176, 59] on span "CSS" at bounding box center [167, 58] width 20 height 8
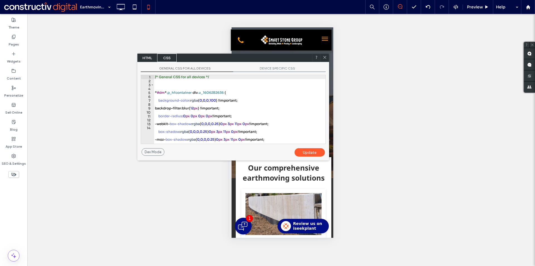
click at [268, 70] on span "DEVICE SPECIFIC CSS" at bounding box center [279, 69] width 93 height 6
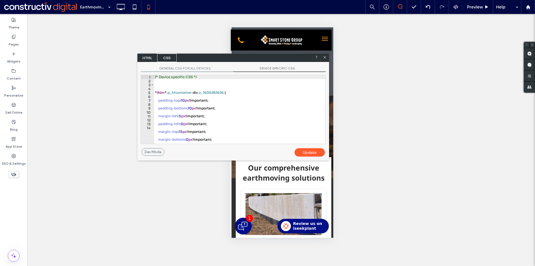
type textarea "**********"
click at [220, 120] on div "/* Device specific CSS */ * #dm * .p_hfcontainer div .u_1606282636 { padding-to…" at bounding box center [240, 113] width 172 height 76
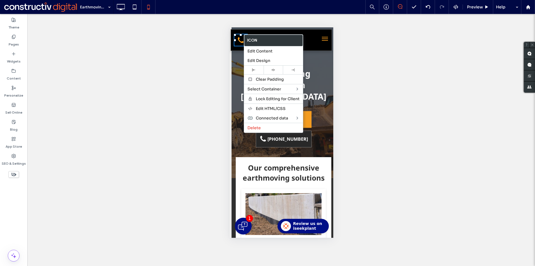
click at [235, 33] on div "Call now" at bounding box center [239, 39] width 17 height 15
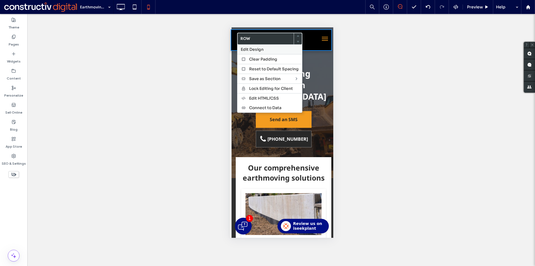
click at [253, 50] on span "Edit Design" at bounding box center [252, 49] width 23 height 5
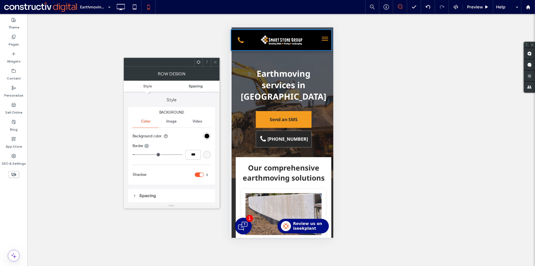
click at [211, 84] on link "Spacing" at bounding box center [196, 86] width 48 height 4
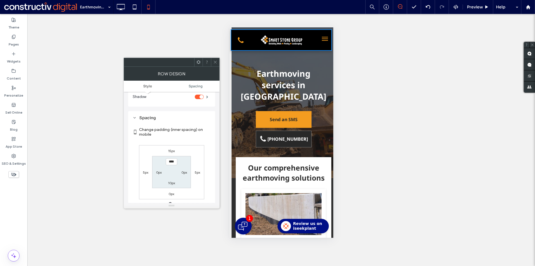
scroll to position [93, 0]
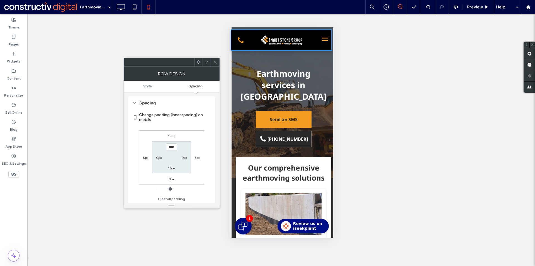
click at [147, 156] on label "5px" at bounding box center [145, 157] width 5 height 4
type input "*"
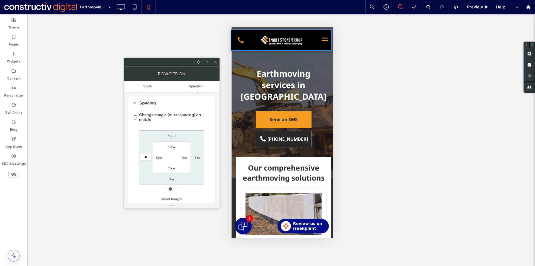
type input "**"
type input "****"
click at [213, 61] on icon at bounding box center [215, 62] width 4 height 4
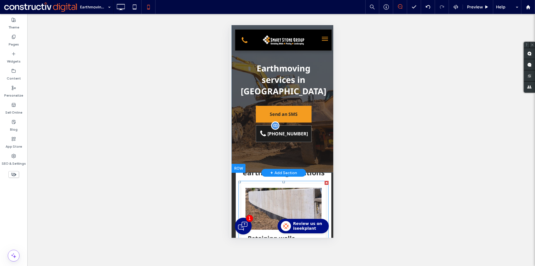
scroll to position [0, 0]
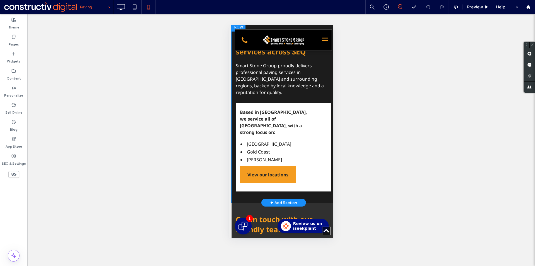
scroll to position [892, 0]
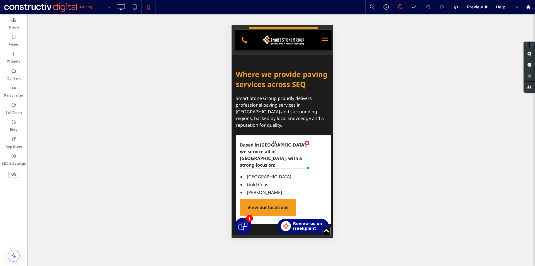
drag, startPoint x: 307, startPoint y: 144, endPoint x: 428, endPoint y: 143, distance: 120.5
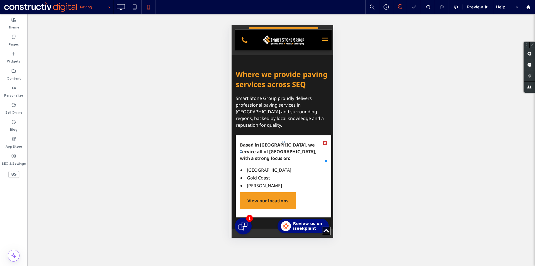
click at [96, 8] on input at bounding box center [94, 7] width 28 height 14
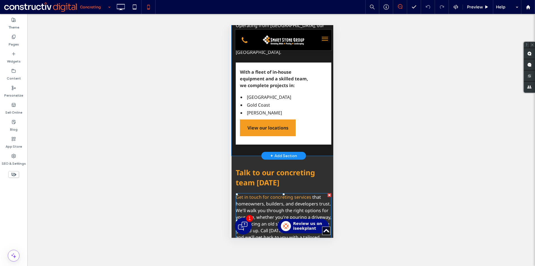
scroll to position [892, 0]
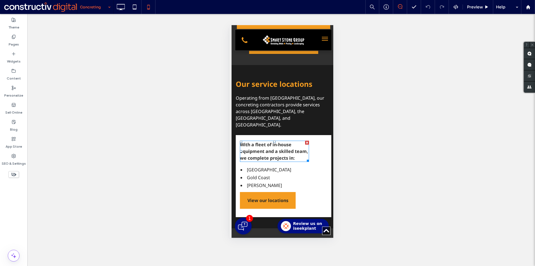
drag, startPoint x: 308, startPoint y: 154, endPoint x: 518, endPoint y: 152, distance: 210.2
click at [85, 11] on input at bounding box center [94, 7] width 28 height 14
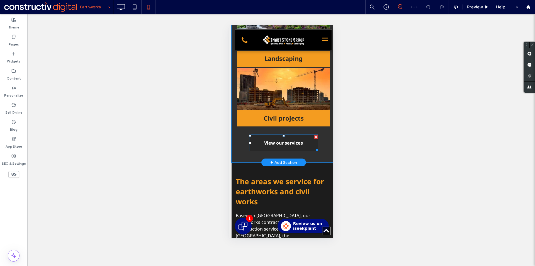
scroll to position [920, 0]
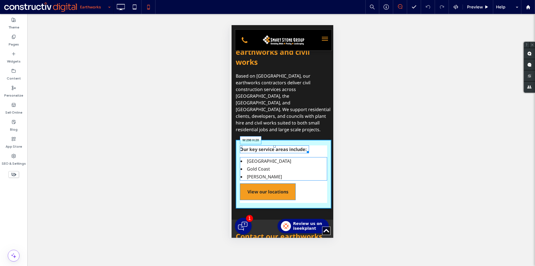
drag, startPoint x: 306, startPoint y: 148, endPoint x: 535, endPoint y: 156, distance: 228.5
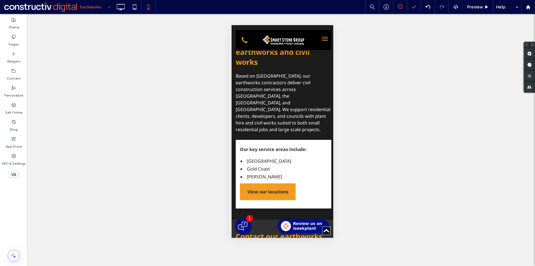
click at [98, 5] on input at bounding box center [94, 7] width 28 height 14
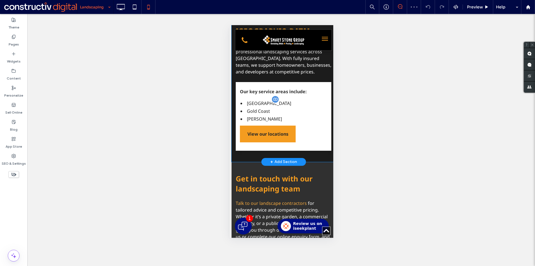
scroll to position [1032, 0]
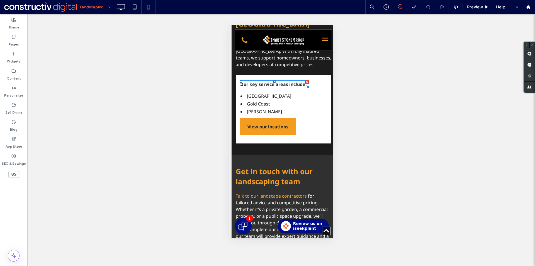
drag, startPoint x: 306, startPoint y: 82, endPoint x: 439, endPoint y: 83, distance: 133.3
click at [96, 10] on input at bounding box center [94, 7] width 28 height 14
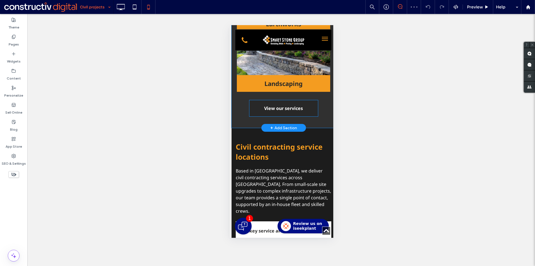
scroll to position [976, 0]
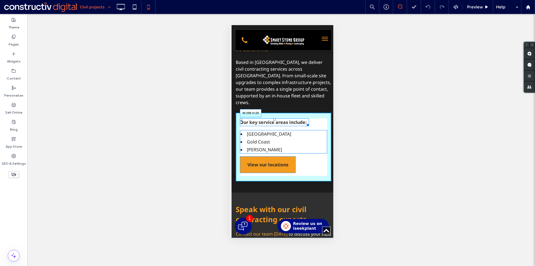
drag, startPoint x: 305, startPoint y: 136, endPoint x: 465, endPoint y: 136, distance: 159.5
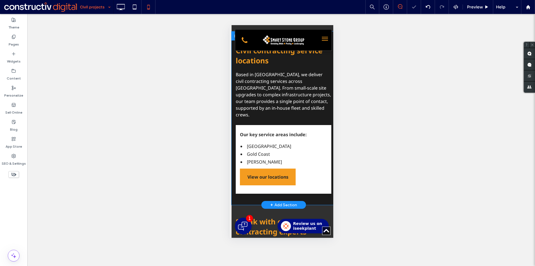
scroll to position [892, 0]
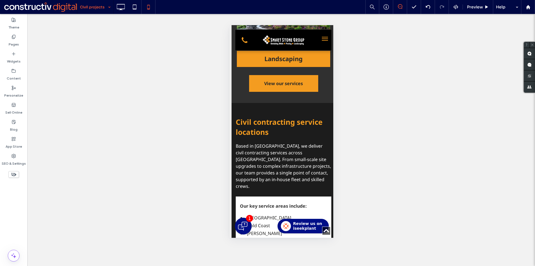
click at [447, 128] on div "Unhide? Yes Unhide? Yes Unhide? Yes Unhide? Yes Unhide? Yes Zichtbaar maken? Ja…" at bounding box center [281, 140] width 508 height 252
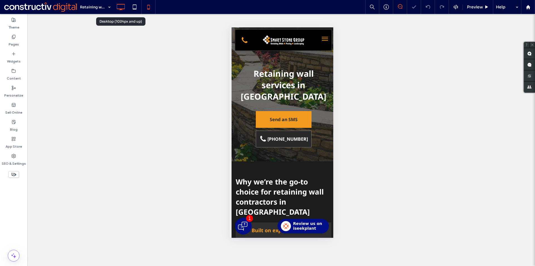
click at [125, 8] on icon at bounding box center [120, 6] width 11 height 11
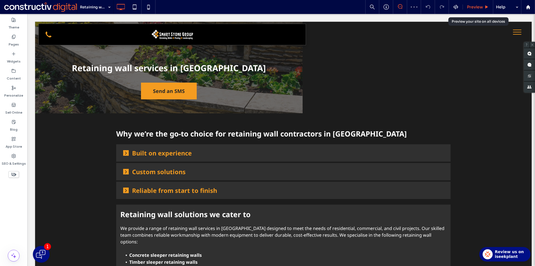
click at [478, 7] on span "Preview" at bounding box center [475, 6] width 16 height 5
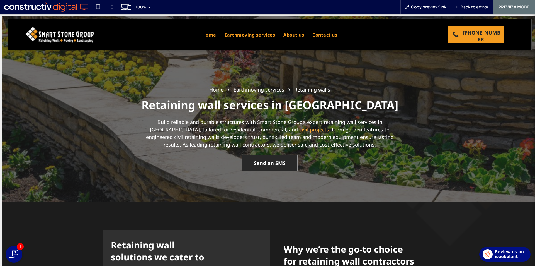
click at [273, 159] on span "Send an SMS" at bounding box center [270, 163] width 32 height 16
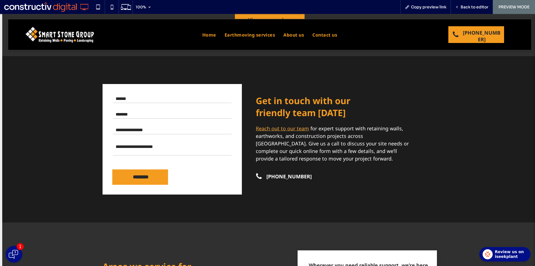
scroll to position [713, 0]
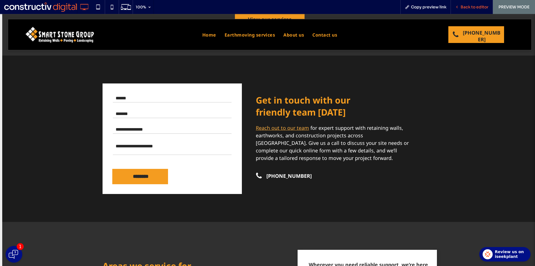
click at [471, 6] on span "Back to editor" at bounding box center [475, 6] width 28 height 5
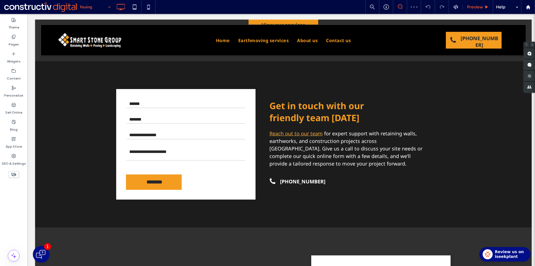
click at [475, 6] on span "Preview" at bounding box center [475, 6] width 16 height 5
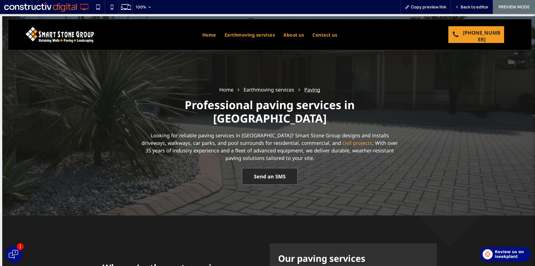
click at [248, 168] on link "Send an SMS" at bounding box center [270, 176] width 56 height 17
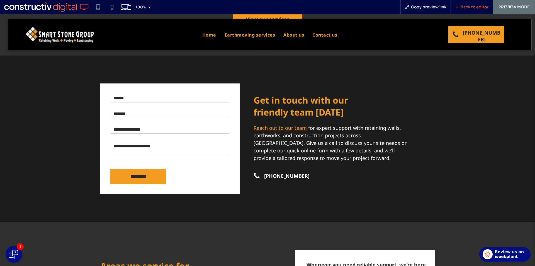
click at [467, 4] on span "Back to editor" at bounding box center [475, 6] width 28 height 5
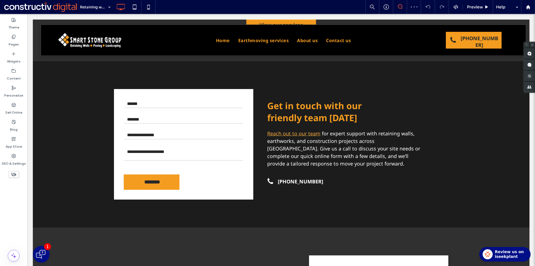
scroll to position [713, 0]
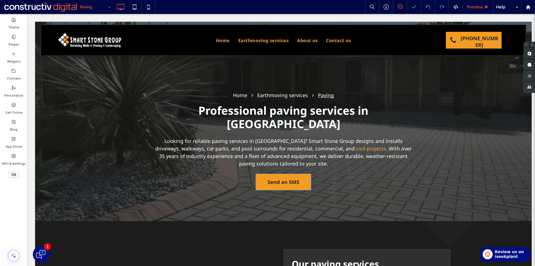
click at [277, 174] on span "Send an SMS" at bounding box center [284, 182] width 32 height 16
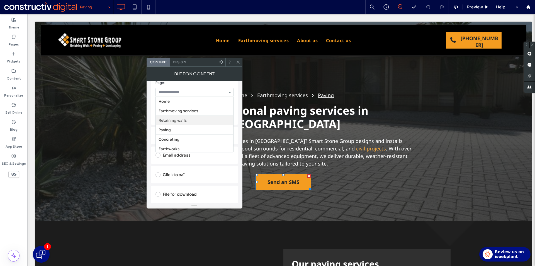
scroll to position [19, 0]
click at [236, 62] on icon at bounding box center [238, 62] width 4 height 4
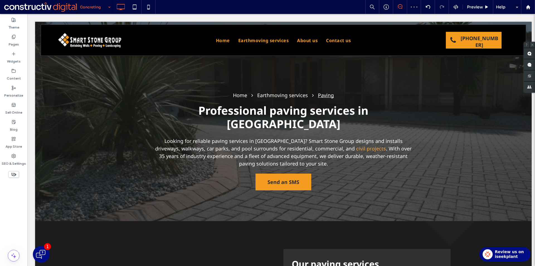
drag, startPoint x: 94, startPoint y: 2, endPoint x: 95, endPoint y: 5, distance: 3.7
click at [94, 3] on input at bounding box center [94, 7] width 28 height 14
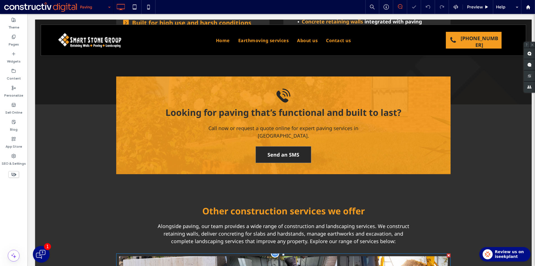
scroll to position [307, 0]
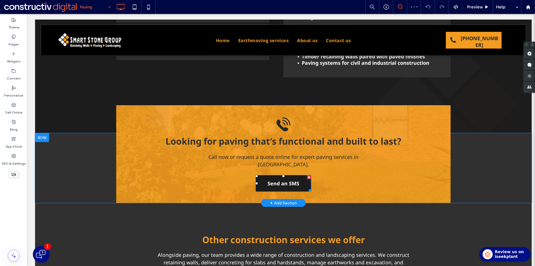
click at [287, 175] on span "Send an SMS" at bounding box center [284, 183] width 32 height 16
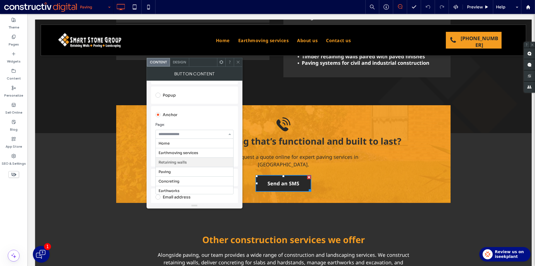
scroll to position [19, 0]
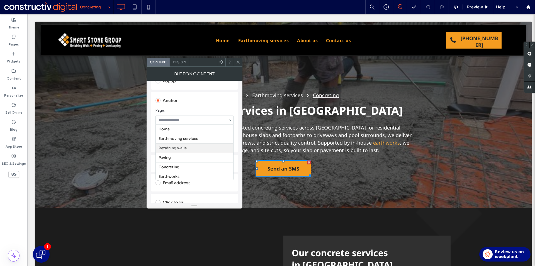
scroll to position [19, 0]
click at [237, 61] on icon at bounding box center [238, 62] width 4 height 4
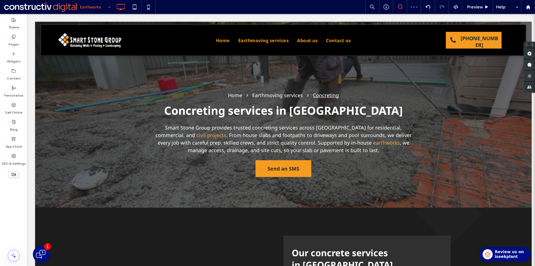
click at [100, 9] on input at bounding box center [94, 7] width 28 height 14
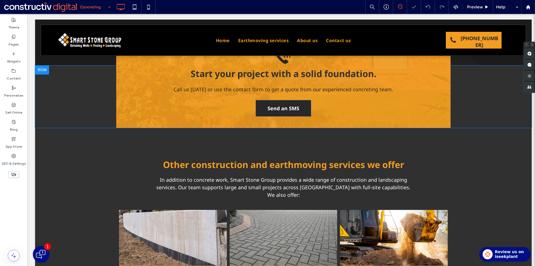
scroll to position [362, 0]
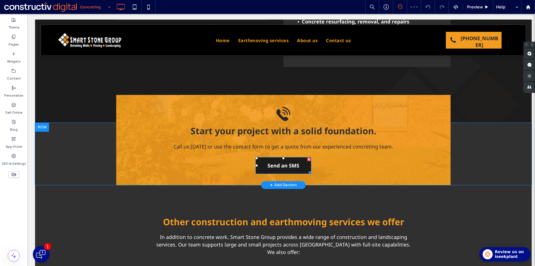
click at [272, 158] on span "Send an SMS" at bounding box center [284, 166] width 32 height 16
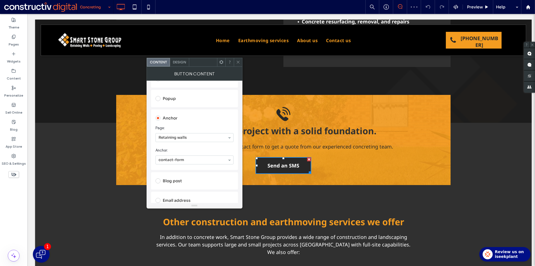
scroll to position [0, 0]
click at [236, 61] on icon at bounding box center [238, 62] width 4 height 4
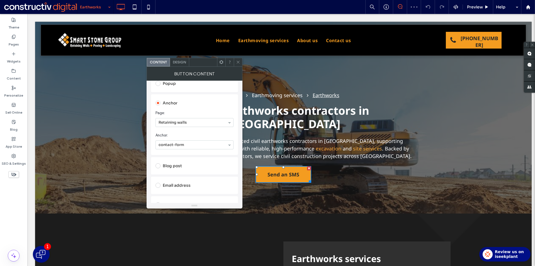
scroll to position [139, 0]
drag, startPoint x: 240, startPoint y: 61, endPoint x: 195, endPoint y: 36, distance: 52.0
click at [240, 61] on icon at bounding box center [238, 62] width 4 height 4
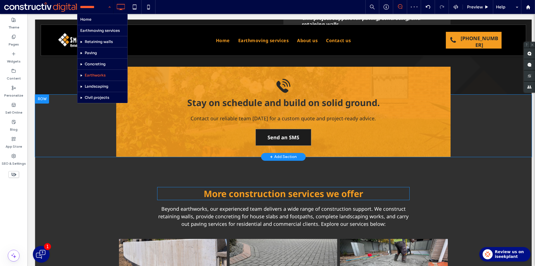
scroll to position [418, 0]
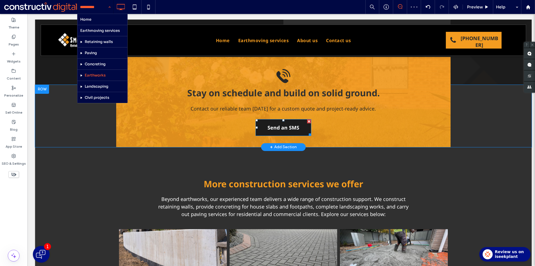
click at [276, 120] on span "Send an SMS" at bounding box center [284, 128] width 32 height 16
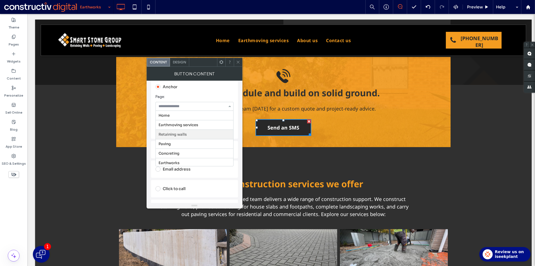
scroll to position [19, 0]
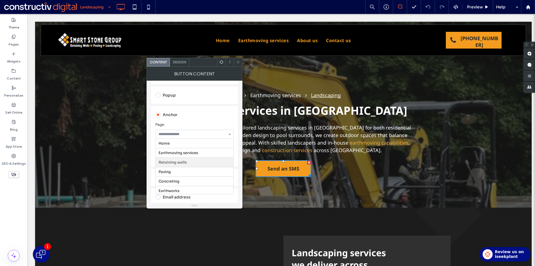
scroll to position [19, 0]
click at [181, 152] on div at bounding box center [195, 156] width 78 height 9
click at [239, 67] on div "Button Content" at bounding box center [195, 74] width 96 height 14
click at [241, 61] on div at bounding box center [238, 62] width 8 height 8
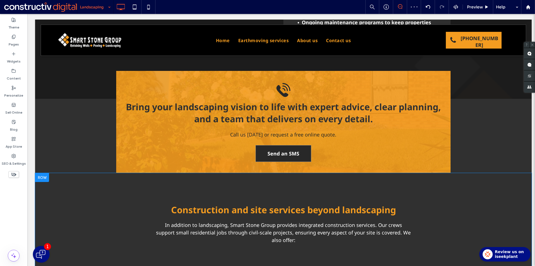
scroll to position [418, 0]
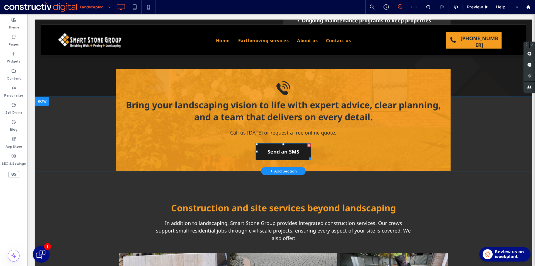
click at [278, 146] on span "Send an SMS" at bounding box center [284, 152] width 32 height 16
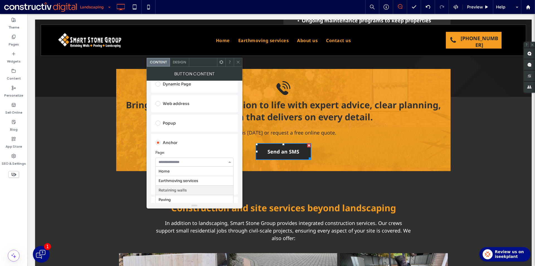
scroll to position [19, 0]
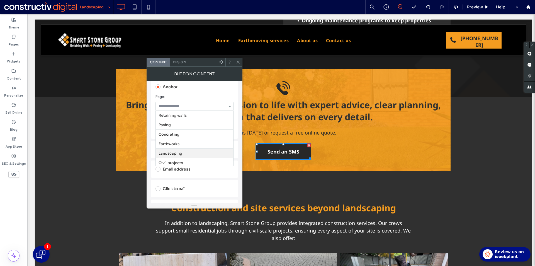
drag, startPoint x: 183, startPoint y: 150, endPoint x: 186, endPoint y: 145, distance: 5.9
click at [235, 61] on div at bounding box center [238, 62] width 8 height 8
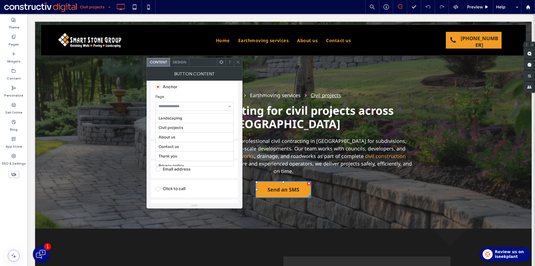
scroll to position [31, 0]
click at [239, 62] on use at bounding box center [238, 62] width 3 height 3
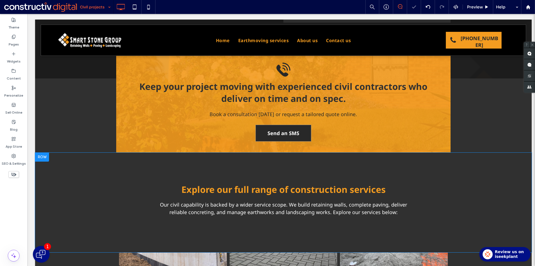
scroll to position [446, 0]
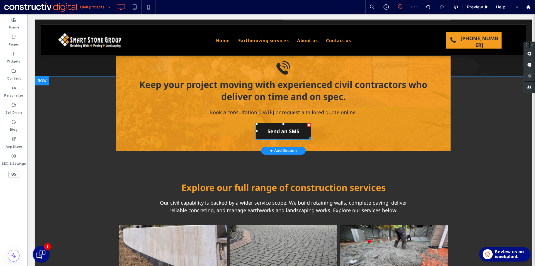
click at [276, 123] on span "Send an SMS" at bounding box center [284, 131] width 32 height 16
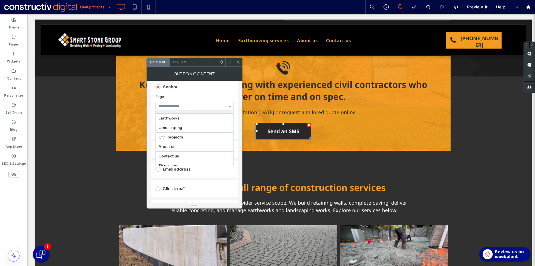
scroll to position [47, 0]
click at [238, 63] on icon at bounding box center [238, 62] width 4 height 4
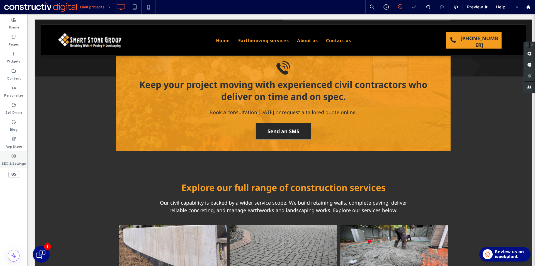
click at [11, 156] on div "SEO & Settings" at bounding box center [13, 159] width 27 height 17
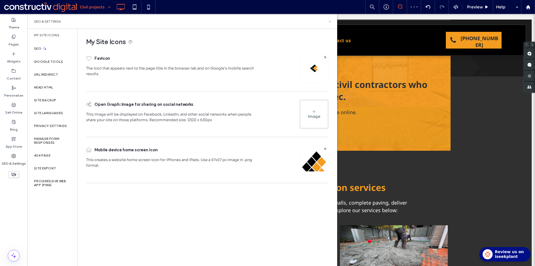
click at [329, 22] on use at bounding box center [330, 21] width 2 height 2
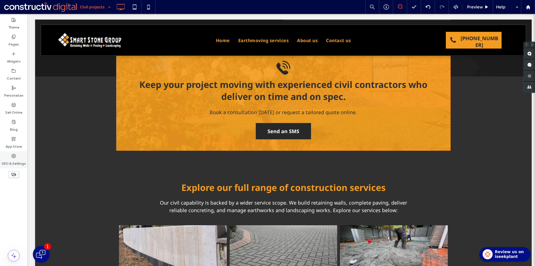
click at [13, 160] on label "SEO & Settings" at bounding box center [14, 162] width 24 height 8
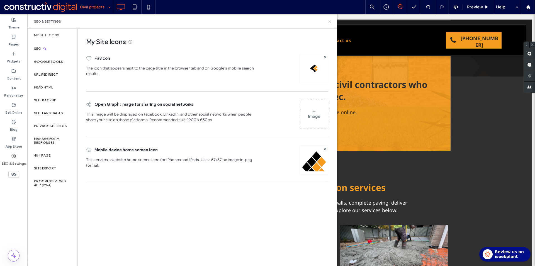
click at [330, 21] on icon at bounding box center [330, 22] width 4 height 4
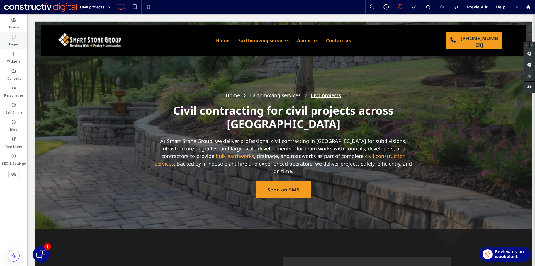
click at [10, 39] on label "Pages" at bounding box center [14, 43] width 10 height 8
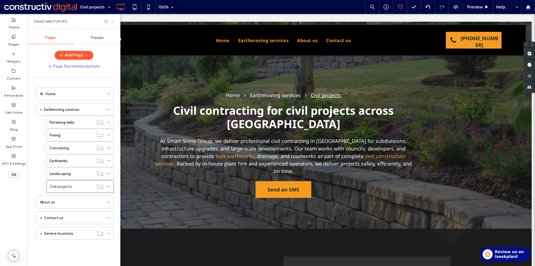
click at [114, 21] on icon at bounding box center [113, 22] width 4 height 4
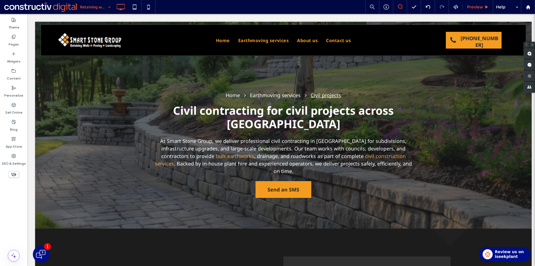
click at [473, 7] on span "Preview" at bounding box center [475, 6] width 16 height 5
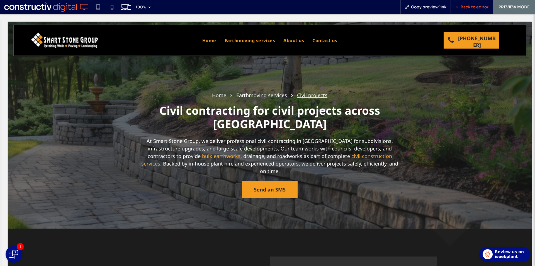
click at [468, 5] on span "Back to editor" at bounding box center [475, 6] width 28 height 5
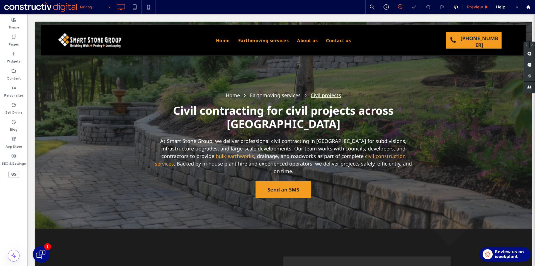
click at [476, 8] on span "Preview" at bounding box center [475, 6] width 16 height 5
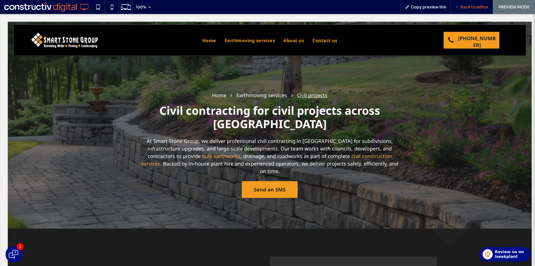
click at [473, 8] on span "Back to editor" at bounding box center [475, 6] width 28 height 5
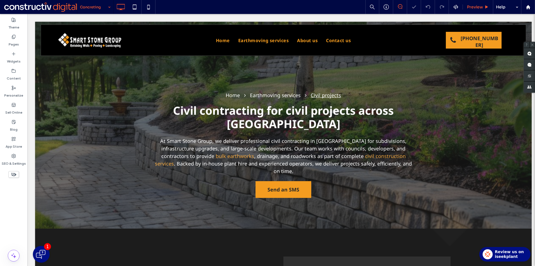
click at [479, 7] on span "Preview" at bounding box center [475, 6] width 16 height 5
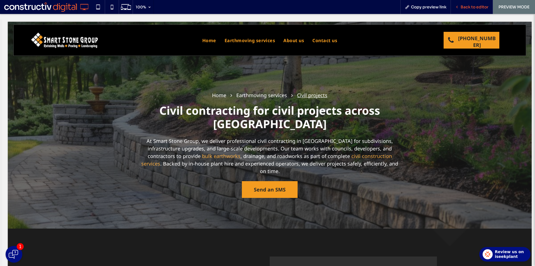
click at [470, 11] on div "Back to editor" at bounding box center [472, 7] width 42 height 14
click at [473, 10] on div "Back to editor" at bounding box center [472, 7] width 42 height 14
click at [473, 6] on span "Back to editor" at bounding box center [475, 6] width 28 height 5
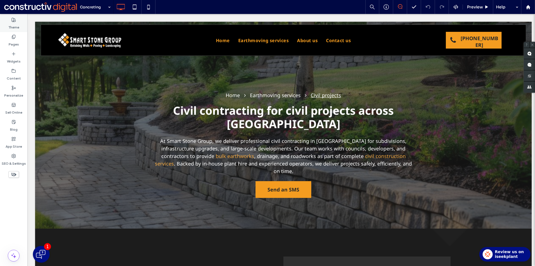
click at [10, 32] on div "Theme" at bounding box center [13, 23] width 27 height 17
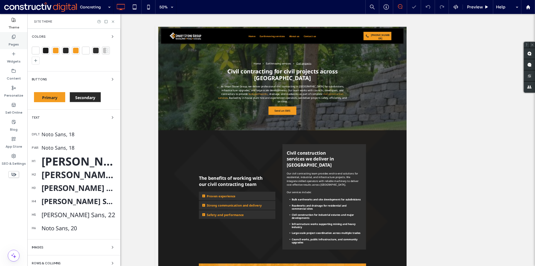
click at [12, 38] on use at bounding box center [13, 37] width 3 height 4
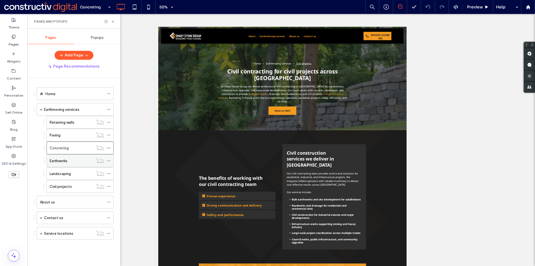
click at [64, 160] on label "Earthworks" at bounding box center [59, 161] width 18 height 10
click at [114, 22] on use at bounding box center [113, 21] width 2 height 2
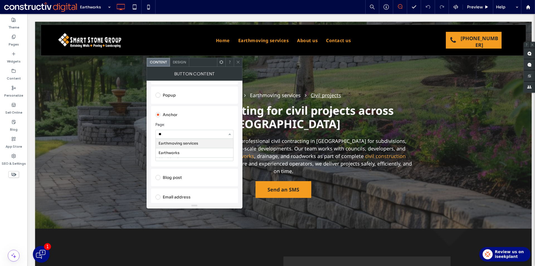
type input "***"
click at [238, 60] on icon at bounding box center [238, 62] width 4 height 4
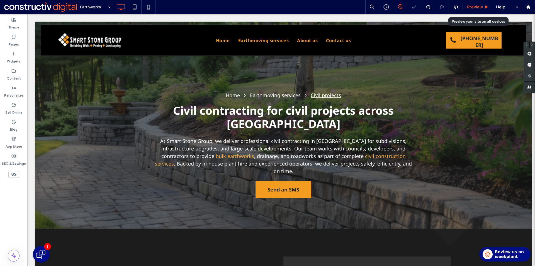
click at [478, 8] on span "Preview" at bounding box center [475, 6] width 16 height 5
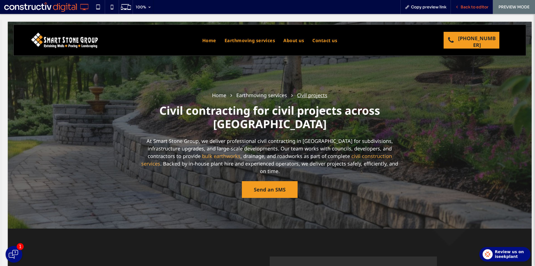
click at [465, 3] on div "Back to editor" at bounding box center [472, 7] width 42 height 14
click at [462, 5] on span "Back to editor" at bounding box center [475, 6] width 28 height 5
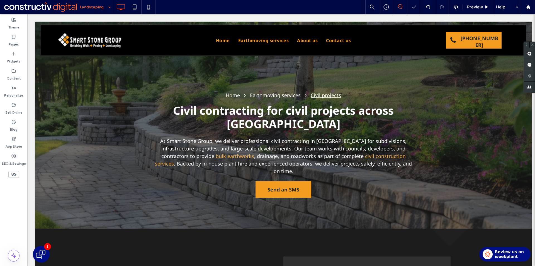
click at [478, 7] on span "Preview" at bounding box center [475, 6] width 16 height 5
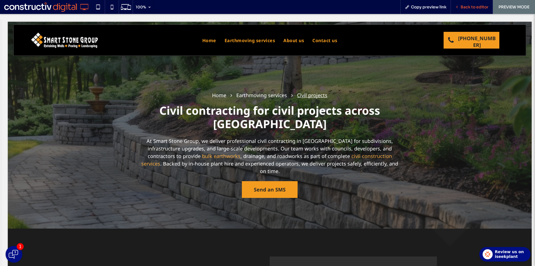
click at [465, 9] on div "Back to editor" at bounding box center [472, 7] width 42 height 14
click at [465, 6] on span "Back to editor" at bounding box center [475, 6] width 28 height 5
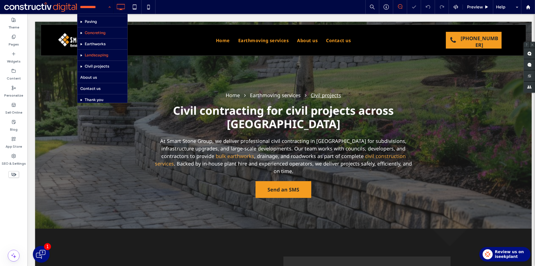
scroll to position [56, 0]
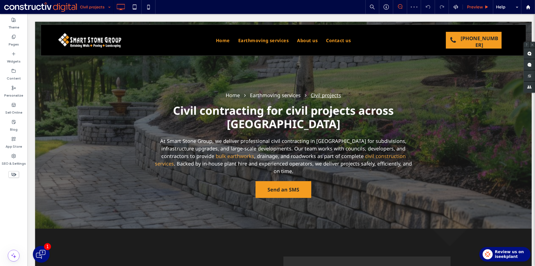
click at [476, 6] on span "Preview" at bounding box center [475, 6] width 16 height 5
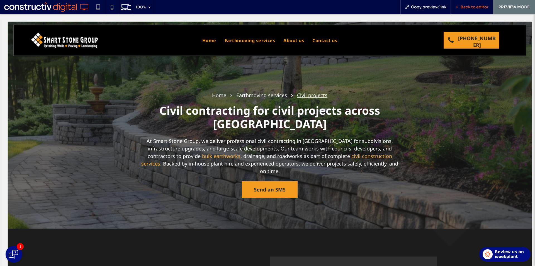
click at [473, 7] on span "Back to editor" at bounding box center [475, 6] width 28 height 5
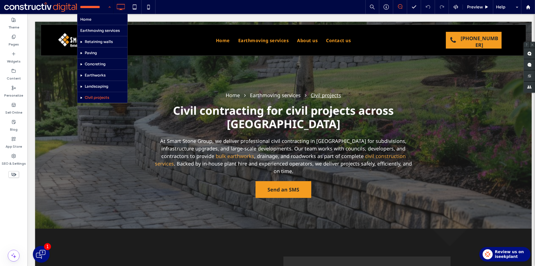
click at [97, 8] on input at bounding box center [94, 7] width 28 height 14
click at [112, 4] on div "Home Earthmoving services Retaining walls Paving Concreting Earthworks Landscap…" at bounding box center [95, 7] width 36 height 14
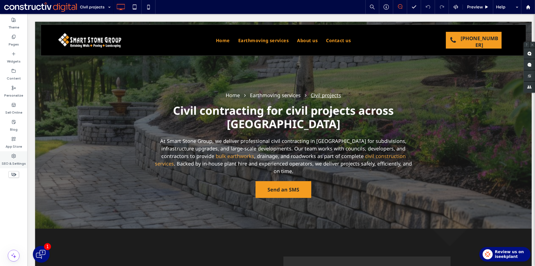
click at [11, 155] on div "SEO & Settings" at bounding box center [13, 159] width 27 height 17
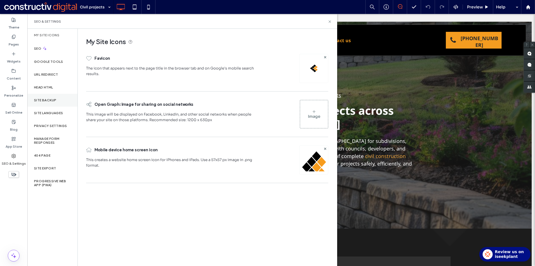
click at [52, 103] on div "Site Backup" at bounding box center [52, 100] width 50 height 13
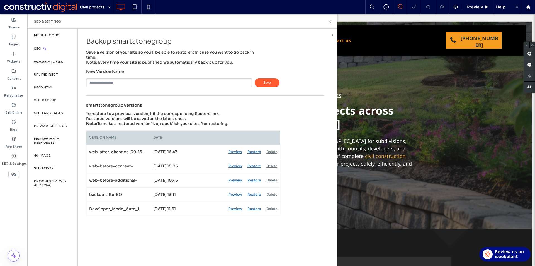
click at [152, 83] on input "text" at bounding box center [169, 82] width 166 height 9
type input "**********"
